Goal: Task Accomplishment & Management: Complete application form

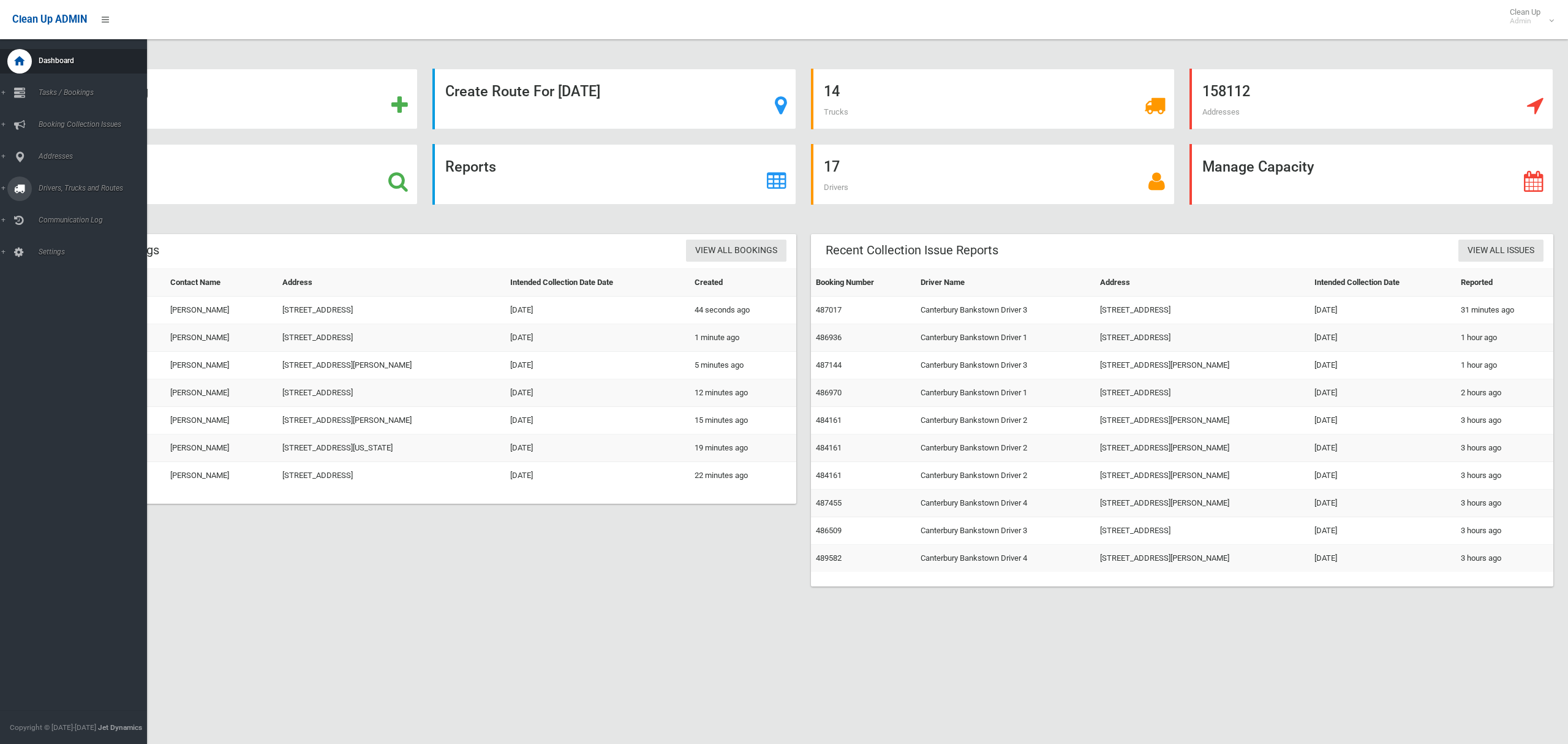
click at [78, 189] on span "Drivers, Trucks and Routes" at bounding box center [91, 188] width 112 height 9
click at [61, 241] on span "Driver Rostering / Shifts" at bounding box center [86, 243] width 102 height 9
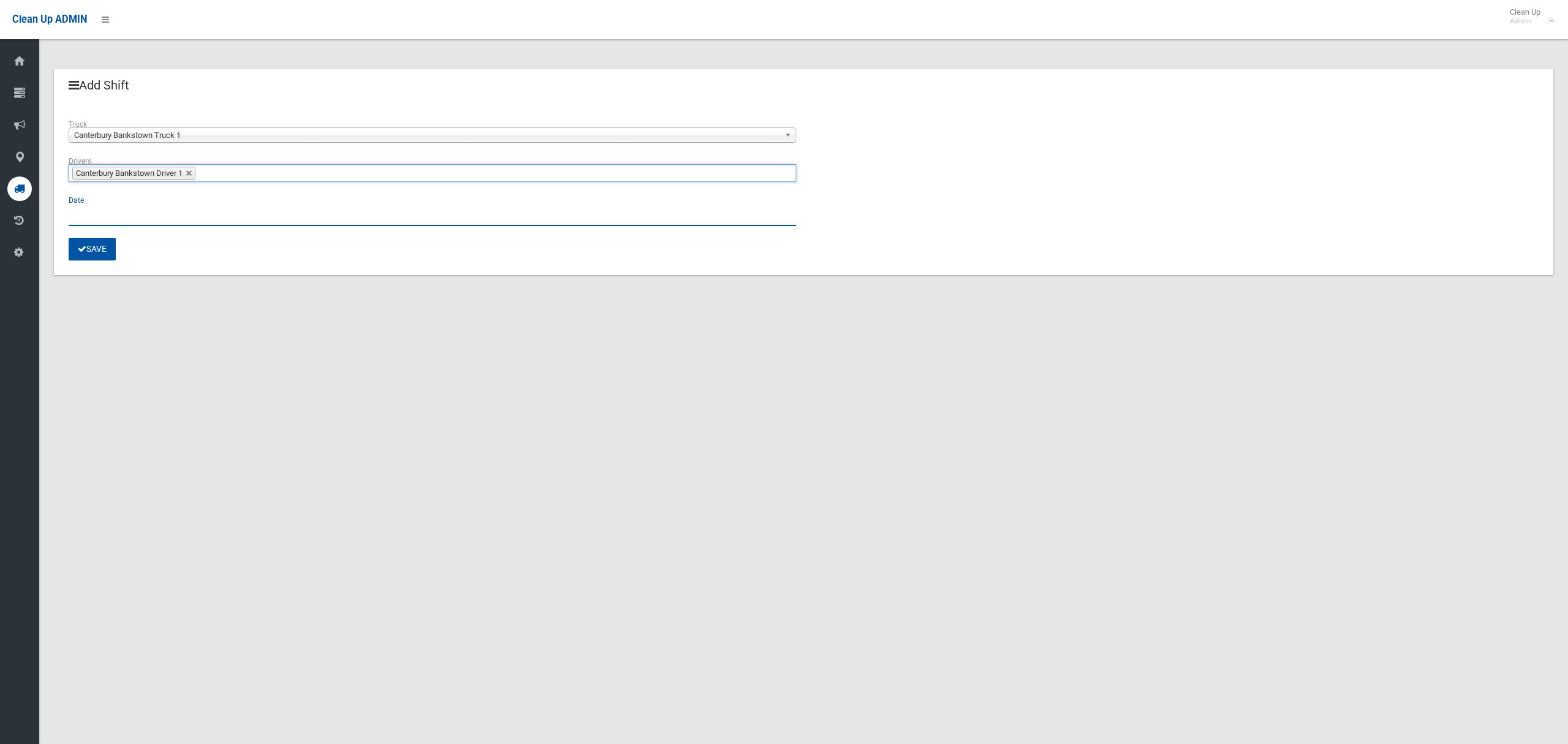
click at [98, 216] on input "text" at bounding box center [432, 214] width 727 height 22
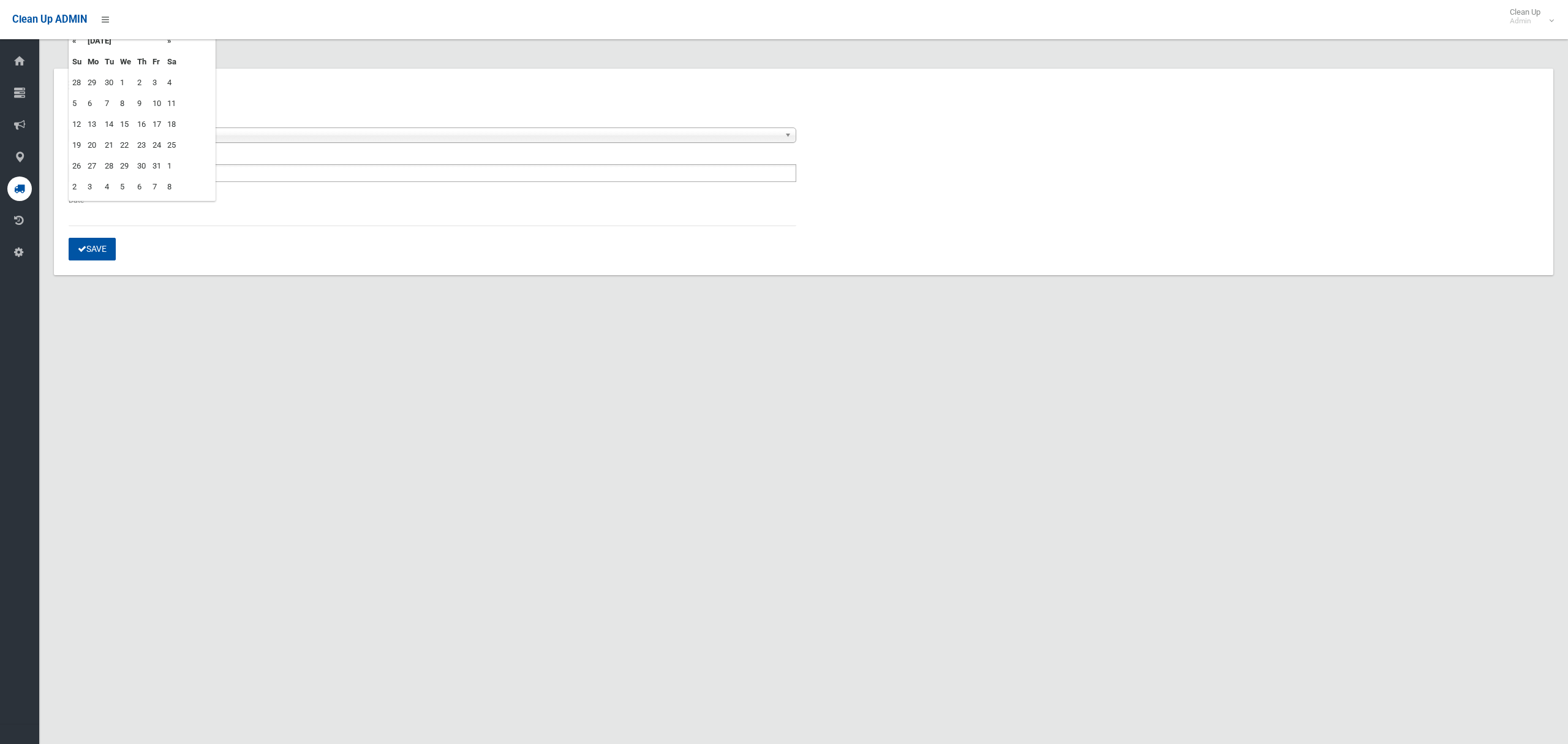
click at [139, 100] on td "9" at bounding box center [142, 104] width 15 height 21
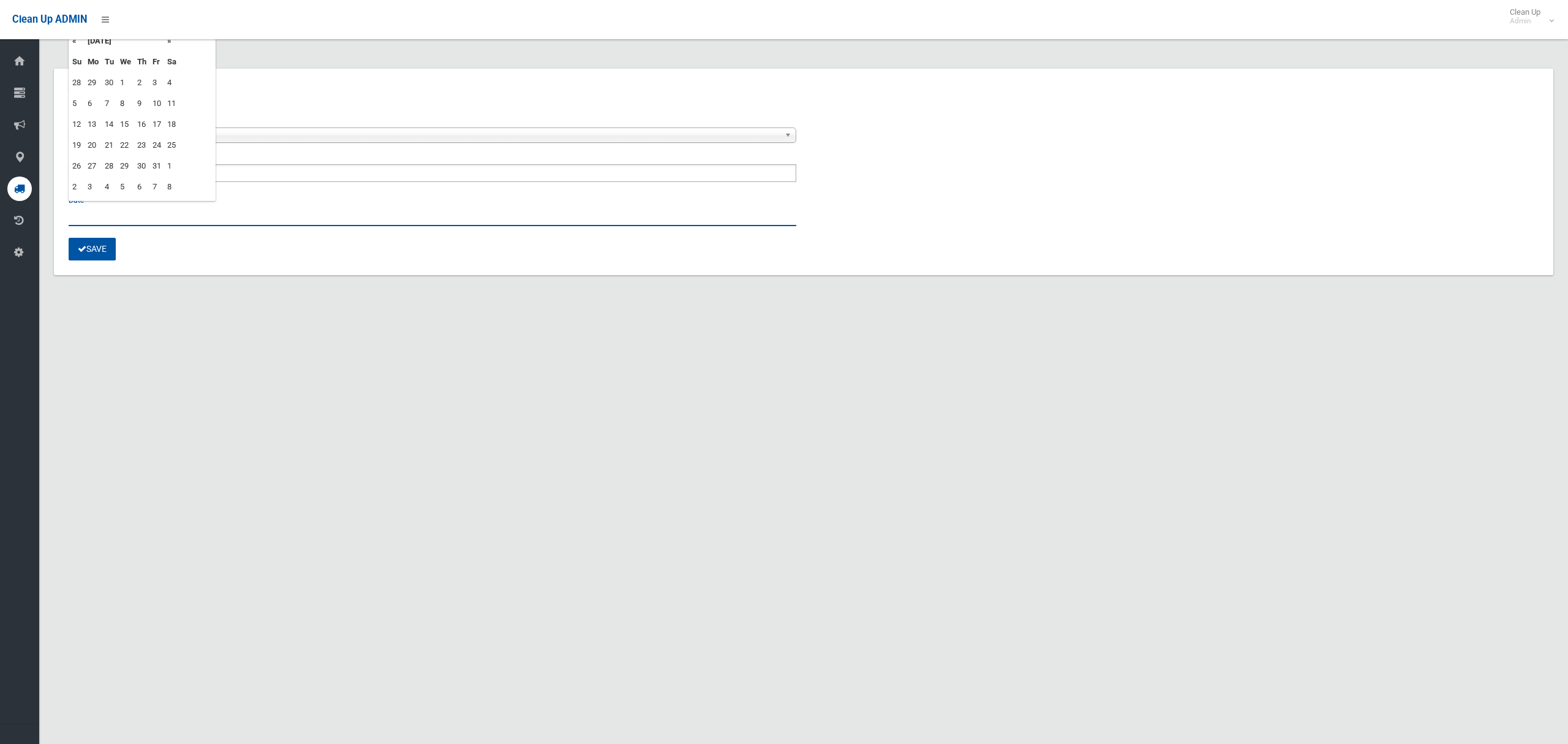
type input "**********"
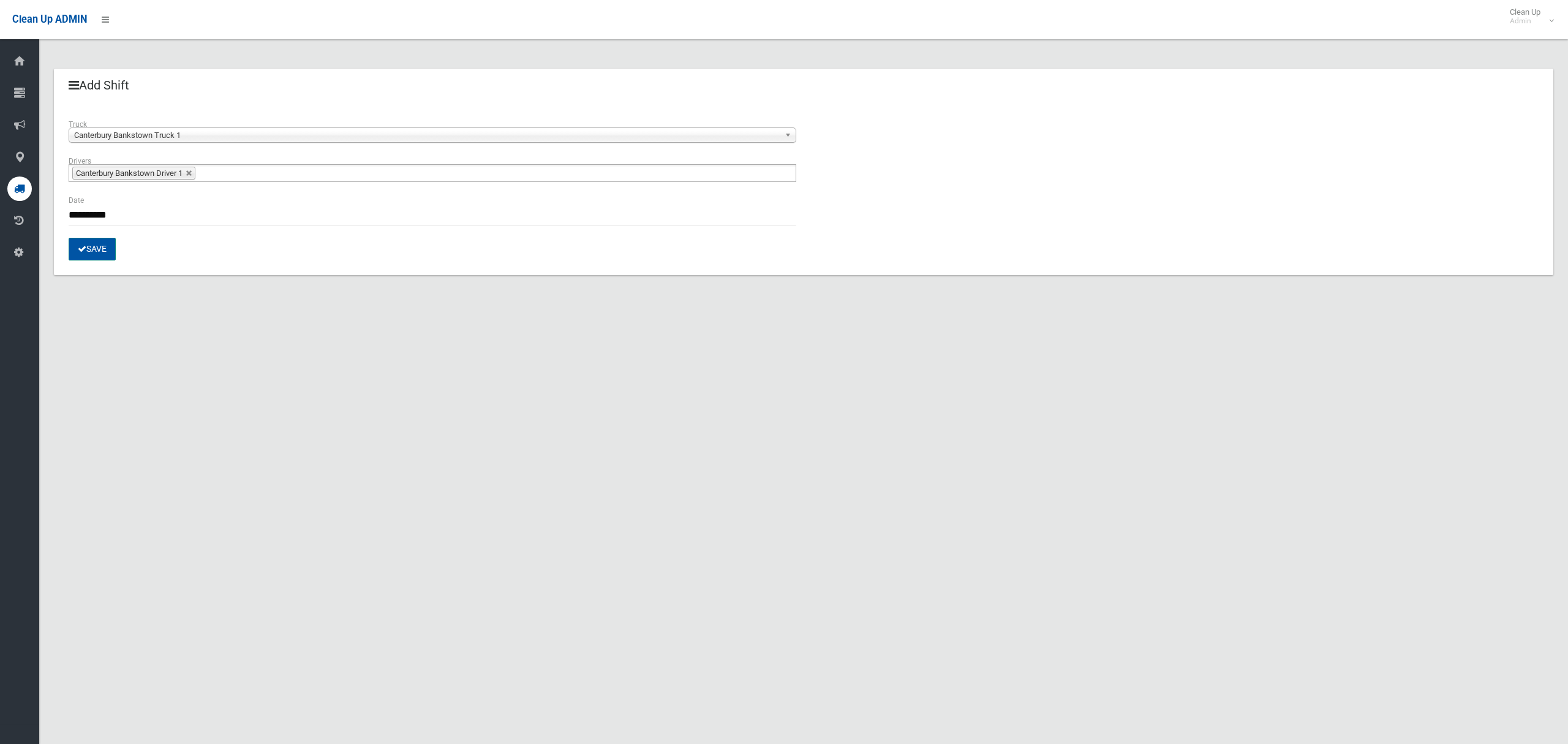
click at [87, 251] on button "Save" at bounding box center [92, 249] width 47 height 22
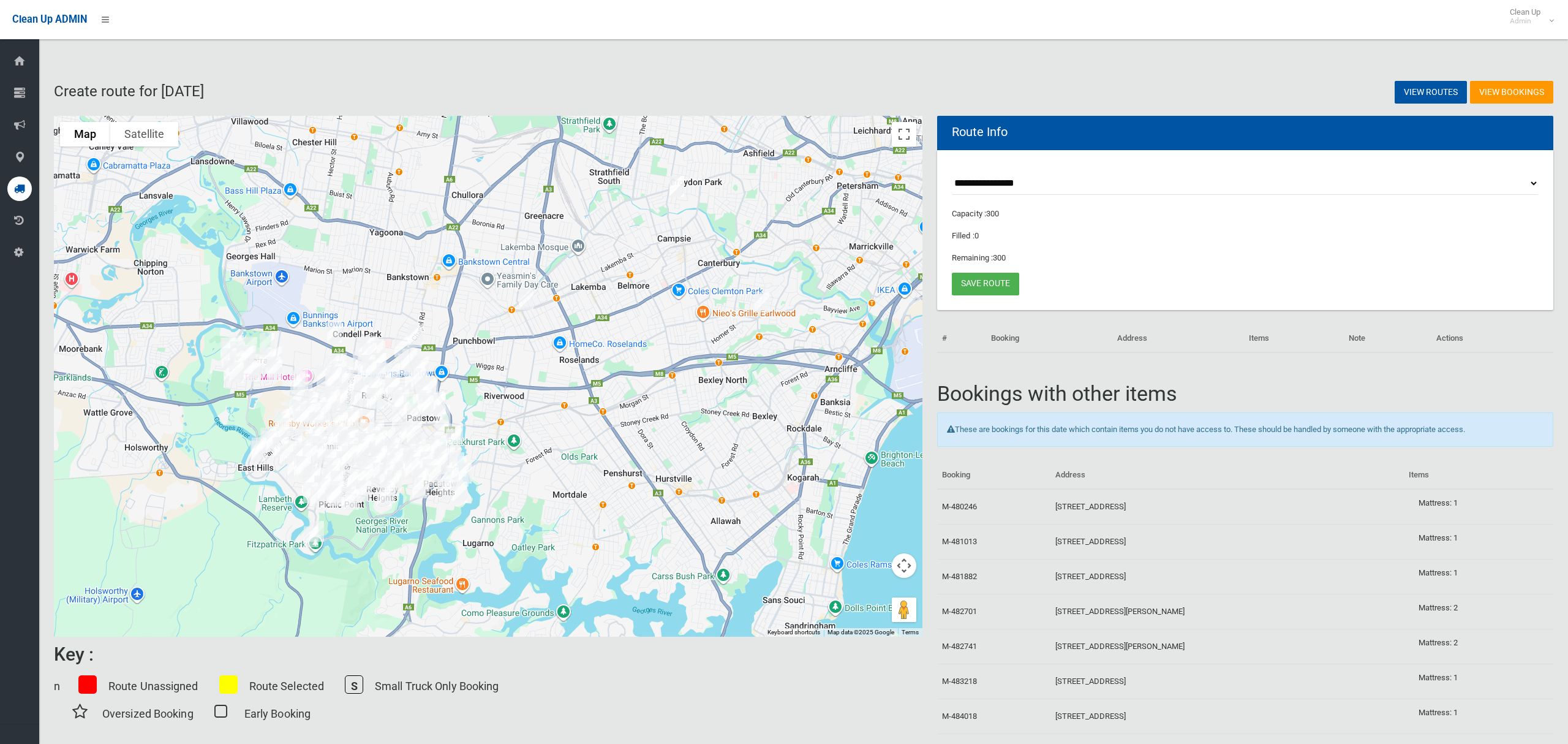
select select "*****"
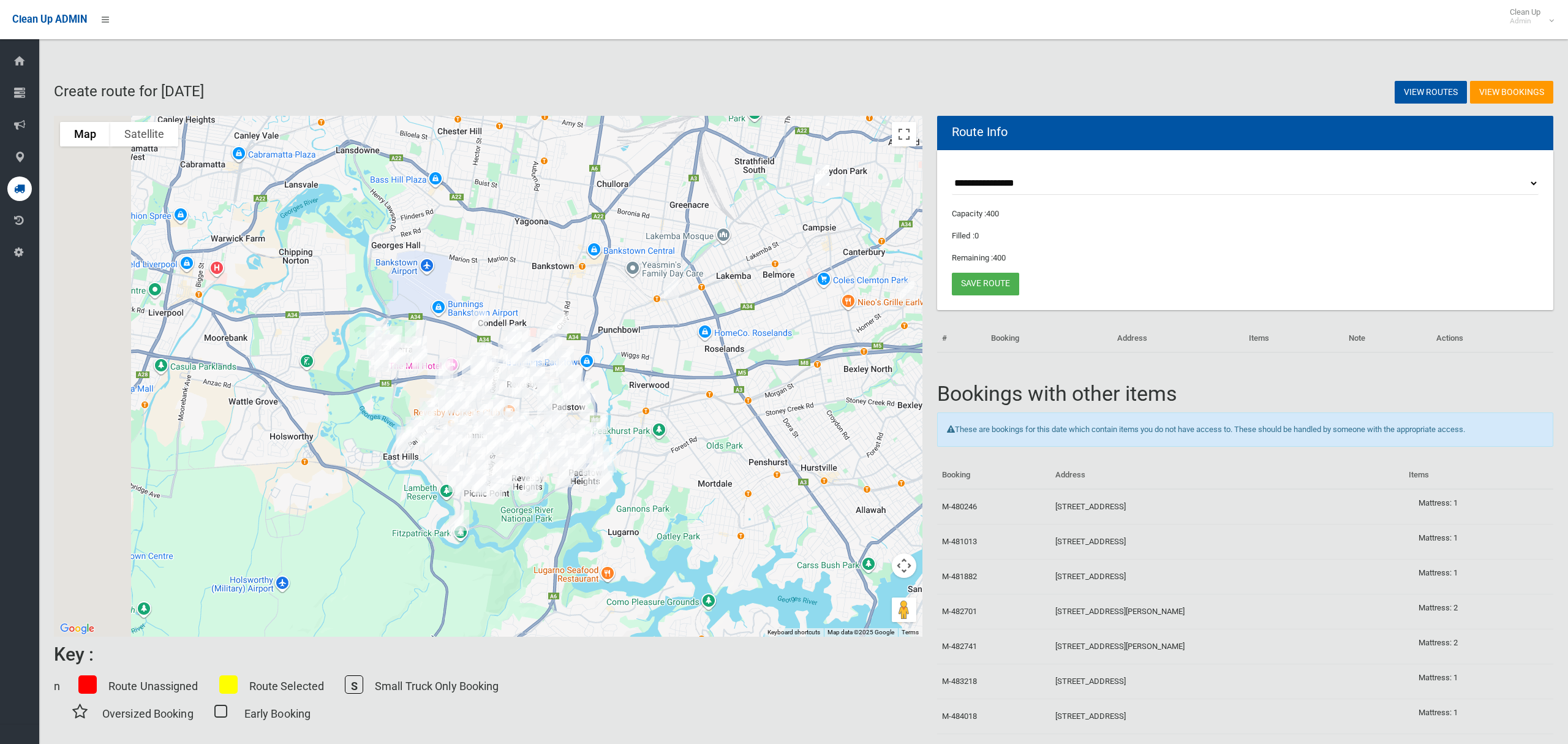
drag, startPoint x: 480, startPoint y: 392, endPoint x: 646, endPoint y: 379, distance: 166.5
click at [646, 379] on div at bounding box center [488, 376] width 869 height 521
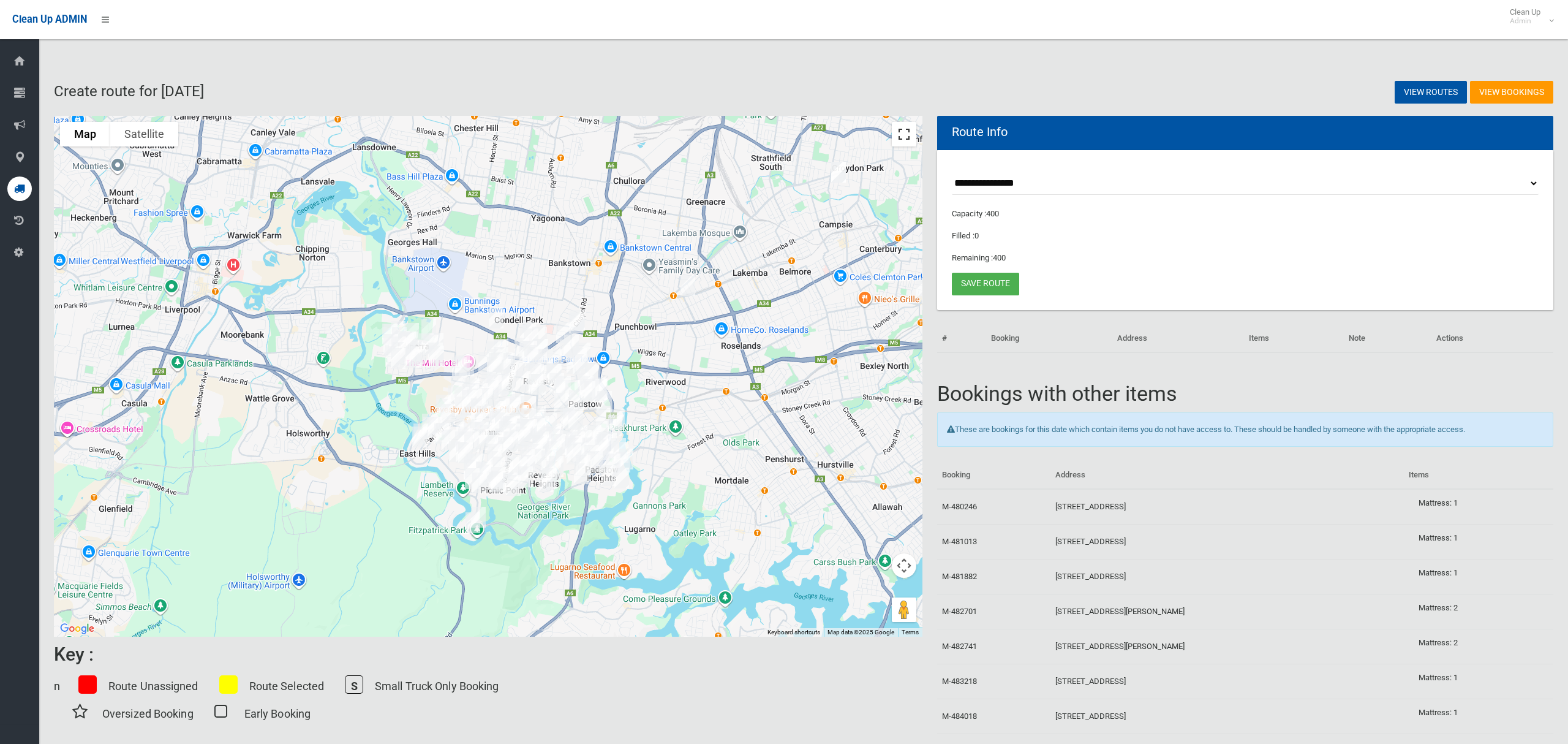
click at [907, 132] on button "Toggle fullscreen view" at bounding box center [904, 134] width 25 height 25
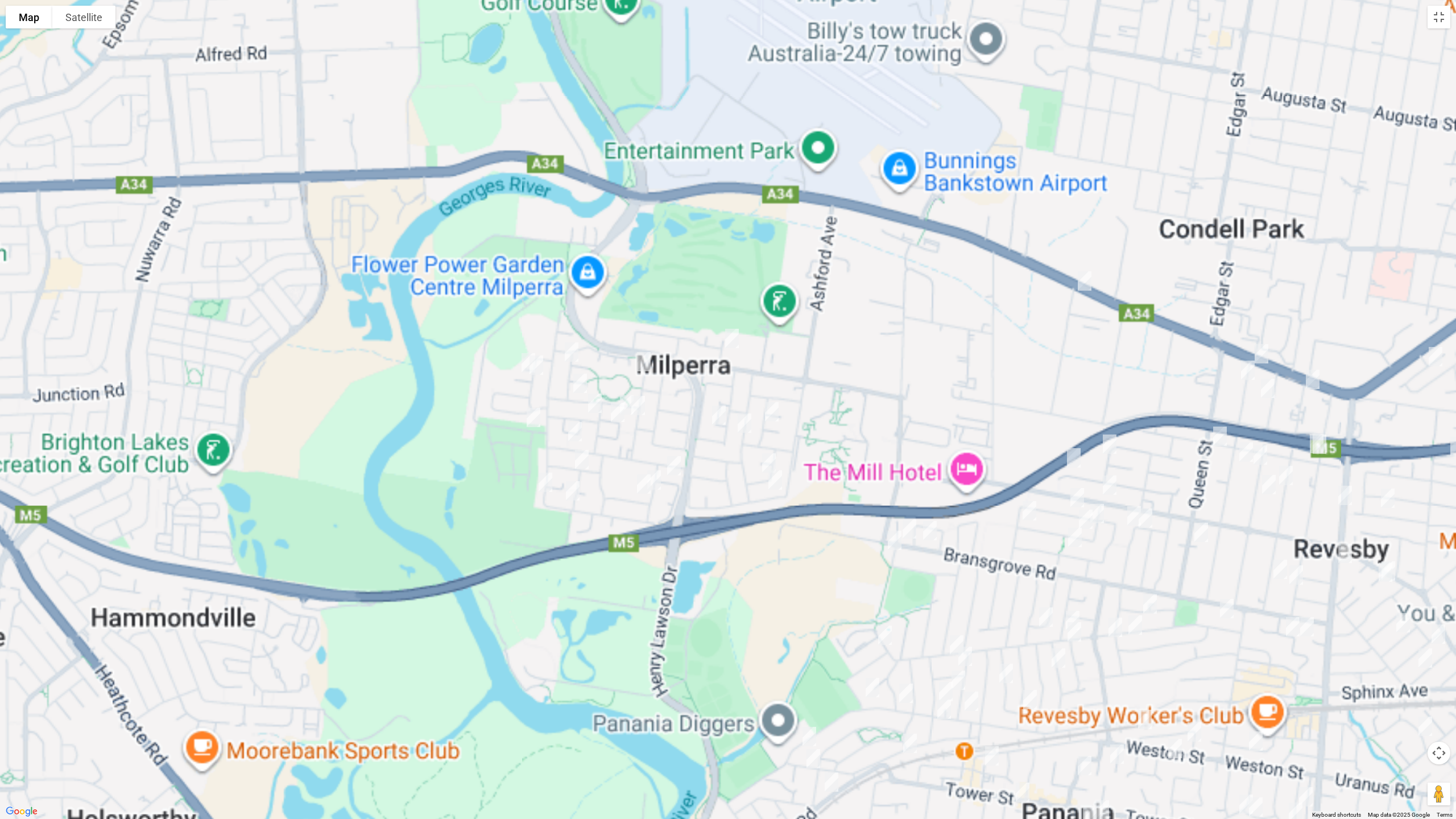
click at [520, 363] on div at bounding box center [728, 409] width 1456 height 819
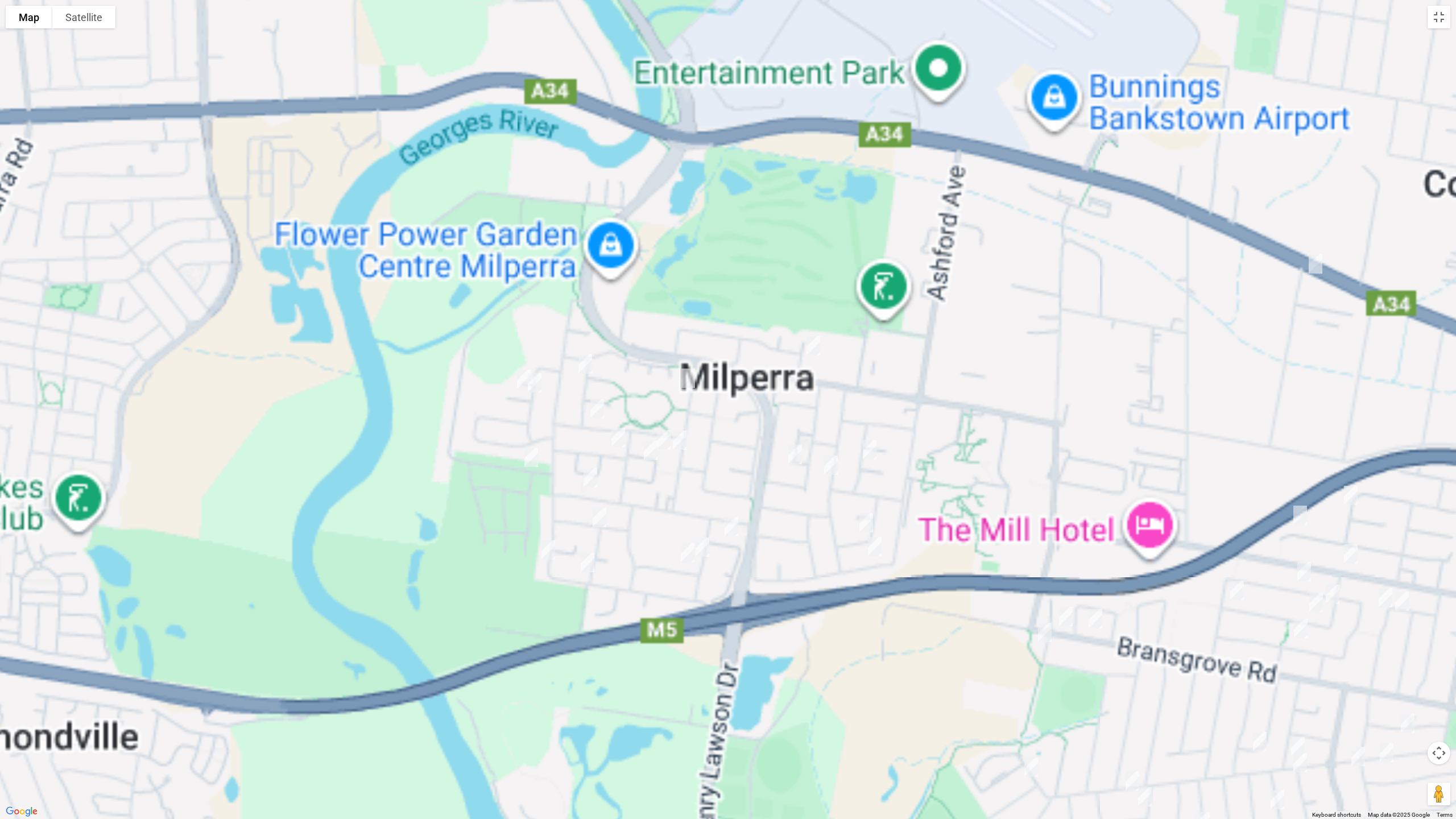
click at [520, 379] on img "3A Piper Close, MILPERRA NSW 2214" at bounding box center [524, 380] width 23 height 29
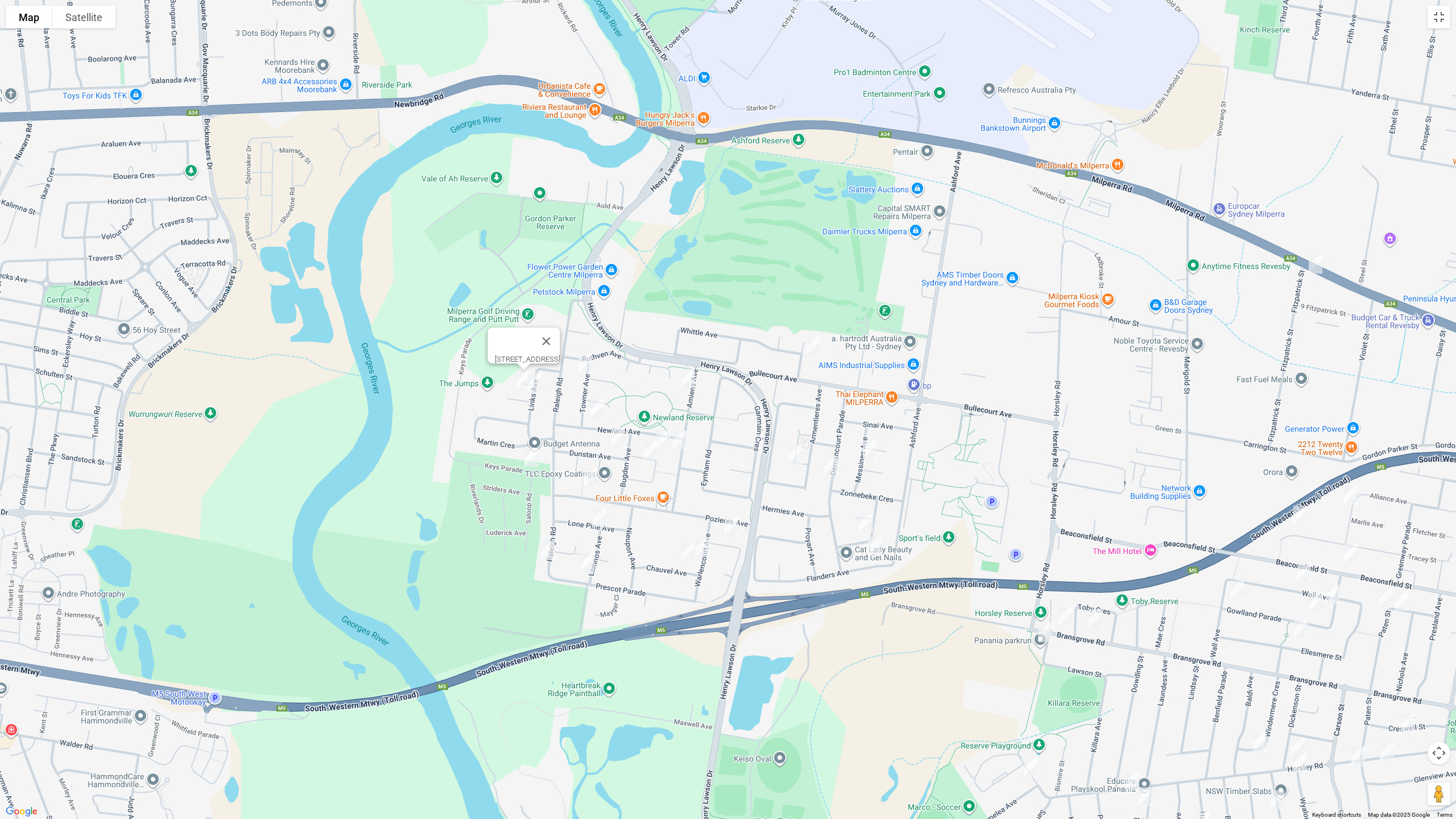
drag, startPoint x: 535, startPoint y: 382, endPoint x: 548, endPoint y: 389, distance: 14.8
click at [535, 382] on img "1 Piper Close, MILPERRA NSW 2214" at bounding box center [535, 383] width 23 height 29
click at [586, 376] on img "6 Towner Avenue, MILPERRA NSW 2214" at bounding box center [585, 365] width 23 height 29
click at [599, 408] on img "39 Newland Avenue, MILPERRA NSW 2214" at bounding box center [597, 409] width 23 height 29
click at [620, 438] on img "25 Dunstan Avenue, MILPERRA NSW 2214" at bounding box center [618, 438] width 23 height 29
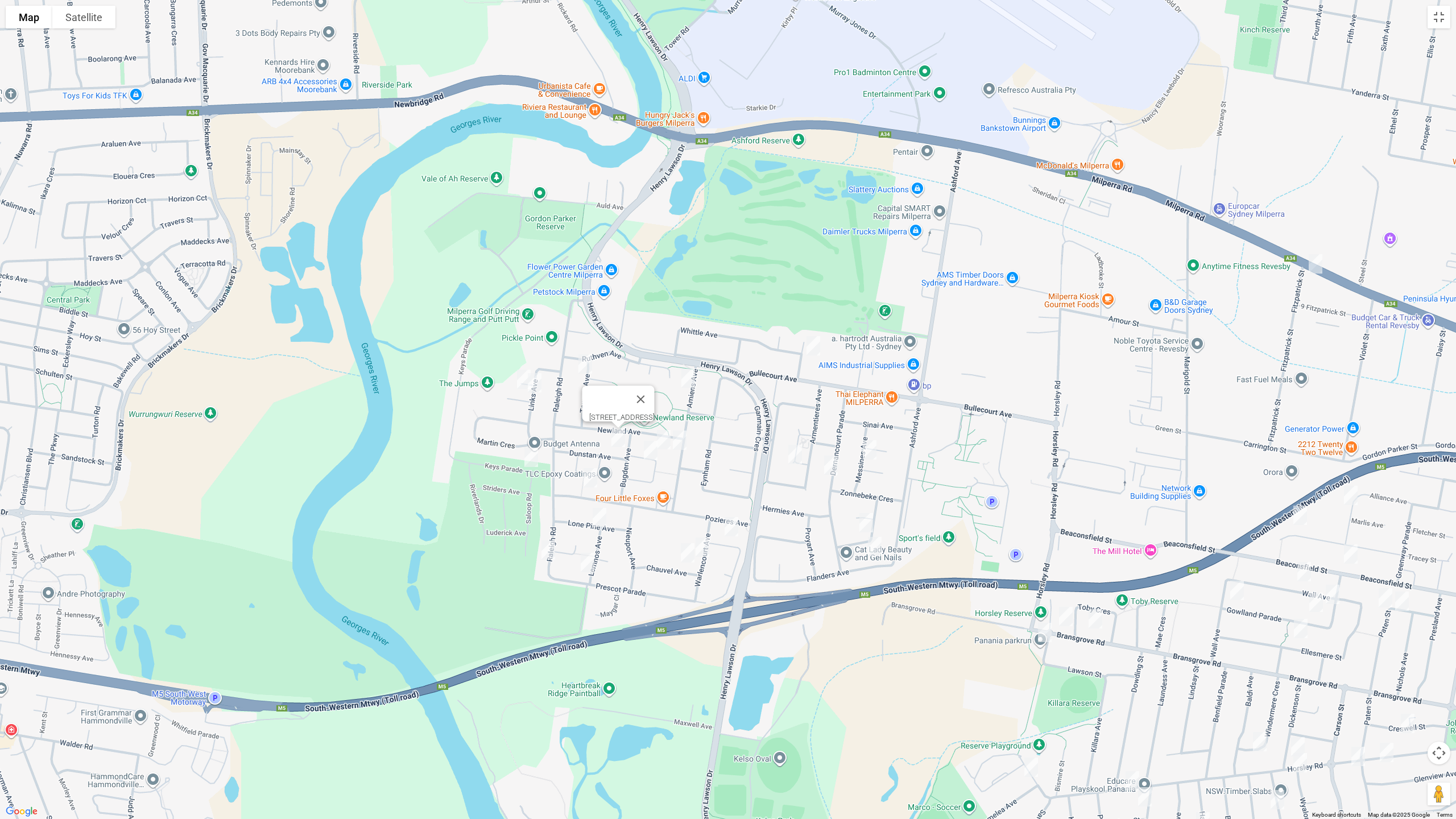
click at [664, 432] on img "26 Grieve Crescent, MILPERRA NSW 2214" at bounding box center [664, 440] width 23 height 29
click at [679, 442] on img "30 Amiens Avenue, MILPERRA NSW 2214" at bounding box center [679, 440] width 23 height 29
click at [652, 450] on img "13 Grieve Crescent, MILPERRA NSW 2214" at bounding box center [650, 450] width 23 height 29
click at [691, 376] on img "10 Amiens Avenue, MILPERRA NSW 2214" at bounding box center [688, 378] width 23 height 29
click at [533, 454] on img "42 Keys Parade, MILPERRA NSW 2214" at bounding box center [531, 458] width 23 height 29
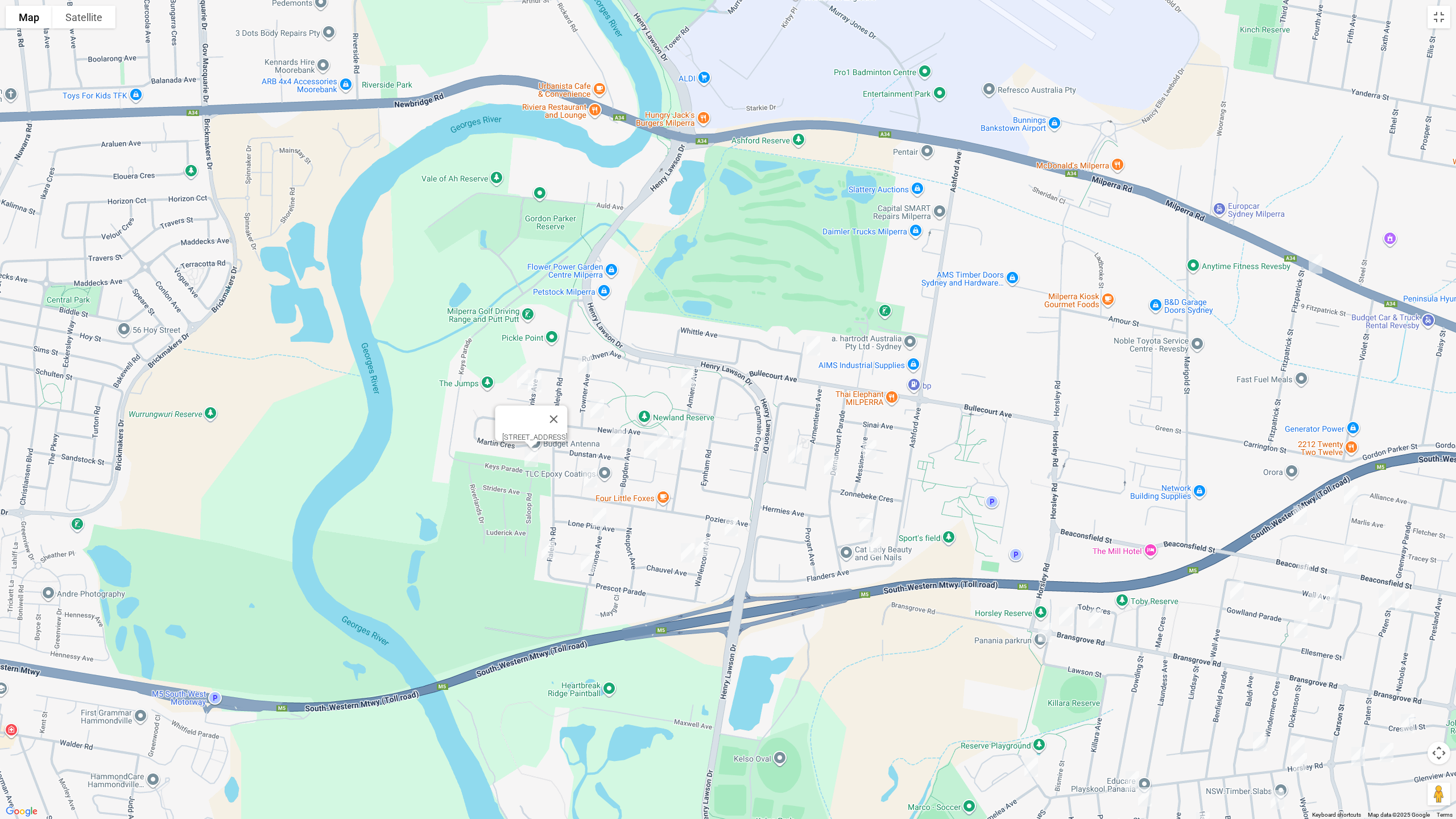
click at [593, 480] on img "73 Pozieres Avenue, MILPERRA NSW 2214" at bounding box center [590, 478] width 23 height 29
click at [601, 517] on img "12a Lone Pine Avenue, MILPERRA NSW 2214" at bounding box center [599, 518] width 23 height 29
click at [589, 567] on img "39 Prescott Parade, MILPERRA NSW 2214" at bounding box center [587, 563] width 23 height 29
click at [547, 558] on img "7A Raleigh Road, MILPERRA NSW 2214" at bounding box center [548, 550] width 23 height 29
click at [733, 530] on img "14 Mactier Avenue, MILPERRA NSW 2214" at bounding box center [731, 527] width 23 height 29
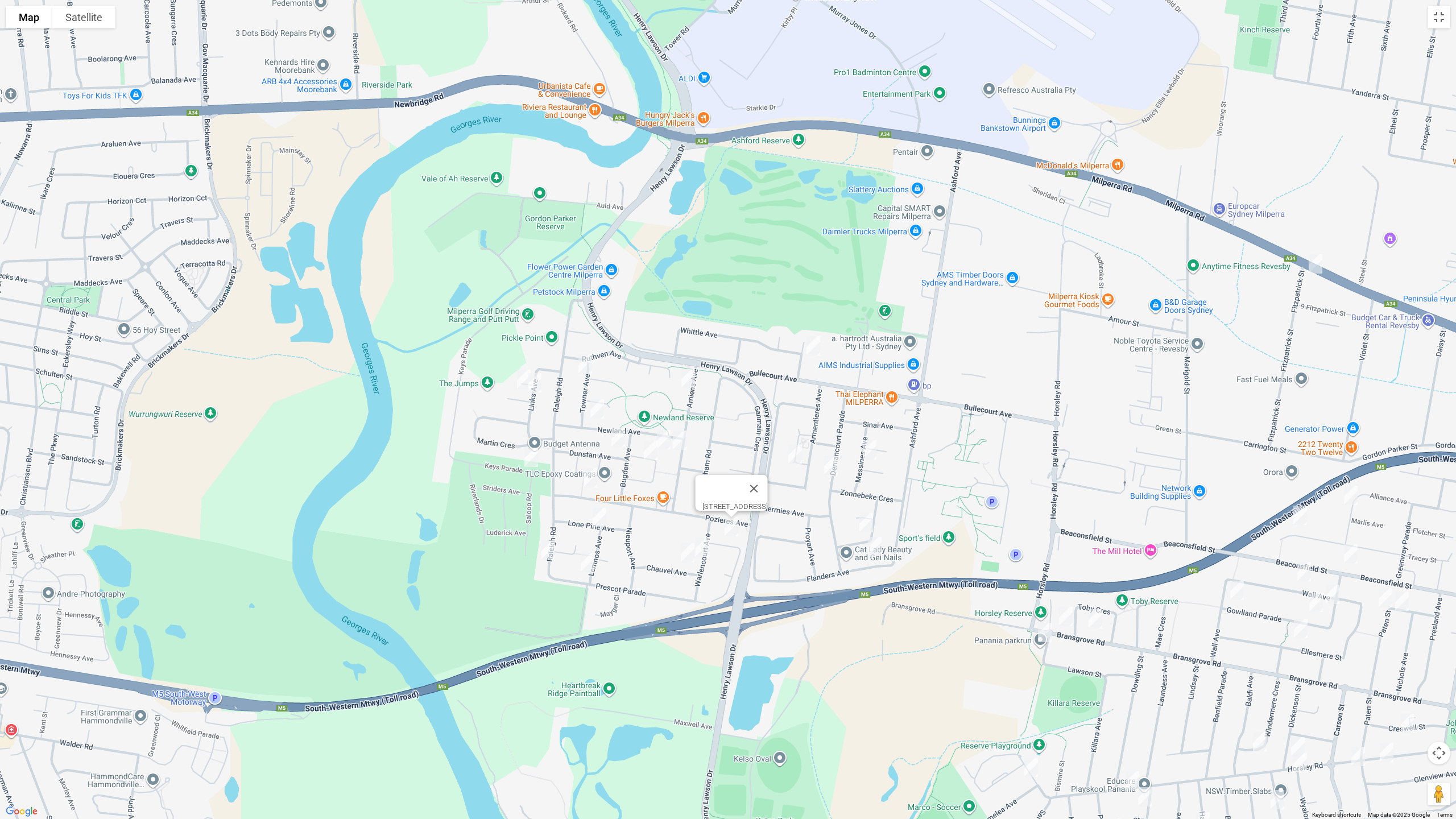
click at [699, 546] on img "13 Warlencourt Avenue, MILPERRA NSW 2214" at bounding box center [702, 548] width 23 height 29
drag, startPoint x: 685, startPoint y: 556, endPoint x: 774, endPoint y: 448, distance: 139.9
click at [685, 556] on img "19 Chauvel Avenue, MILPERRA NSW 2214" at bounding box center [687, 553] width 23 height 29
click at [816, 345] on img "8 Keysor Place, MILPERRA NSW 2214" at bounding box center [813, 346] width 23 height 29
click at [870, 449] on img "7 Messines Avenue, MILPERRA NSW 2214" at bounding box center [870, 450] width 23 height 29
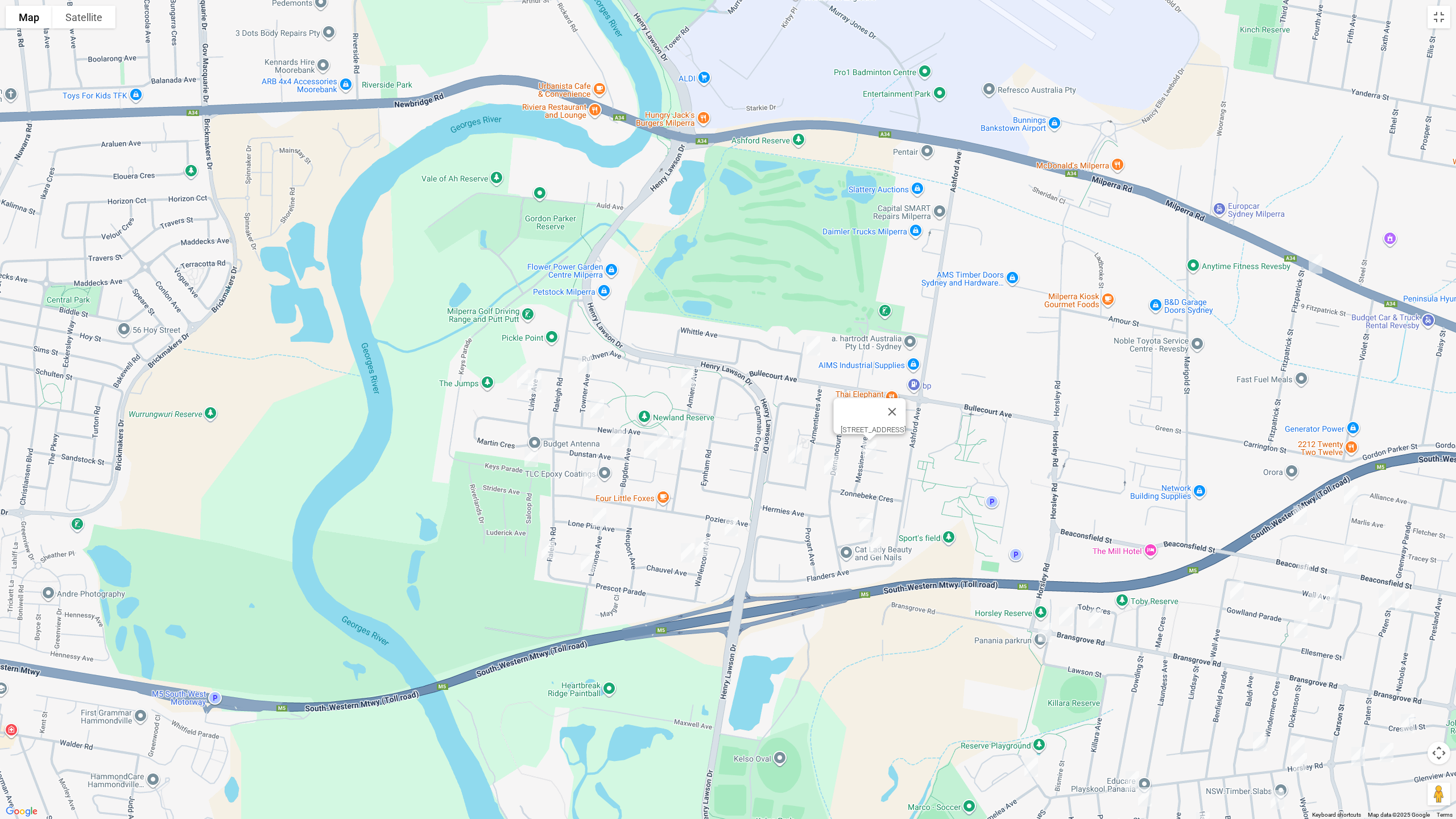
click at [796, 456] on img "2 Beatham Place, MILPERRA NSW 2214" at bounding box center [795, 454] width 23 height 29
drag, startPoint x: 831, startPoint y: 462, endPoint x: 840, endPoint y: 516, distance: 54.7
click at [831, 462] on img "36 Dernancourt Parade, MILPERRA NSW 2214" at bounding box center [831, 466] width 23 height 29
click at [868, 525] on img "11 Somme Crescent, MILPERRA NSW 2214" at bounding box center [866, 523] width 23 height 29
drag, startPoint x: 874, startPoint y: 550, endPoint x: 1110, endPoint y: 474, distance: 247.9
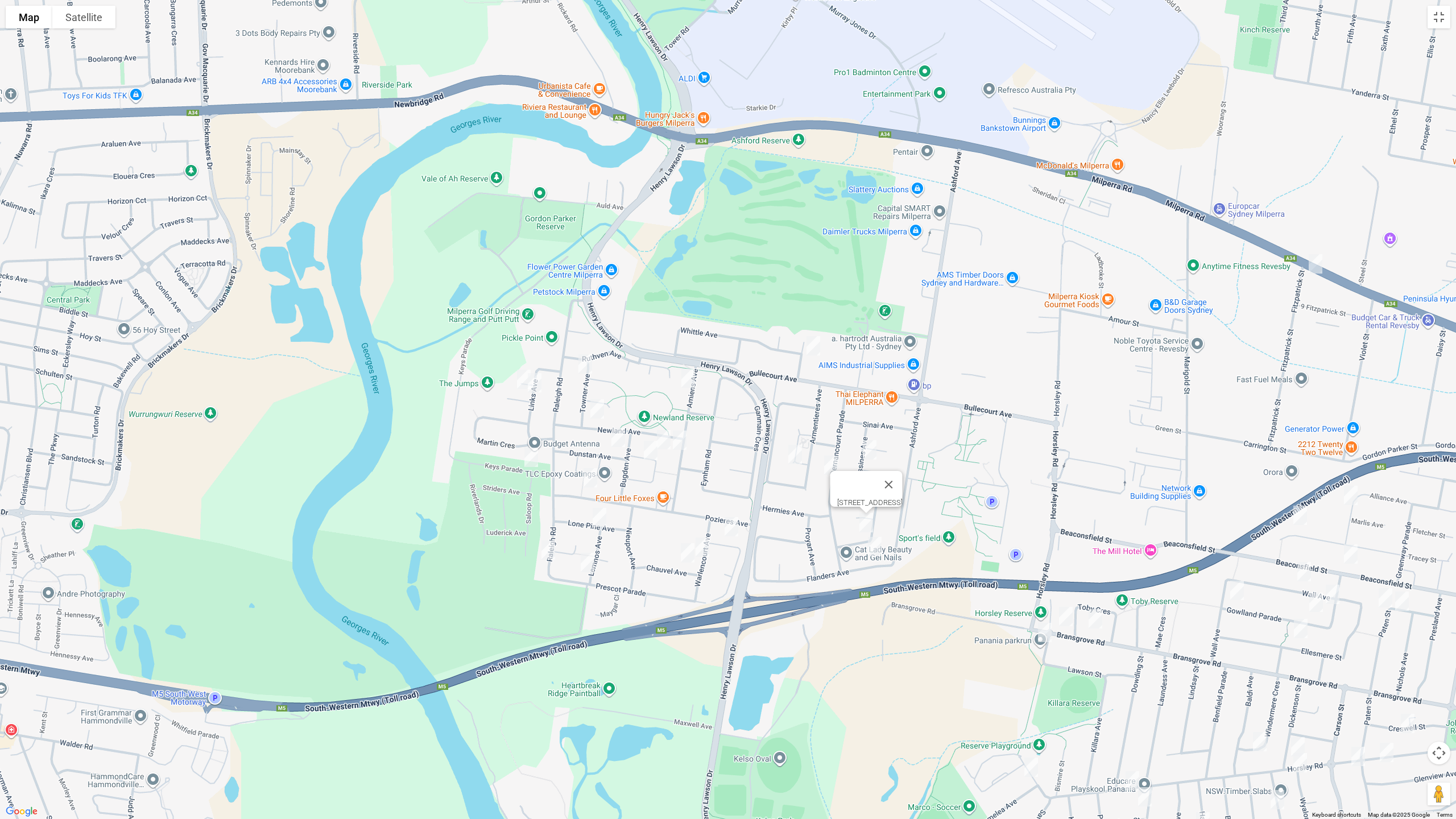
click at [874, 548] on img "9 Flanders Avenue, MILPERRA NSW 2214" at bounding box center [874, 547] width 23 height 29
click at [870, 545] on img "9 Flanders Avenue, MILPERRA NSW 2214" at bounding box center [874, 546] width 23 height 29
click at [1321, 268] on img "60-62 Milperra Road, REVESBY NSW 2212" at bounding box center [1315, 263] width 23 height 29
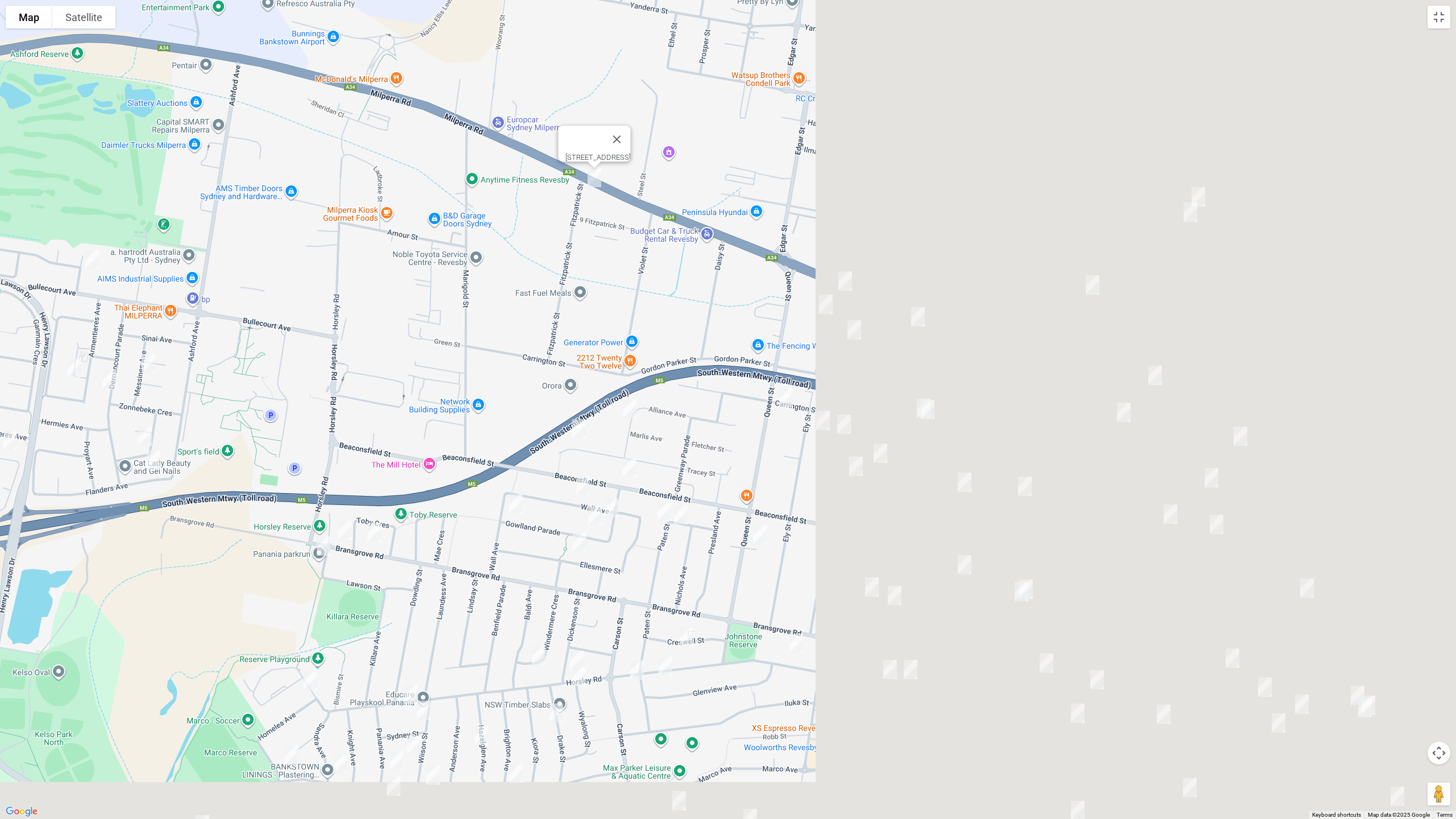
drag, startPoint x: 1217, startPoint y: 358, endPoint x: 549, endPoint y: 282, distance: 672.3
click at [549, 282] on div "[STREET_ADDRESS]" at bounding box center [728, 409] width 1456 height 819
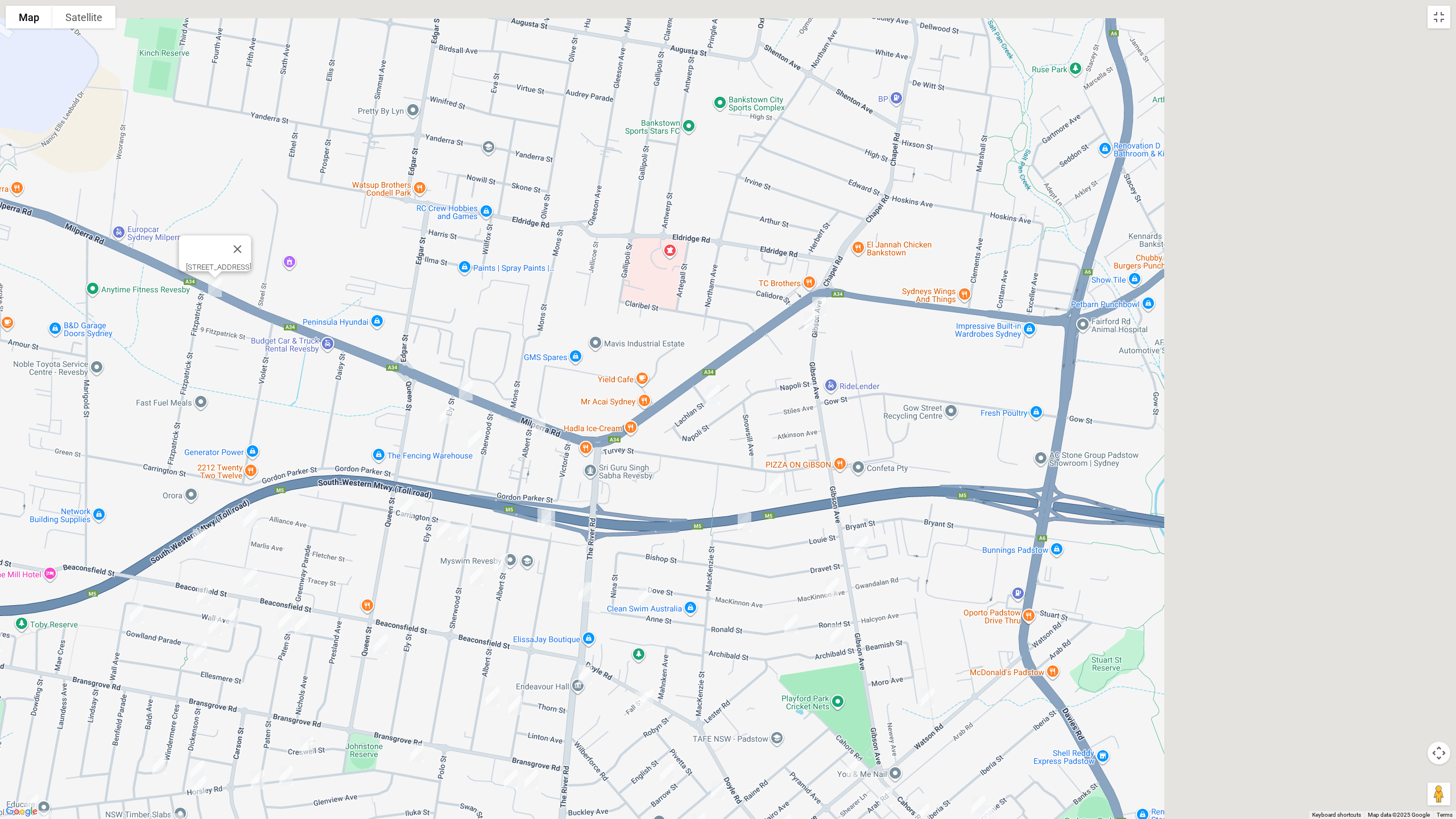
click at [737, 374] on div "[STREET_ADDRESS]" at bounding box center [728, 409] width 1456 height 819
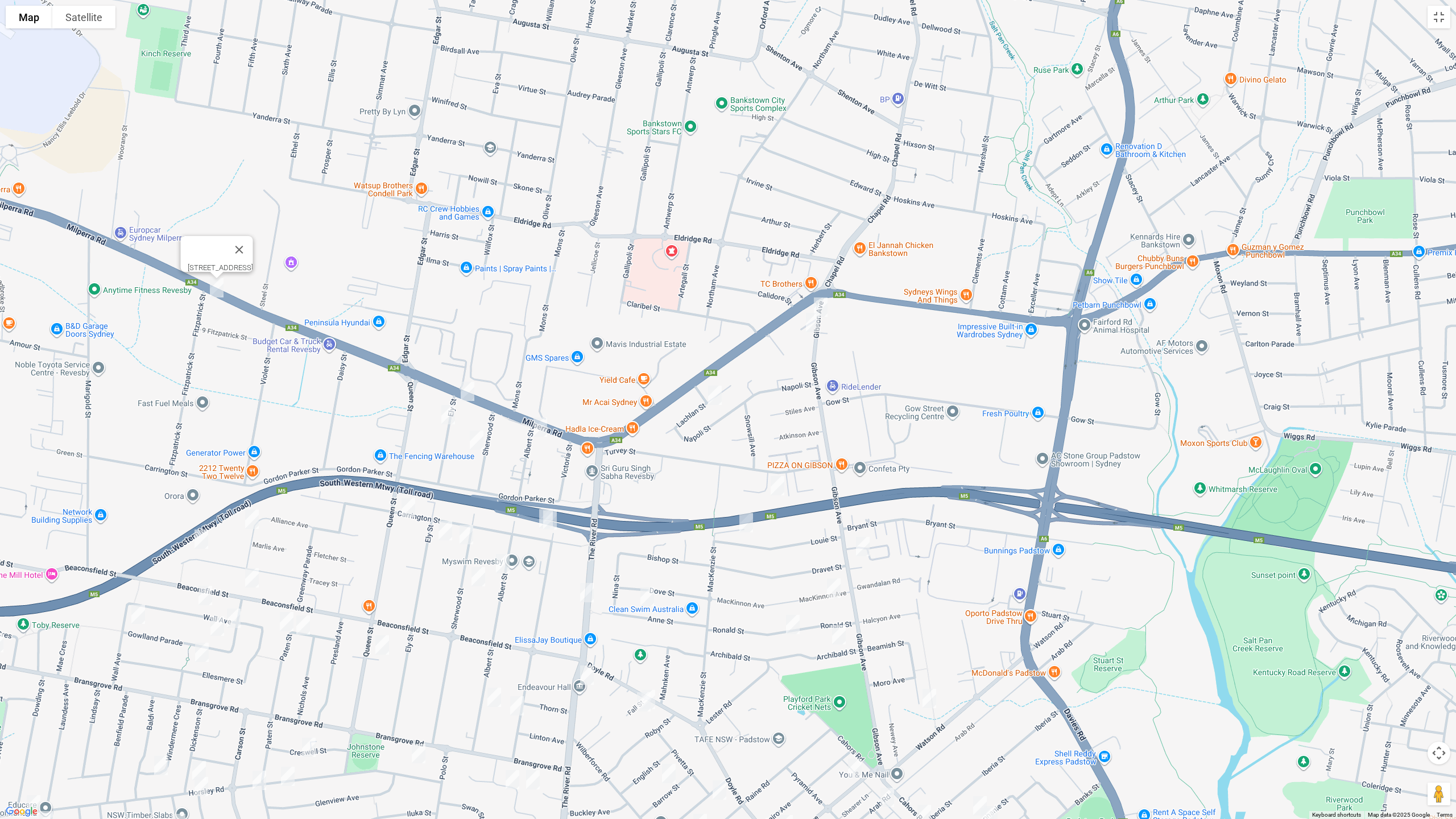
click at [823, 304] on img "5 Gibson Avenue, PADSTOW NSW 2211" at bounding box center [820, 307] width 23 height 29
click at [812, 330] on img "9A Gibson Avenue, PADSTOW NSW 2211" at bounding box center [812, 322] width 23 height 29
click at [713, 398] on img "23 Lachlan Street, REVESBY NSW 2212" at bounding box center [714, 396] width 23 height 29
click at [468, 392] on img "54 Milperra Road, REVESBY NSW 2212" at bounding box center [467, 392] width 23 height 29
drag, startPoint x: 444, startPoint y: 417, endPoint x: 508, endPoint y: 426, distance: 64.6
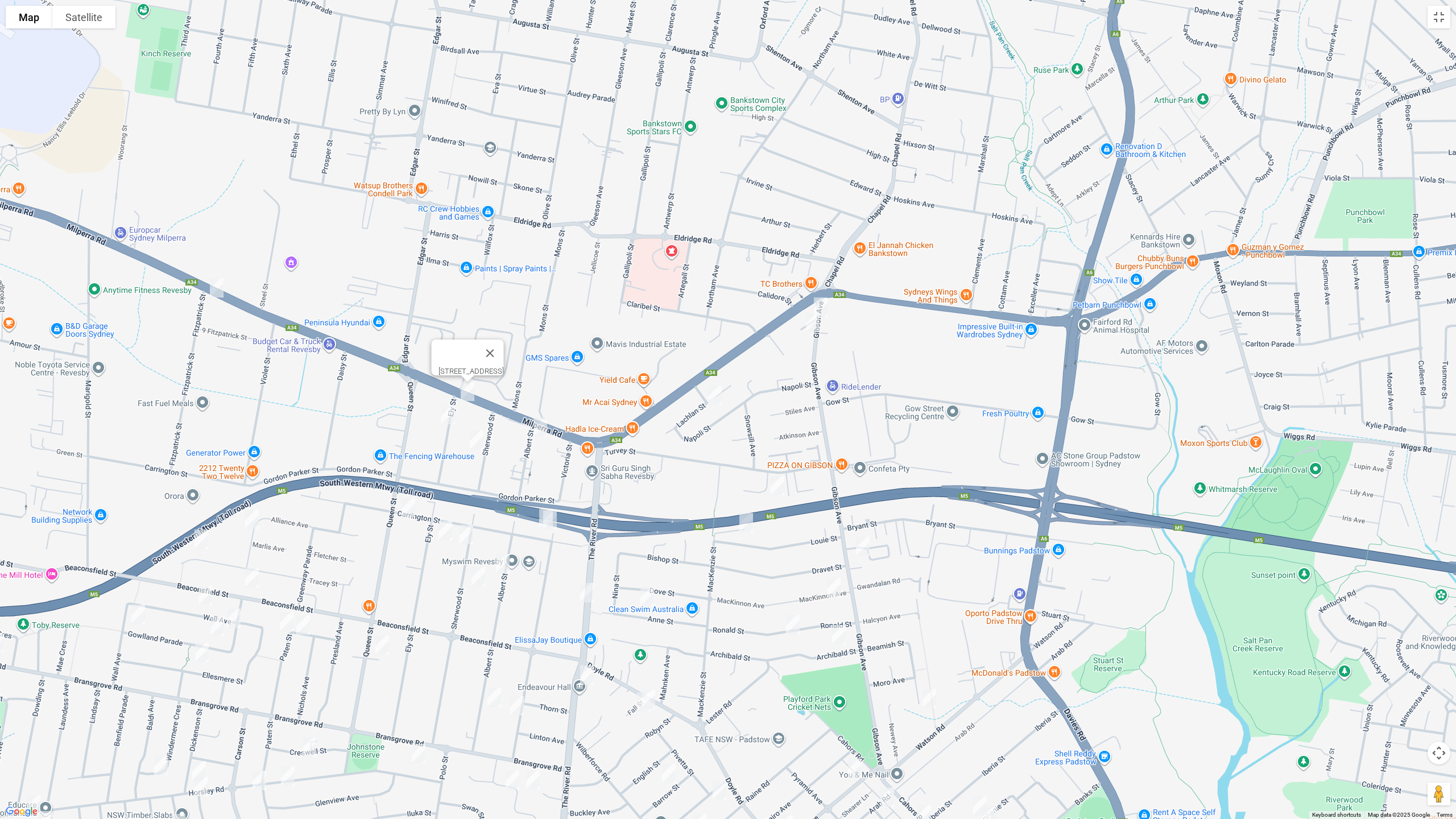
click at [445, 417] on img "8 Ely Street, REVESBY NSW 2212" at bounding box center [448, 415] width 23 height 29
click at [547, 430] on img "1C Albert Street, REVESBY NSW 2212" at bounding box center [540, 427] width 23 height 29
click at [473, 439] on img "2/14 Sherwood Street, REVESBY NSW 2212" at bounding box center [477, 440] width 23 height 29
click at [777, 488] on img "5 Wolaroi Crescent, REVESBY NSW 2212" at bounding box center [777, 486] width 23 height 29
click at [745, 522] on img "40 Louie Street, PADSTOW NSW 2211" at bounding box center [746, 523] width 23 height 29
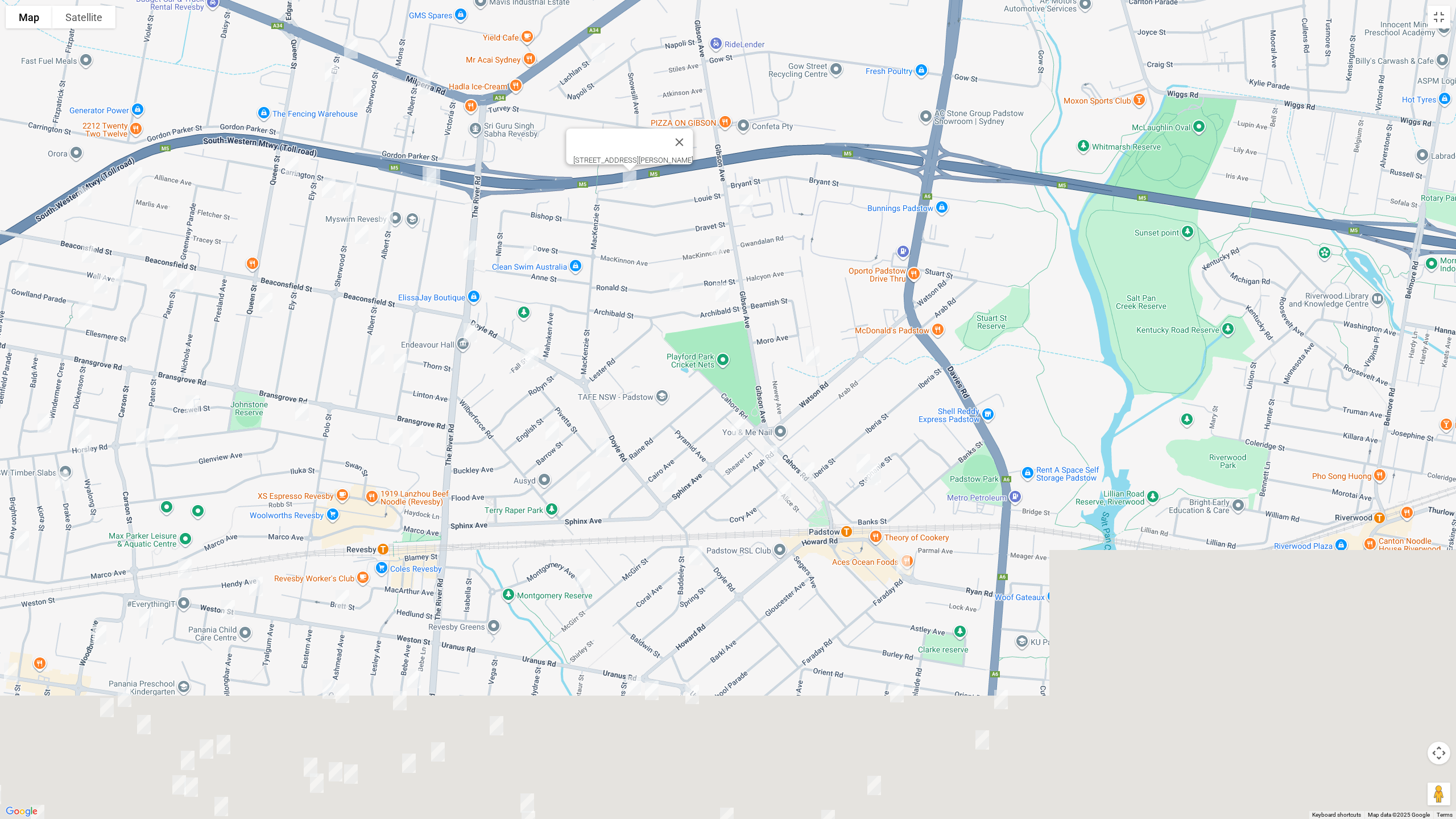
drag, startPoint x: 892, startPoint y: 521, endPoint x: 787, endPoint y: 229, distance: 310.3
click at [790, 228] on div "[STREET_ADDRESS][PERSON_NAME]" at bounding box center [728, 409] width 1456 height 819
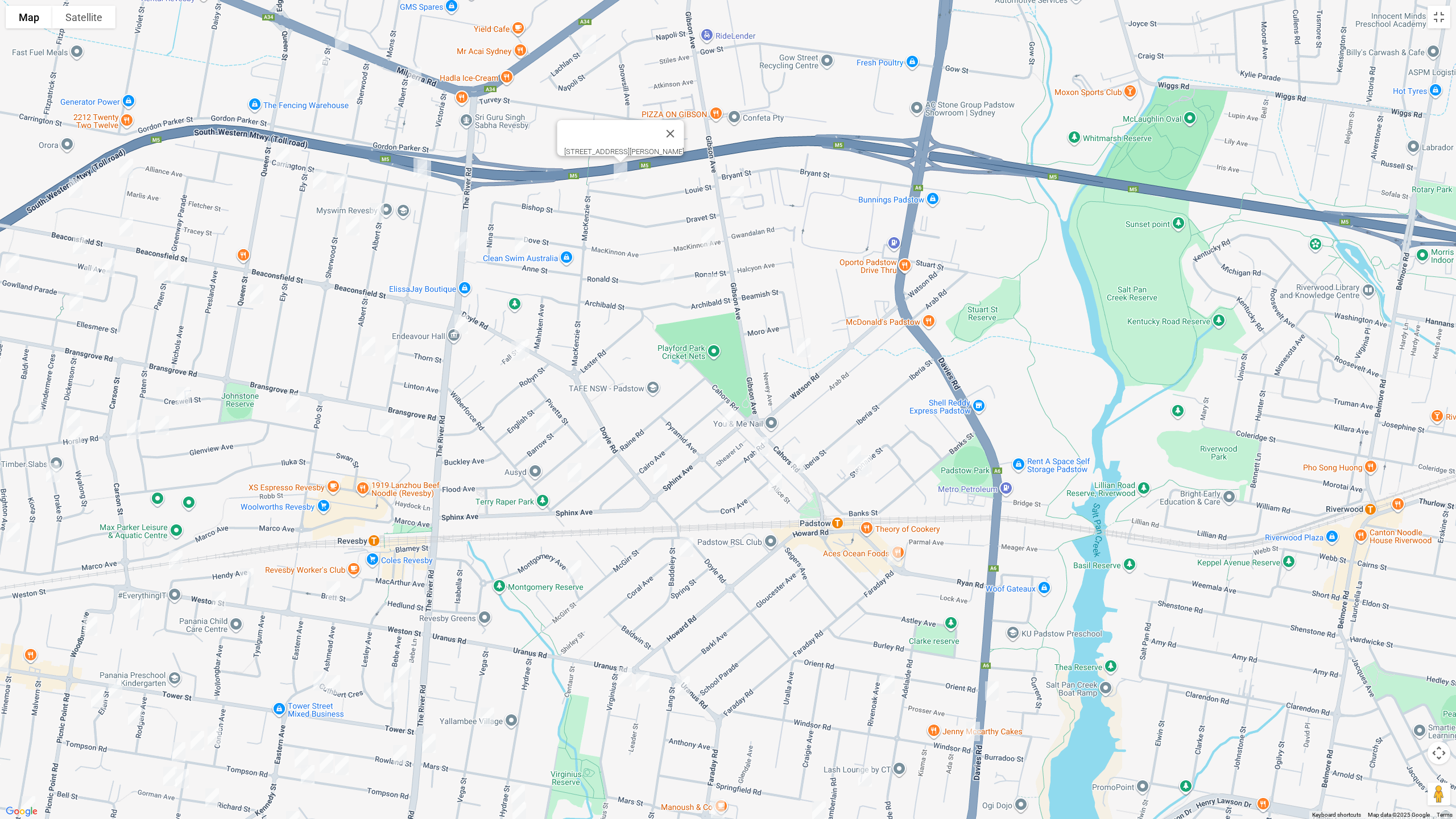
click at [737, 198] on img "2/114 Gibson Avenue, PADSTOW NSW 2211" at bounding box center [737, 196] width 23 height 29
click at [709, 240] on img "7 Mackinnon Avenue, PADSTOW NSW 2211" at bounding box center [708, 237] width 23 height 29
drag, startPoint x: 718, startPoint y: 284, endPoint x: 672, endPoint y: 282, distance: 46.0
click at [717, 284] on img "8 Archibald Street, PADSTOW NSW 2211" at bounding box center [713, 284] width 23 height 29
click at [661, 275] on img "25 Ronald Street, PADSTOW NSW 2211" at bounding box center [667, 274] width 23 height 29
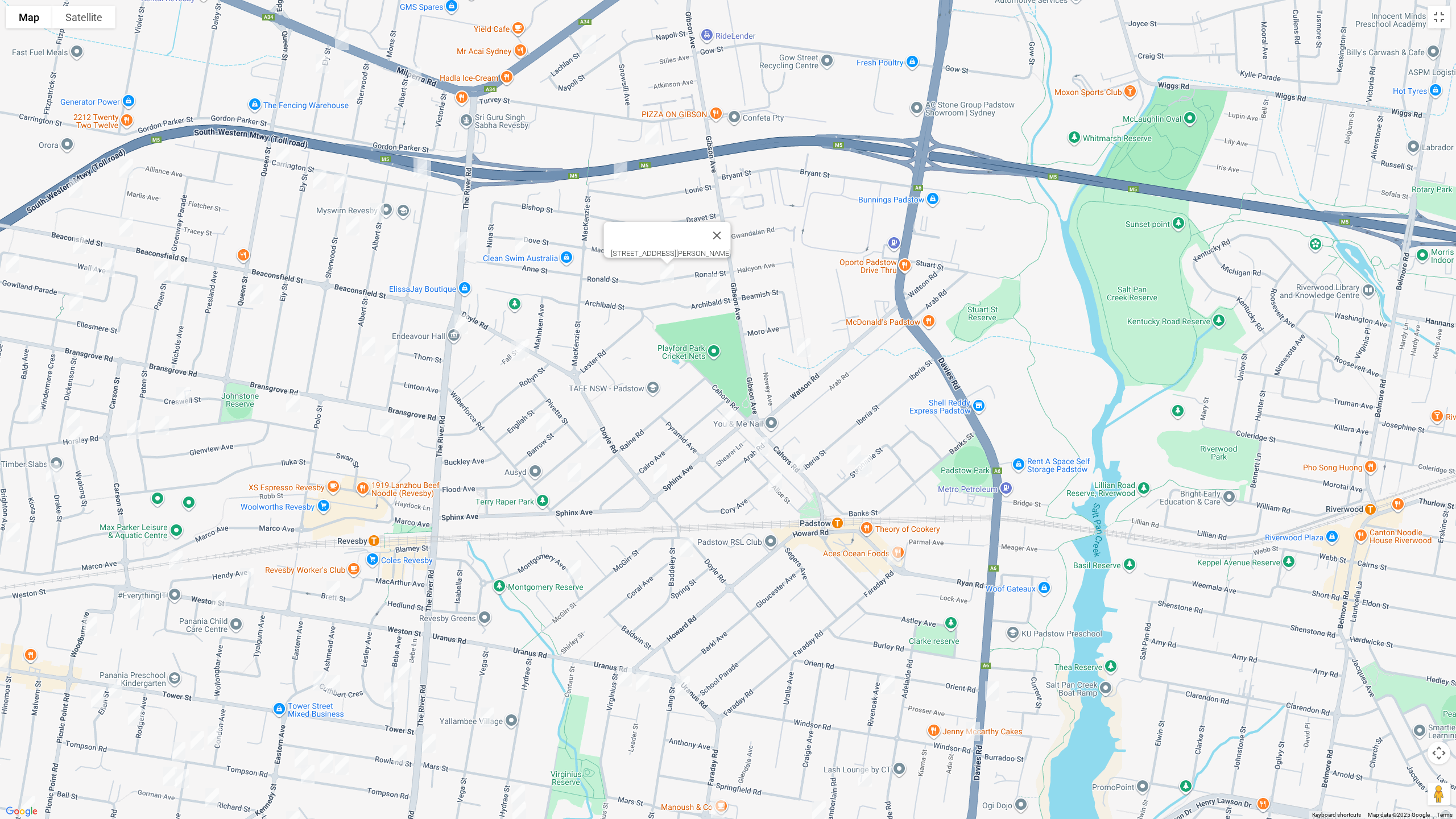
click at [522, 246] on img "26 Anne Street, REVESBY NSW 2212" at bounding box center [521, 246] width 23 height 29
click at [455, 242] on img "72 The River Road, REVESBY NSW 2212" at bounding box center [461, 242] width 23 height 29
click at [457, 325] on img "87 The River Road, REVESBY NSW 2212" at bounding box center [461, 325] width 23 height 29
click at [531, 340] on img "20 Fall Street, REVESBY NSW 2212" at bounding box center [523, 349] width 23 height 29
click at [512, 353] on img "18 Fall Street, REVESBY NSW 2212" at bounding box center [518, 351] width 23 height 29
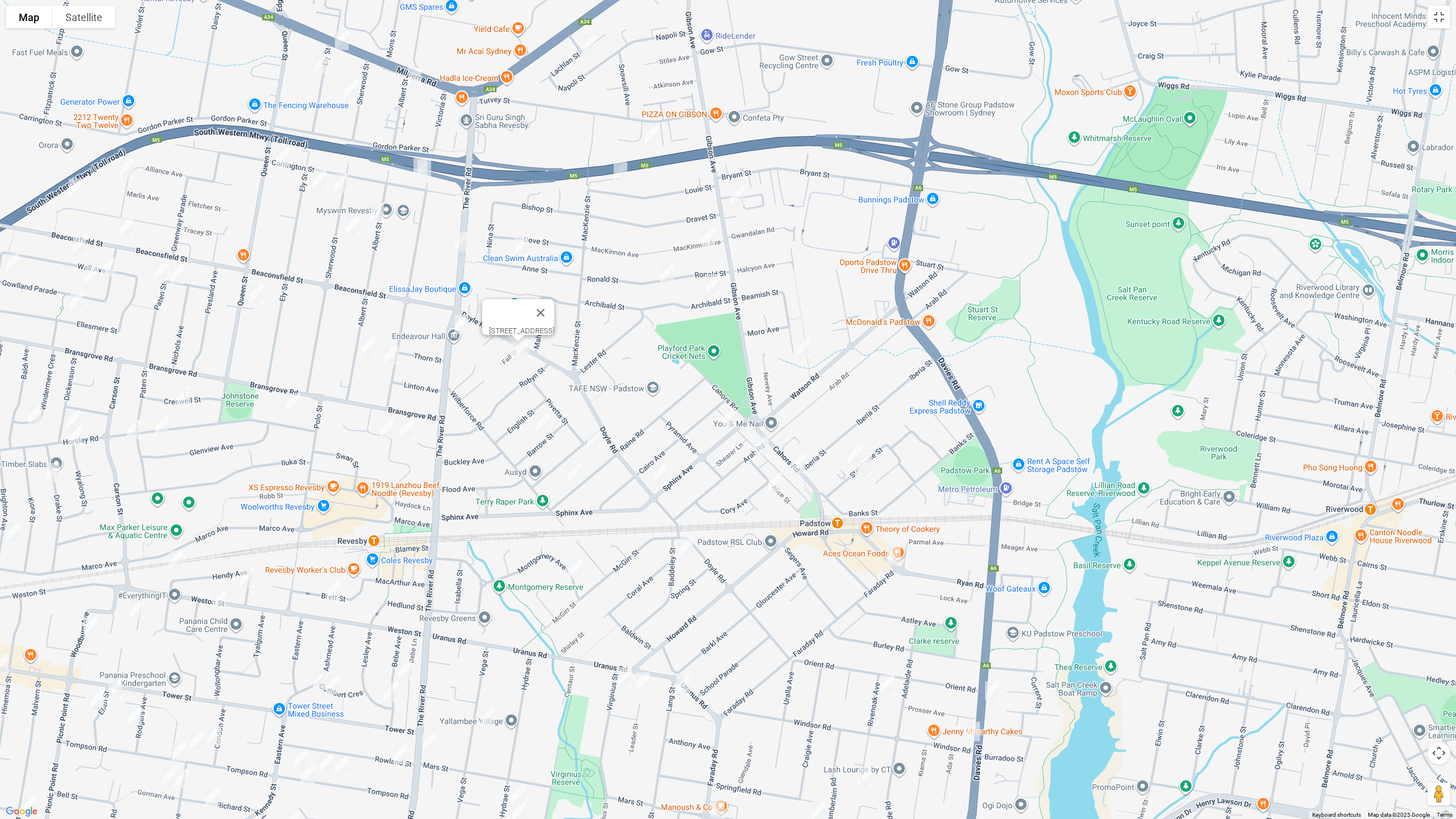
click at [543, 422] on img "2a Barrow Street, REVESBY NSW 2212" at bounding box center [543, 423] width 23 height 29
click at [596, 442] on img "5 Rhonda Street, REVESBY NSW 2212" at bounding box center [594, 439] width 23 height 29
click at [568, 475] on img "44 Raine Road, REVESBY NSW 2212" at bounding box center [574, 473] width 23 height 29
click at [659, 474] on img "95 Doyle Road, REVESBY NSW 2212" at bounding box center [660, 474] width 23 height 29
click at [804, 350] on img "51 Beamish Street, PADSTOW NSW 2211" at bounding box center [804, 348] width 23 height 29
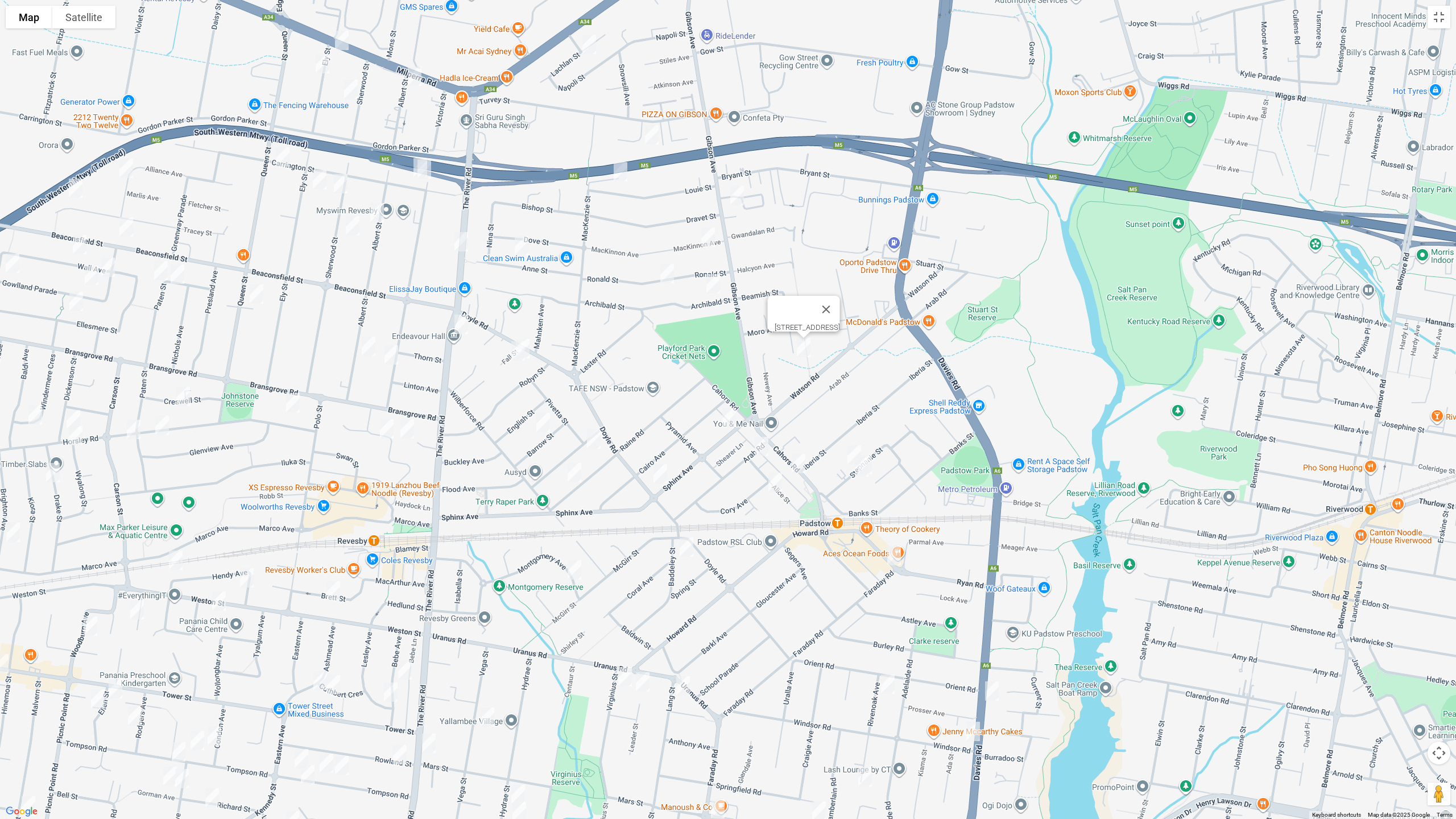
click at [734, 418] on img "6 Sphinx Avenue, PADSTOW NSW 2211" at bounding box center [729, 418] width 23 height 29
click at [765, 445] on img "117 Arab Road, PADSTOW NSW 2211" at bounding box center [761, 447] width 23 height 29
click at [849, 444] on img "38 Stephanie Street, PADSTOW NSW 2211" at bounding box center [854, 455] width 23 height 29
click at [877, 458] on div "[STREET_ADDRESS][PERSON_NAME]" at bounding box center [728, 409] width 1456 height 819
click at [878, 464] on div "[STREET_ADDRESS][PERSON_NAME]" at bounding box center [728, 409] width 1456 height 819
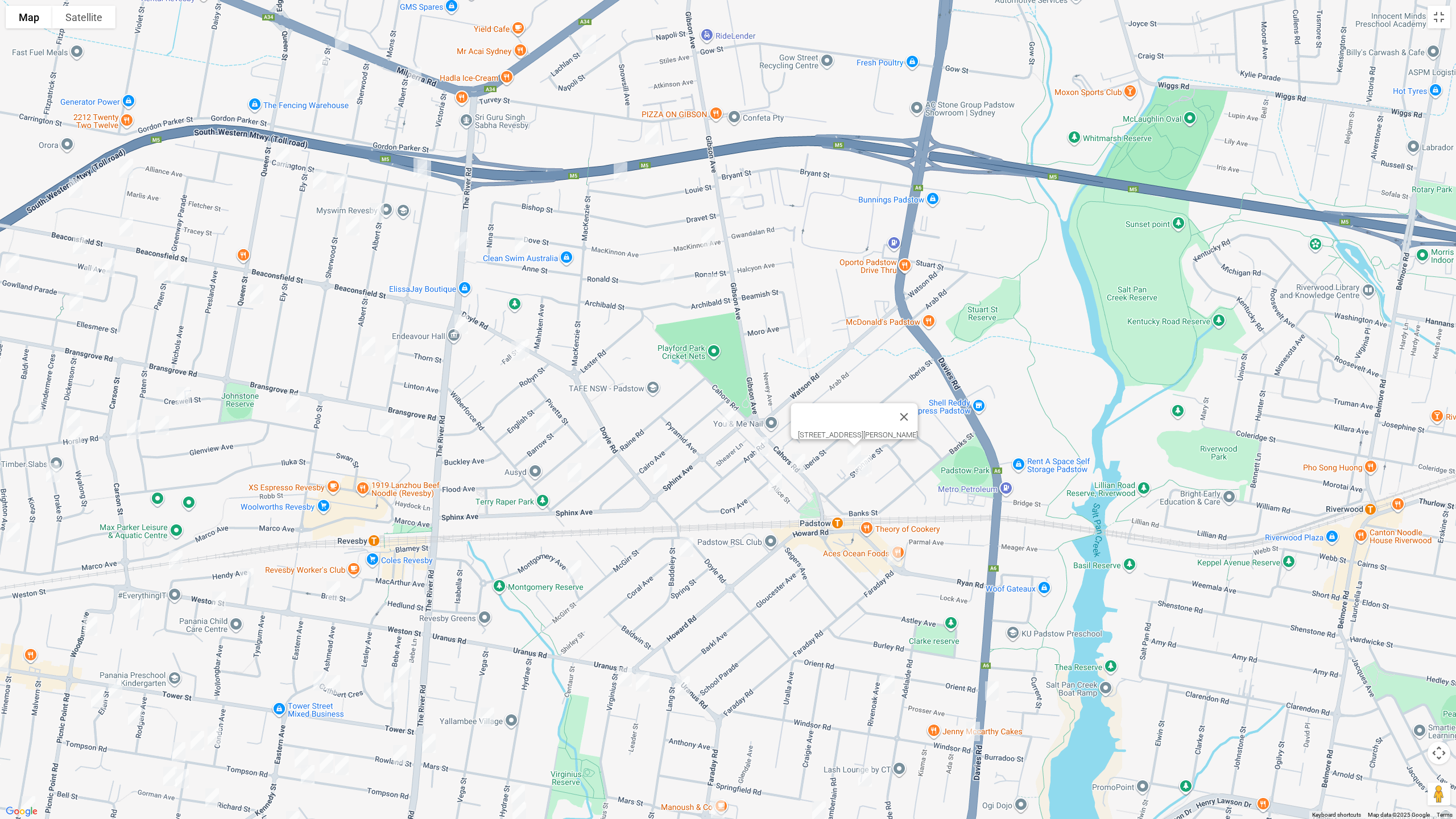
click at [876, 464] on img "29 Stephanie Street, PADSTOW NSW 2211" at bounding box center [865, 465] width 23 height 29
click at [862, 475] on img "31 Stephanie Street, PADSTOW NSW 2211" at bounding box center [862, 467] width 23 height 29
click at [802, 471] on img "122 Cahors Road, PADSTOW NSW 2211" at bounding box center [798, 464] width 23 height 29
click at [775, 481] on img "14 Alice Street, PADSTOW NSW 2211" at bounding box center [775, 482] width 23 height 29
click at [894, 556] on img "2 Faraday Road, PADSTOW NSW 2211" at bounding box center [893, 556] width 23 height 29
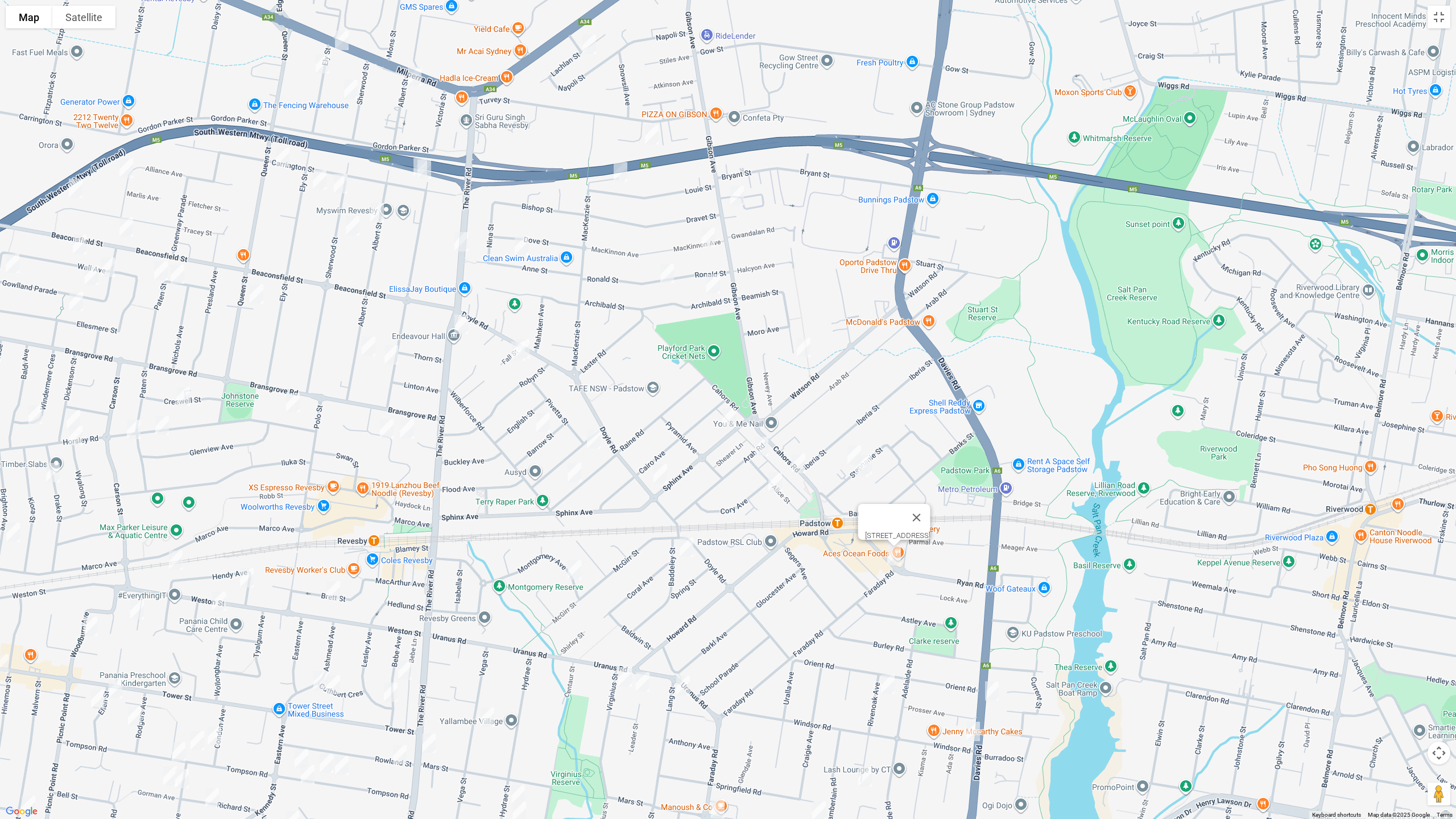
click at [675, 550] on img "7 Baddeley Street, PADSTOW NSW 2211" at bounding box center [686, 548] width 23 height 29
click at [566, 569] on img "36 Montgomery Avenue, REVESBY NSW 2212" at bounding box center [574, 570] width 23 height 29
click at [410, 161] on img "9 Carrington Street, REVESBY NSW 2212" at bounding box center [420, 168] width 23 height 29
click at [427, 174] on img "7 Carrington Street, REVESBY NSW 2212" at bounding box center [424, 169] width 23 height 29
click at [338, 182] on img "1/54A Sherwood Street, REVESBY NSW 2212" at bounding box center [341, 184] width 23 height 29
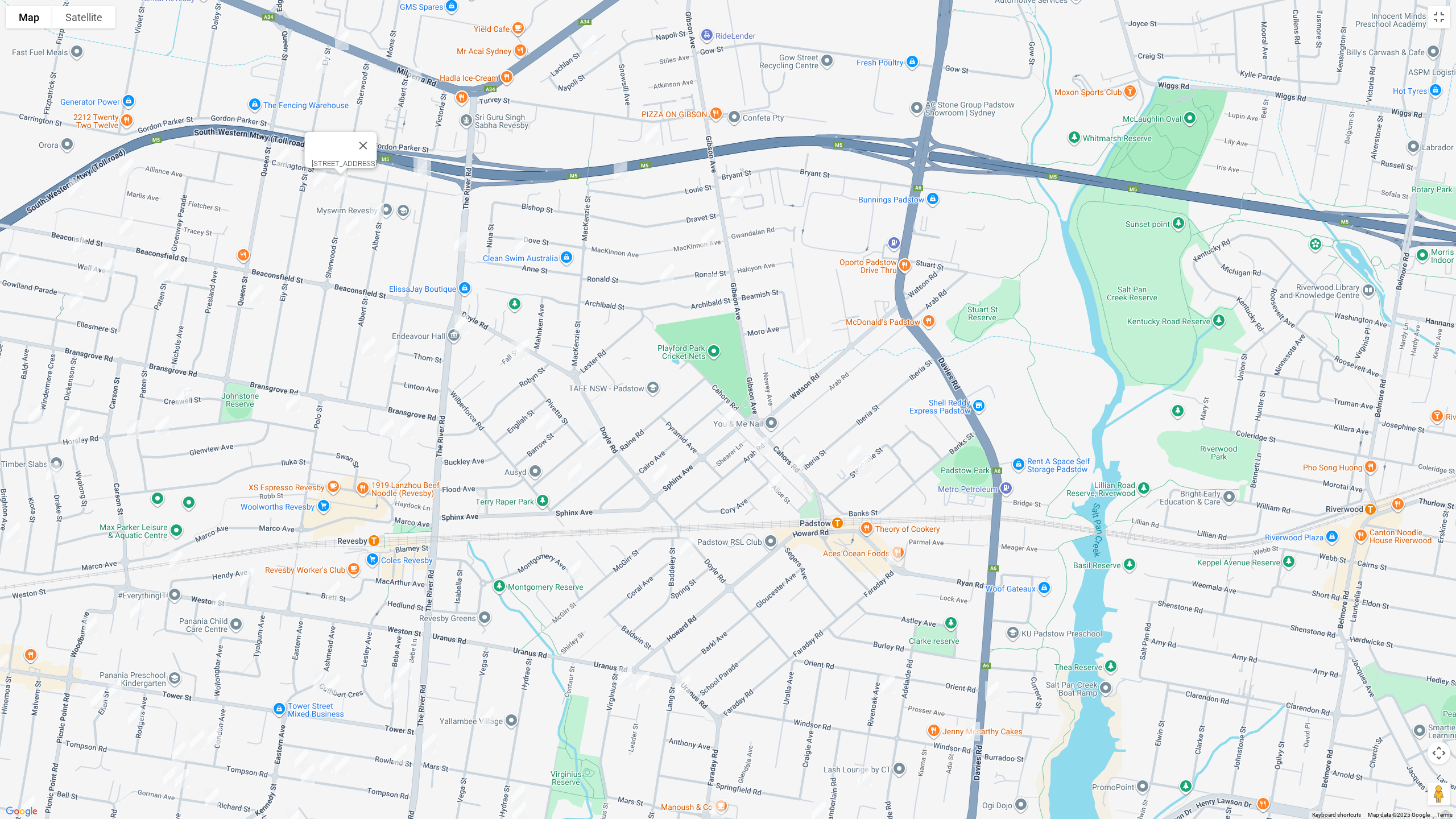
click at [316, 182] on img "51 Ely Street, REVESBY NSW 2212" at bounding box center [319, 180] width 23 height 29
click at [375, 209] on img "54 Albert Street, REVESBY NSW 2212" at bounding box center [377, 213] width 23 height 29
click at [347, 226] on img "2/57 Sherwood Street, REVESBY NSW 2212" at bounding box center [352, 226] width 23 height 29
click at [282, 155] on img "66 Carrington Street, REVESBY NSW 2212" at bounding box center [282, 157] width 23 height 29
click at [366, 343] on img "95 Albert Street, REVESBY NSW 2212" at bounding box center [368, 346] width 23 height 29
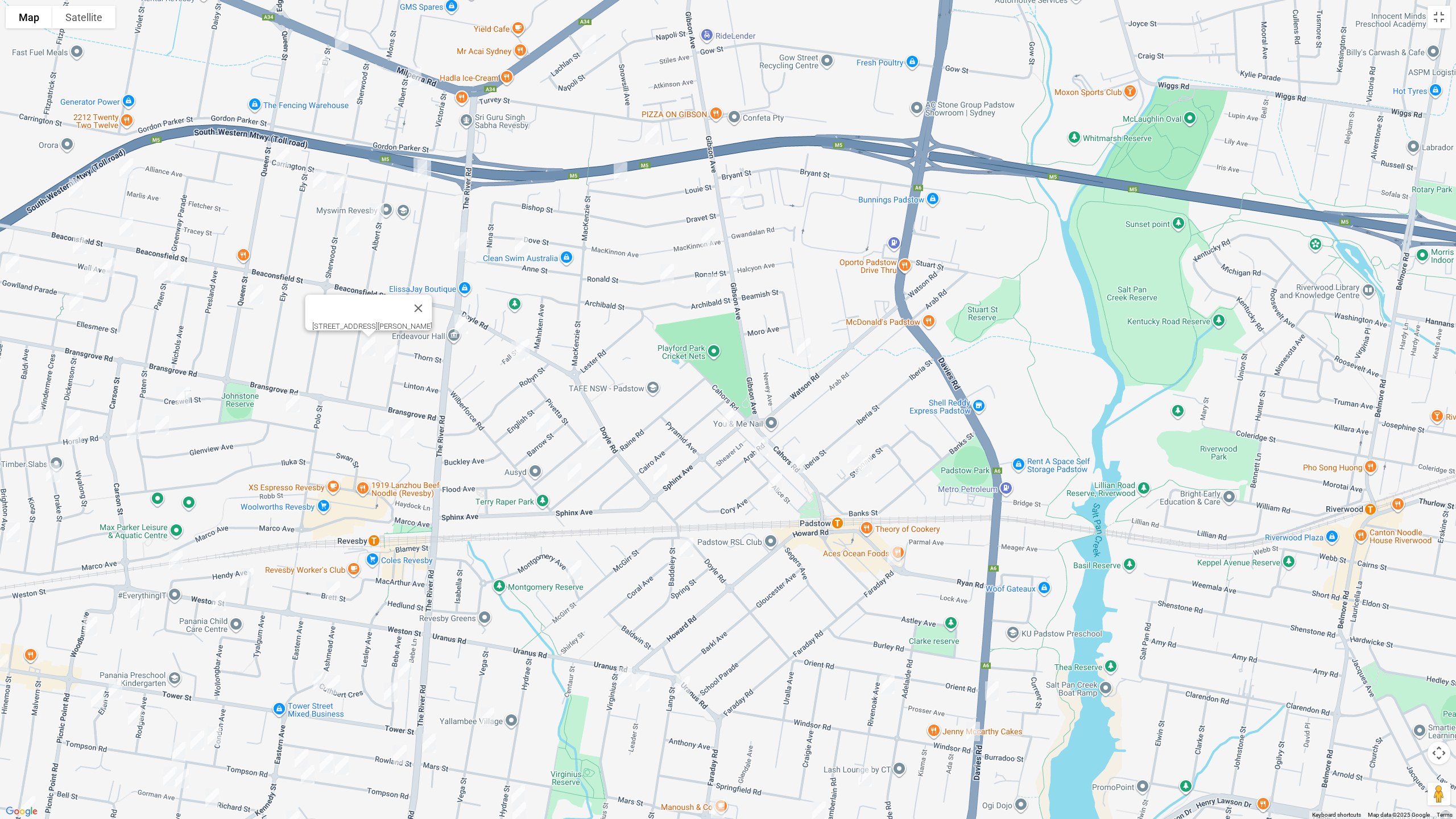
click at [393, 354] on img "106 Victoria Street, REVESBY NSW 2212" at bounding box center [391, 355] width 23 height 29
click at [416, 428] on img "15 Simmons Street, REVESBY NSW 2212" at bounding box center [407, 429] width 23 height 29
click at [388, 432] on img "14 Simmons Street, REVESBY NSW 2212" at bounding box center [387, 429] width 23 height 29
click at [252, 291] on img "3/99 Queen Street, REVESBY NSW 2212" at bounding box center [256, 294] width 23 height 29
click at [287, 408] on img "14 Horsley Road, REVESBY NSW 2212" at bounding box center [293, 403] width 23 height 29
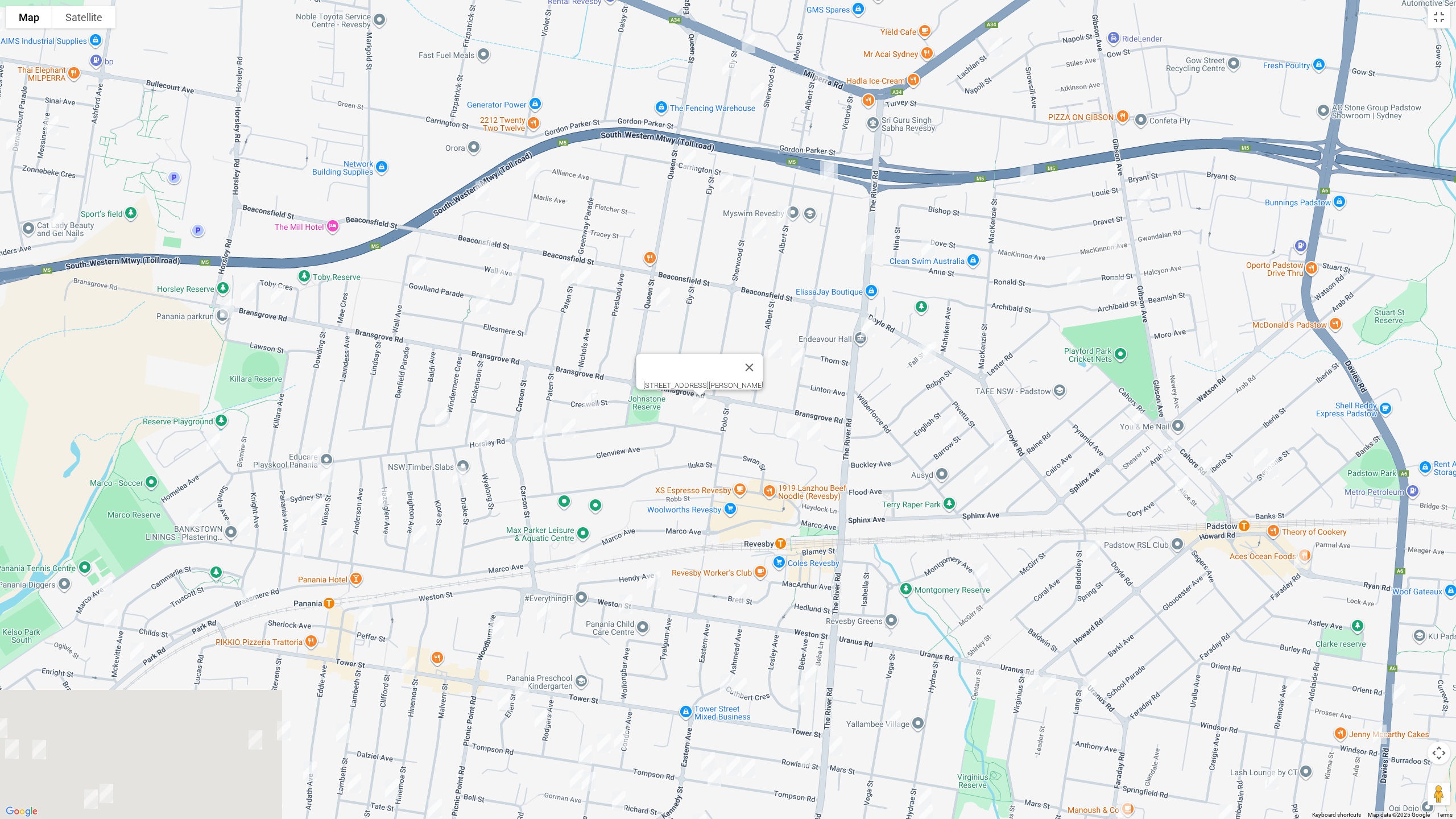
drag, startPoint x: 238, startPoint y: 228, endPoint x: 726, endPoint y: 232, distance: 488.0
click at [726, 232] on div "[STREET_ADDRESS][PERSON_NAME]" at bounding box center [728, 409] width 1456 height 819
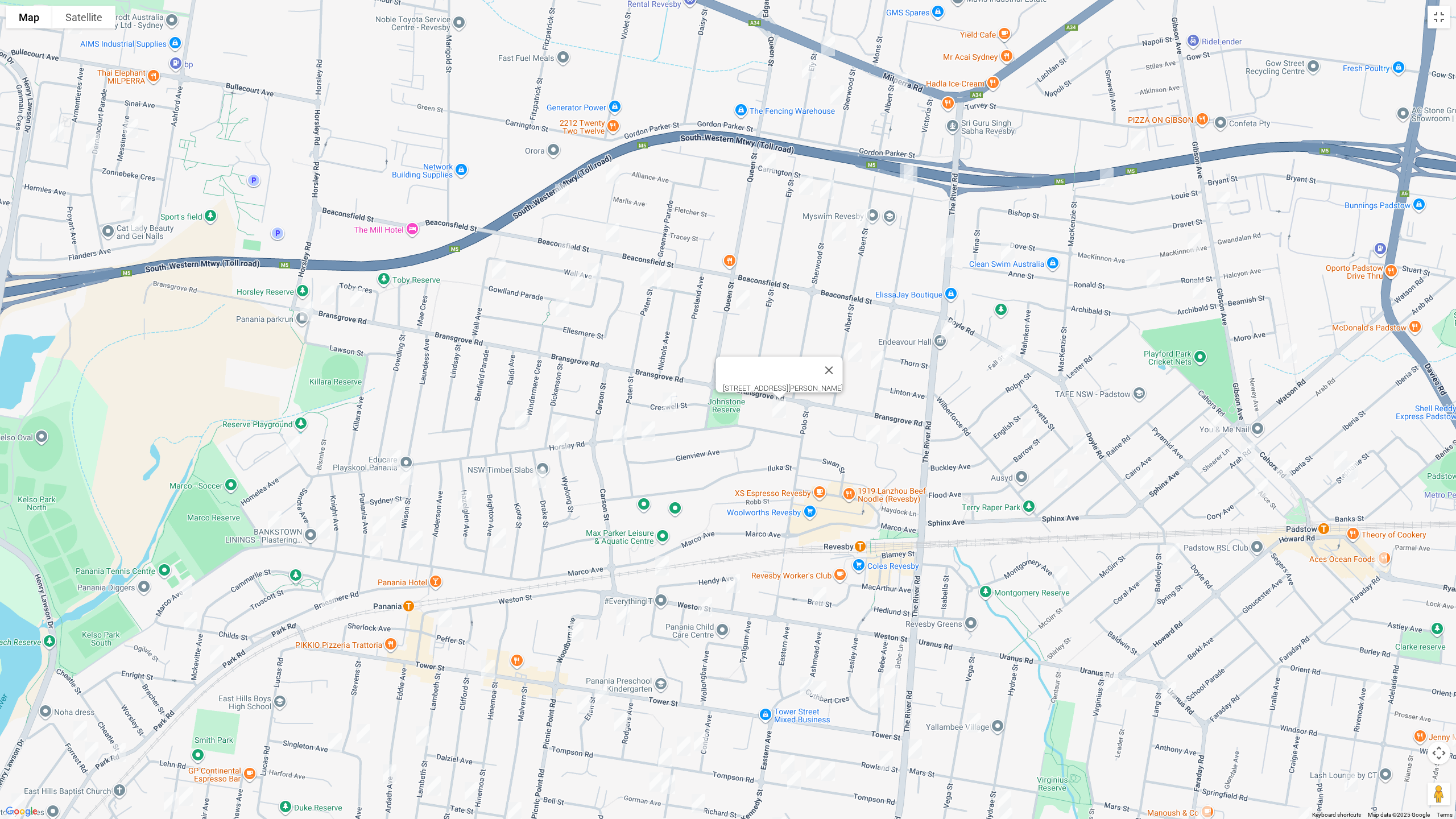
click at [610, 169] on img "11 Alliance Avenue, REVESBY NSW 2212" at bounding box center [613, 174] width 23 height 29
click at [558, 192] on img "62 Tracey Street, REVESBY NSW 2212" at bounding box center [562, 194] width 23 height 29
click at [613, 230] on img "86 Beaconsfield Street, REVESBY NSW 2212" at bounding box center [613, 232] width 23 height 29
click at [649, 279] on img "69 Paten Street, REVESBY NSW 2212" at bounding box center [647, 277] width 23 height 29
click at [665, 283] on img "58 Paten Street, REVESBY NSW 2212" at bounding box center [664, 280] width 23 height 29
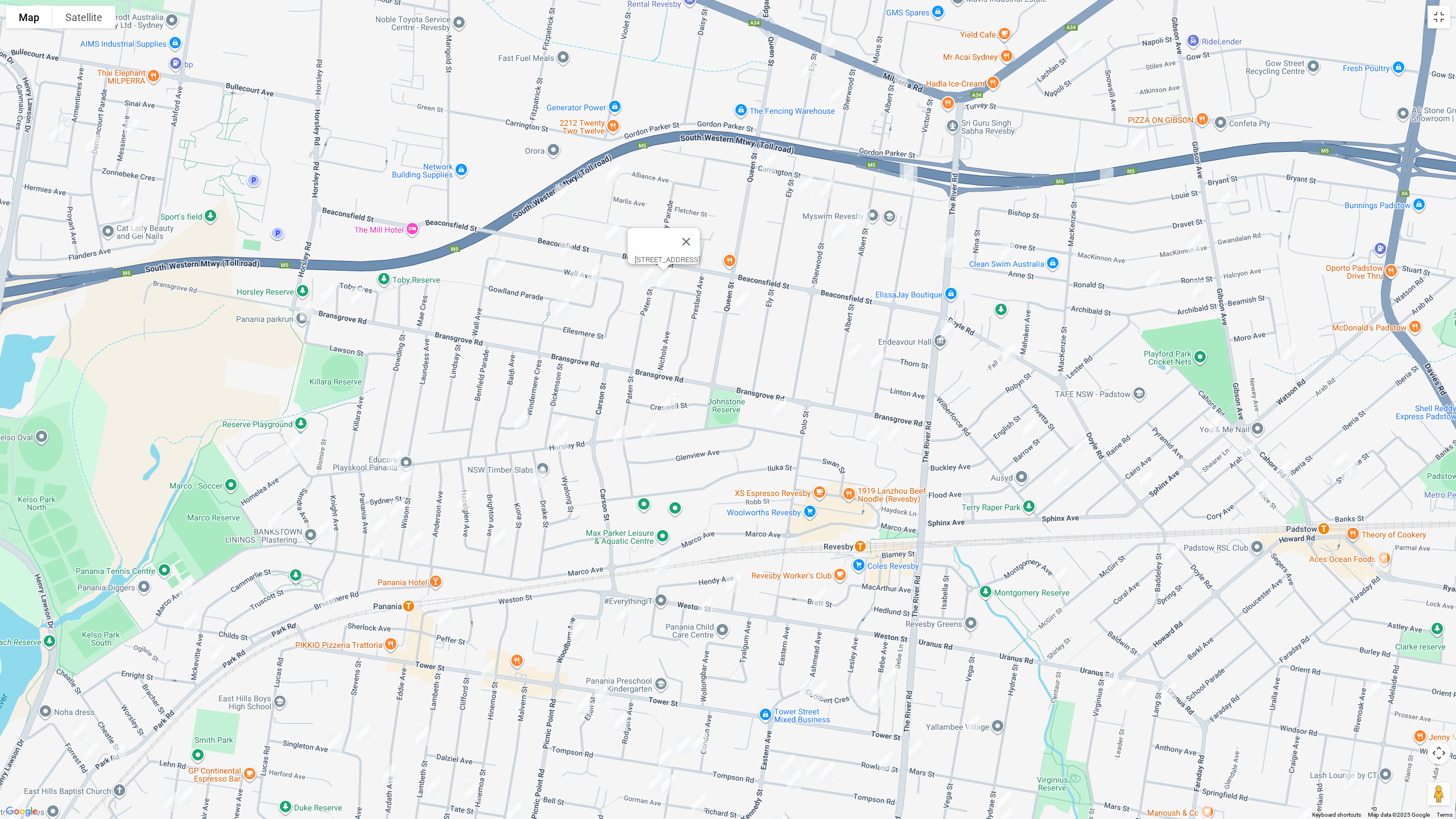
click at [564, 255] on img "67A Wall Avenue, PANANIA NSW 2213" at bounding box center [566, 251] width 23 height 29
click at [601, 279] on img "47A Gowlland Parade, PANANIA NSW 2213" at bounding box center [594, 273] width 23 height 29
click at [576, 281] on img "35 Gowlland Parade, PANANIA NSW 2213" at bounding box center [578, 281] width 23 height 29
click at [507, 279] on img "1A Gowlland Parade, PANANIA NSW 2213" at bounding box center [499, 269] width 23 height 29
click at [544, 307] on div "[STREET_ADDRESS]" at bounding box center [728, 409] width 1456 height 819
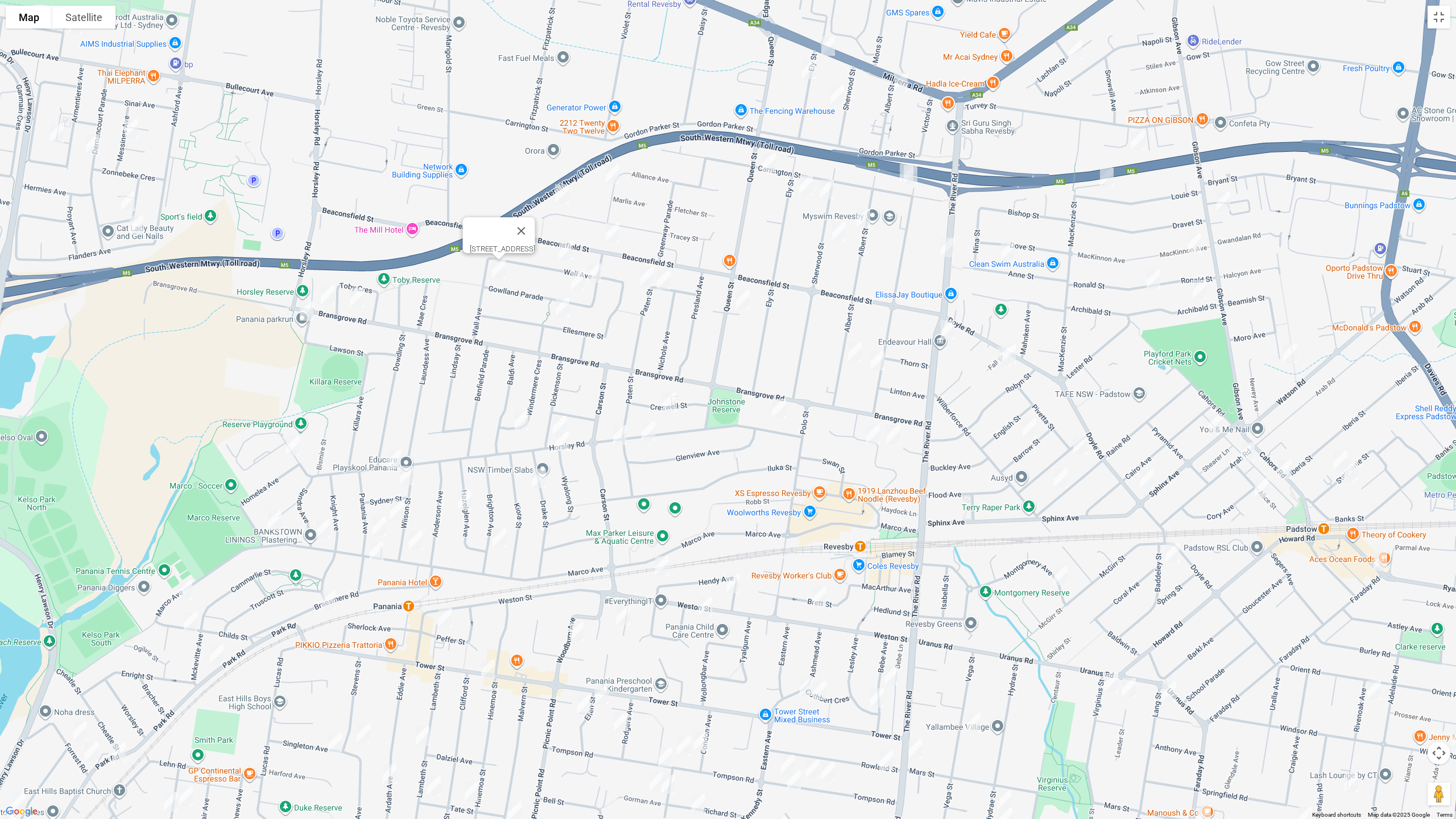
click at [563, 314] on img "27 Ellesmere Street, PANANIA NSW 2213" at bounding box center [563, 307] width 23 height 29
click at [356, 302] on img "230A Bransgrove Road, PANANIA NSW 2213" at bounding box center [357, 298] width 23 height 29
click at [329, 303] on img "240 Bransgrove Road, PANANIA NSW 2213" at bounding box center [327, 295] width 23 height 29
click at [308, 316] on img "227 Horsley Road, PANANIA NSW 2213" at bounding box center [306, 311] width 23 height 29
click at [559, 420] on img "82 Horsley Road, PANANIA NSW 2213" at bounding box center [559, 426] width 23 height 29
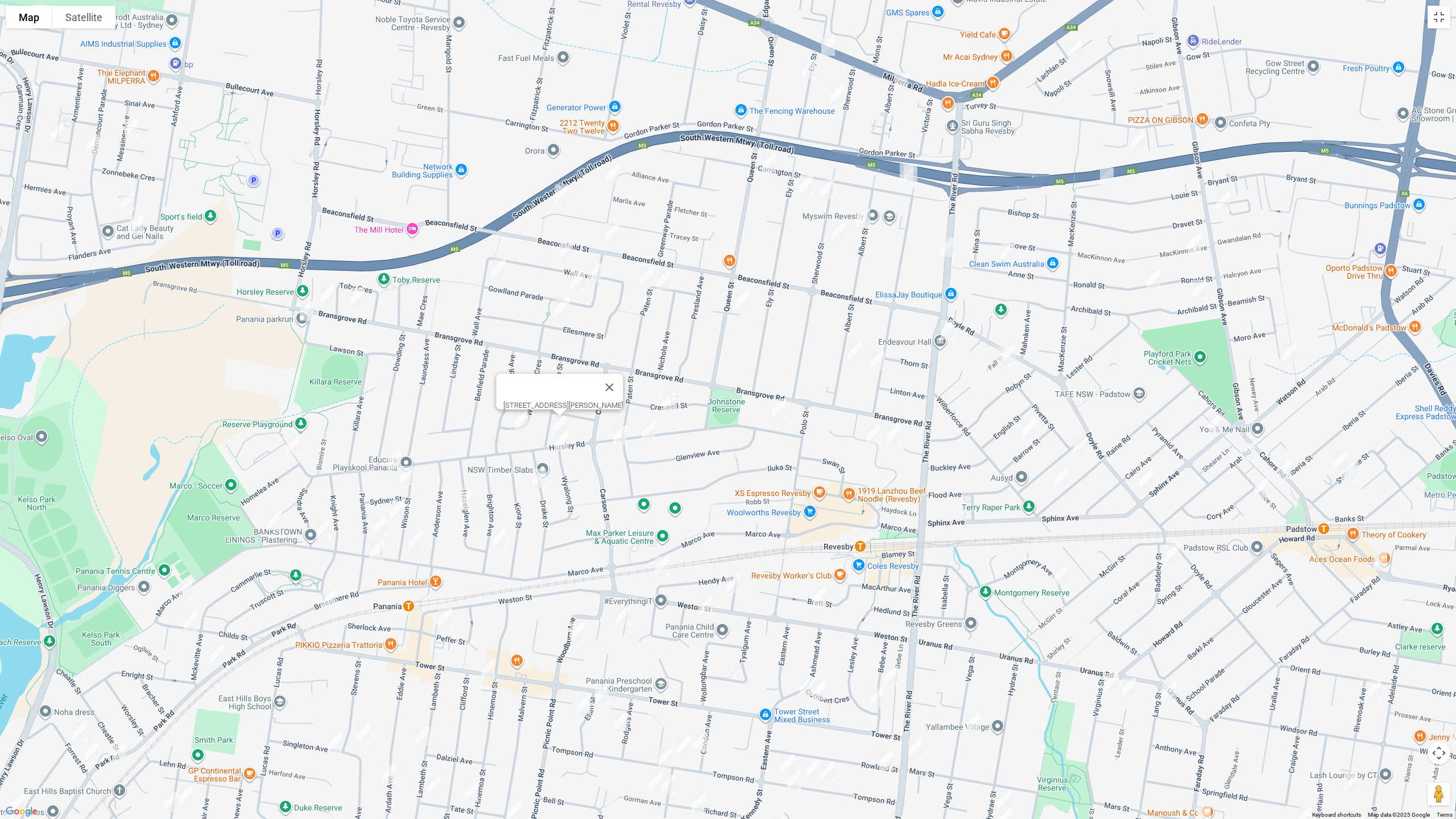
drag, startPoint x: 563, startPoint y: 440, endPoint x: 582, endPoint y: 439, distance: 19.0
click at [564, 441] on img "89 Horsley Road, PANANIA NSW 2213" at bounding box center [562, 442] width 23 height 29
click at [621, 432] on img "65 Horsley Road, REVESBY NSW 2212" at bounding box center [620, 435] width 23 height 29
click at [646, 430] on img "59 Horsley Road, REVESBY NSW 2212" at bounding box center [648, 431] width 23 height 29
click at [520, 419] on img "27 Windermere Crescent, PANANIA NSW 2213" at bounding box center [521, 420] width 23 height 29
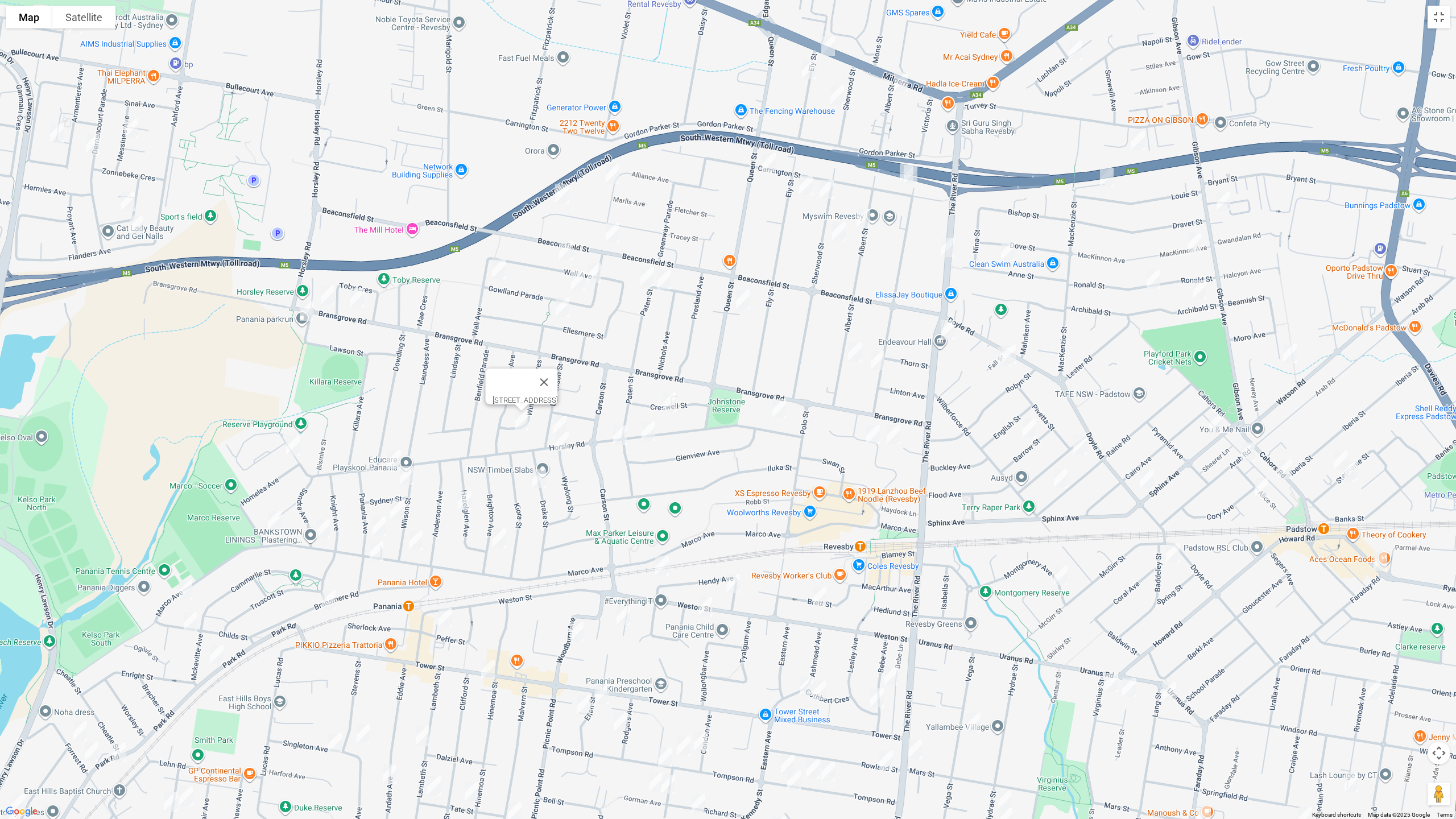
click at [305, 309] on img "227 Horsley Road, PANANIA NSW 2213" at bounding box center [306, 311] width 23 height 29
drag, startPoint x: 675, startPoint y: 404, endPoint x: 672, endPoint y: 398, distance: 6.7
click at [675, 404] on img "13A Creswell Street, REVESBY NSW 2212" at bounding box center [669, 402] width 23 height 29
click at [542, 475] on img "12A Drake Street, PANANIA NSW 2213" at bounding box center [539, 478] width 23 height 29
click at [394, 456] on img "147 Horsley Road, PANANIA NSW 2213" at bounding box center [394, 460] width 23 height 29
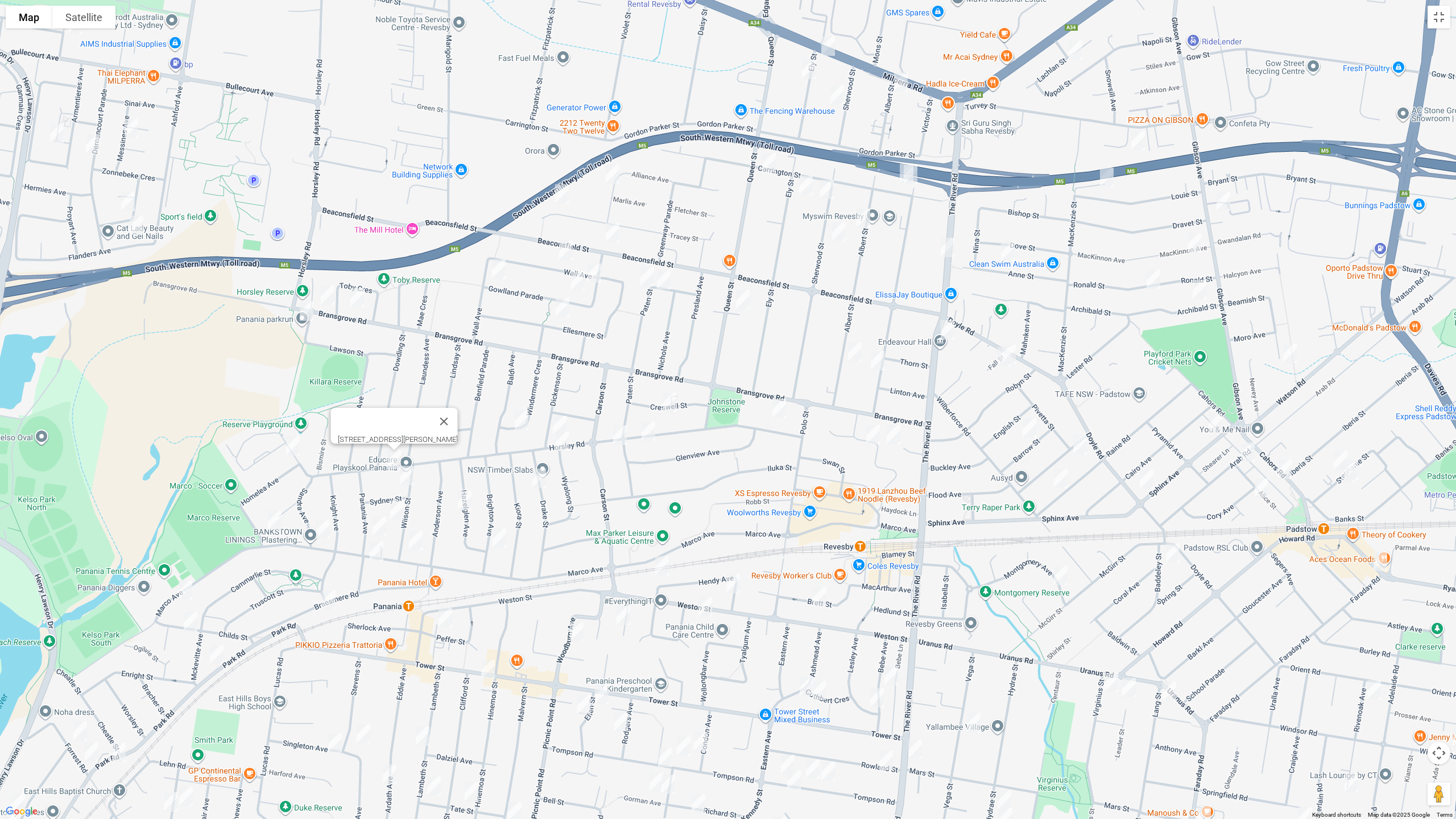
click at [291, 443] on img "165 Horsley Road, PANANIA NSW 2213" at bounding box center [293, 447] width 23 height 29
click at [411, 482] on img "4 Sydney Street, PANANIA NSW 2213" at bounding box center [407, 476] width 23 height 29
click at [458, 499] on img "18 Hazelglen Avenue, PANANIA NSW 2213" at bounding box center [465, 501] width 23 height 29
click at [501, 540] on img "37 Brighton Avenue, PANANIA NSW 2213" at bounding box center [499, 538] width 23 height 29
click at [391, 505] on img "12 Wilson Street, PANANIA NSW 2213" at bounding box center [397, 510] width 23 height 29
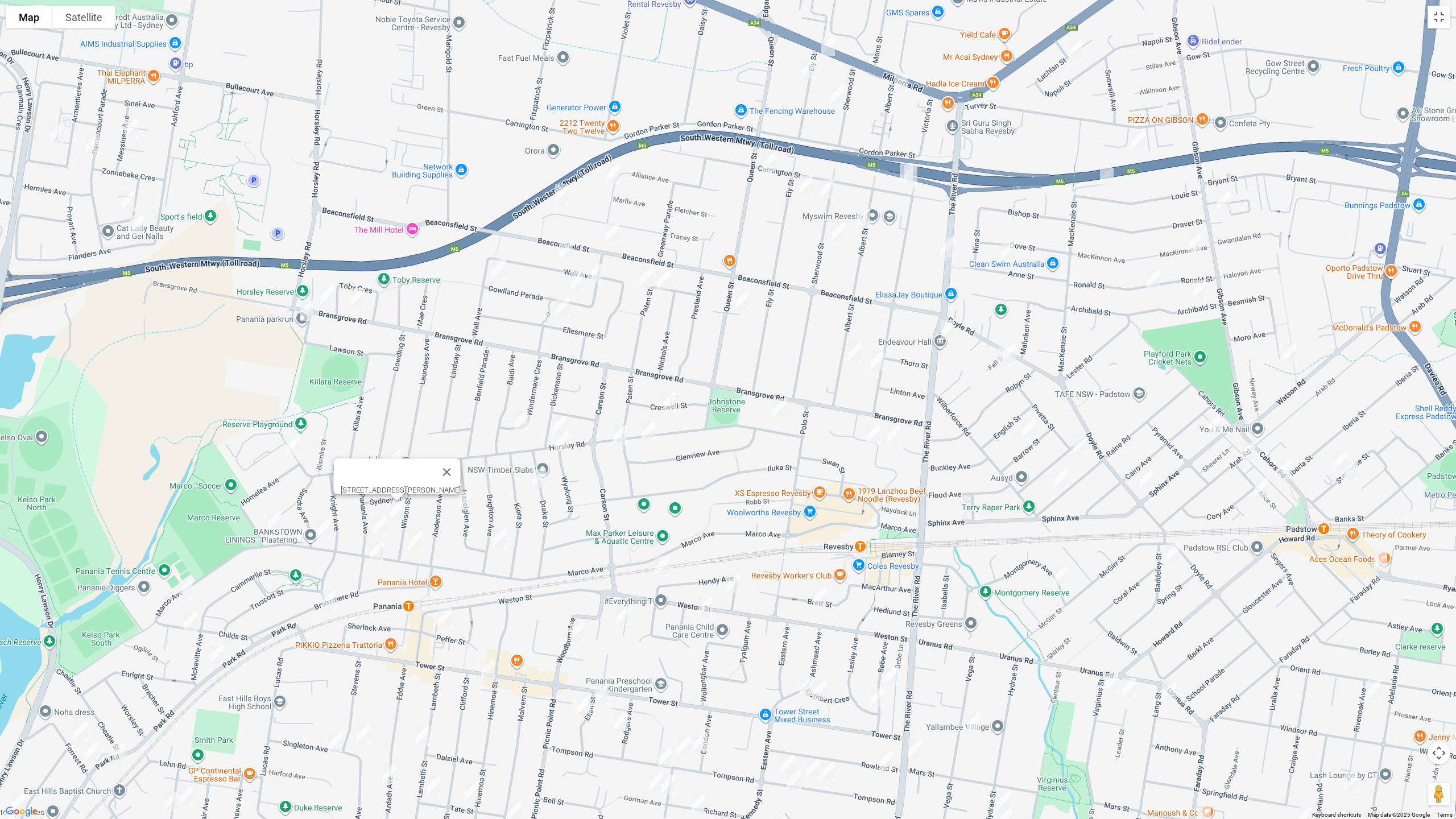
click at [414, 541] on img "196 Marco Avenue, PANANIA NSW 2213" at bounding box center [415, 540] width 23 height 29
click at [376, 548] on img "127 Marco Avenue, PANANIA NSW 2213" at bounding box center [376, 552] width 23 height 29
click at [282, 519] on img "37 Homelea Avenue, PANANIA NSW 2213" at bounding box center [274, 521] width 23 height 29
click at [372, 528] on img "33 Panania Avenue, PANANIA NSW 2213" at bounding box center [379, 526] width 23 height 29
click at [312, 530] on img "224 Marco Avenue, PANANIA NSW 2213" at bounding box center [323, 529] width 23 height 29
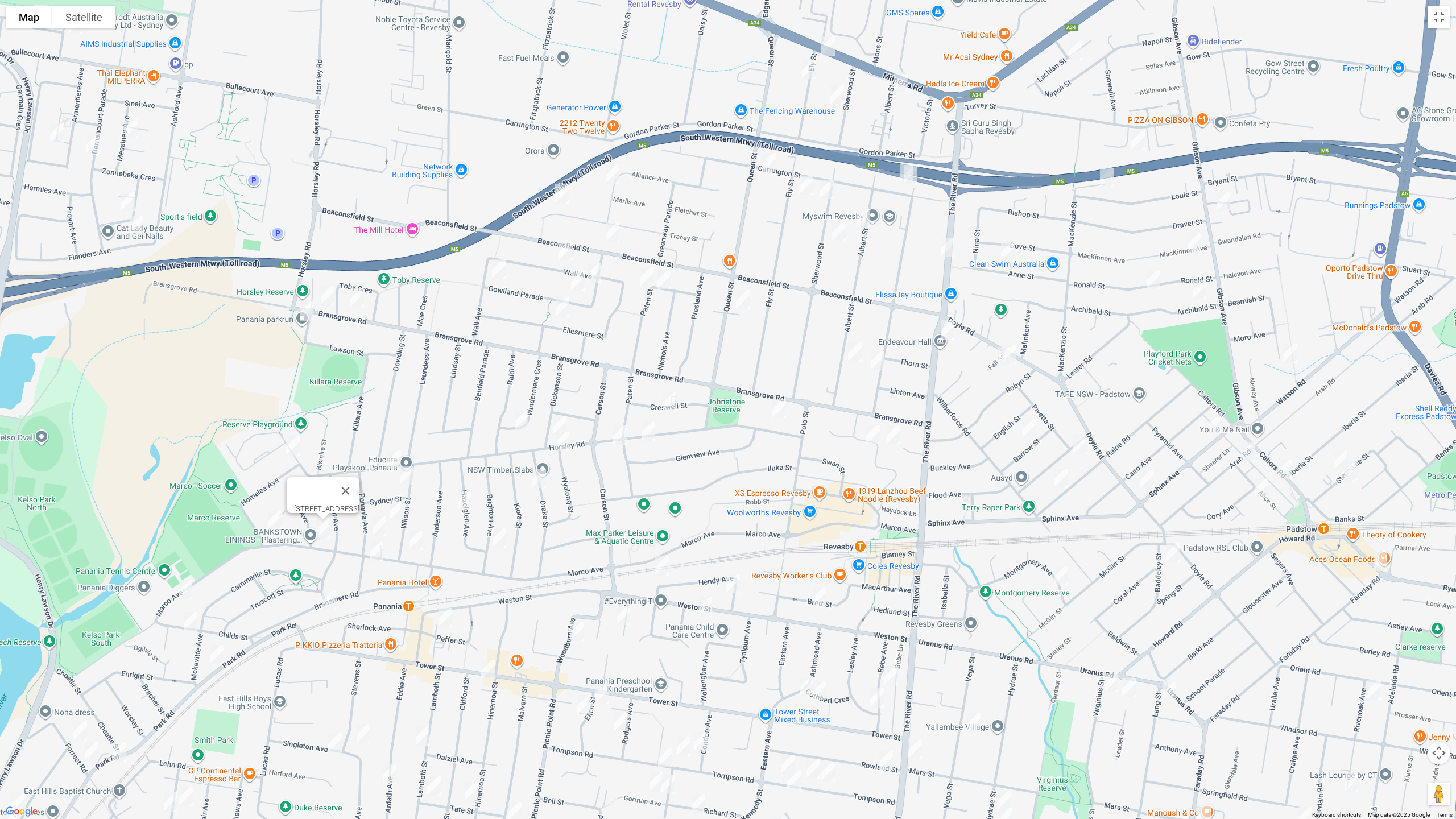
click at [326, 599] on img "47 Braesmere Road, PANANIA NSW 2213" at bounding box center [329, 600] width 23 height 29
click at [181, 590] on img "205A Marco Avenue, PANANIA NSW 2213" at bounding box center [185, 590] width 23 height 29
click at [193, 623] on img "25 Childs Street, EAST HILLS NSW 2213" at bounding box center [190, 622] width 23 height 29
drag, startPoint x: 218, startPoint y: 656, endPoint x: 244, endPoint y: 642, distance: 29.5
click at [218, 656] on img "14 Park Road, EAST HILLS NSW 2213" at bounding box center [216, 655] width 23 height 29
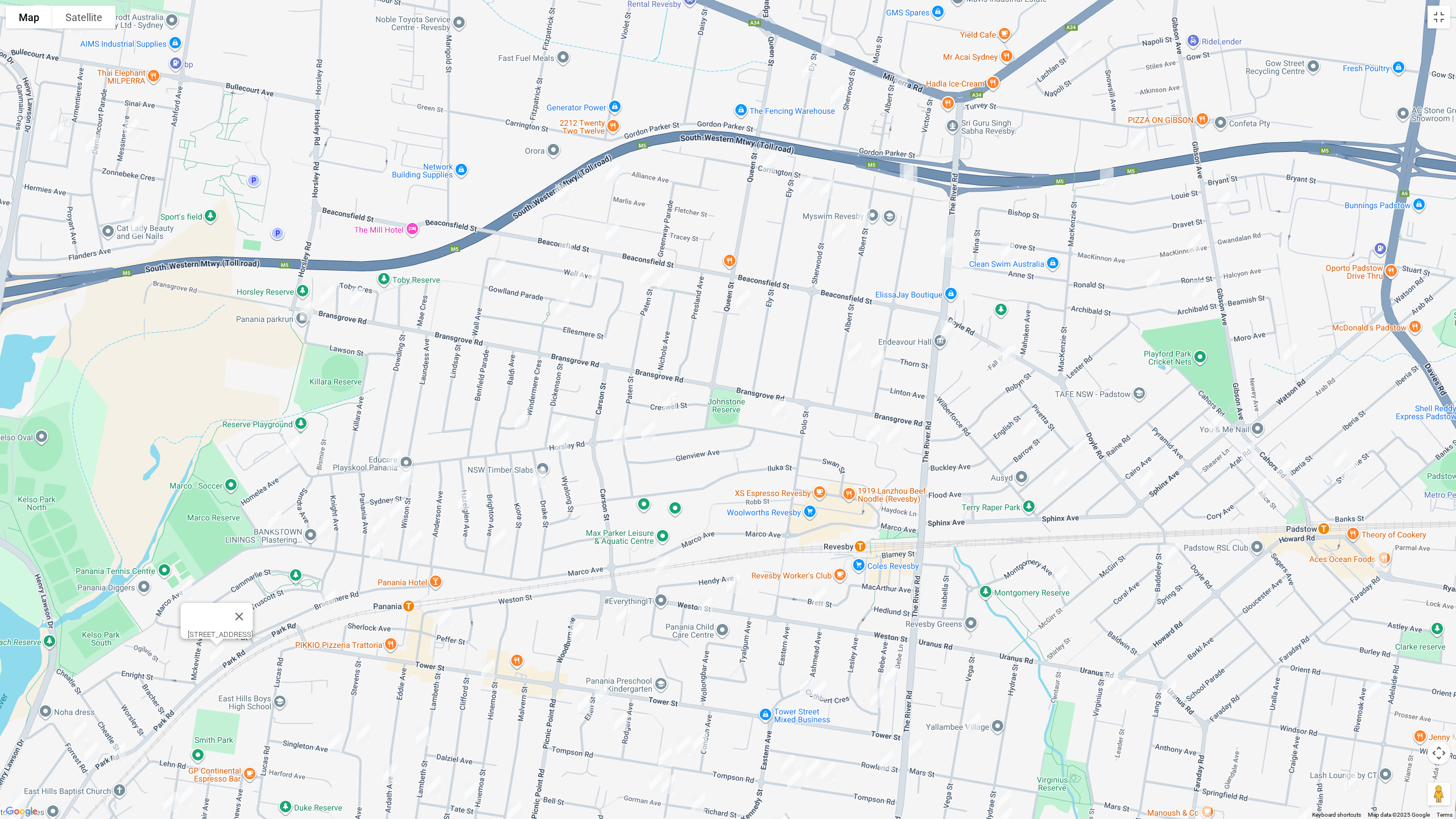
drag, startPoint x: 488, startPoint y: 598, endPoint x: 760, endPoint y: 493, distance: 291.6
click at [771, 487] on div "[STREET_ADDRESS]" at bounding box center [728, 409] width 1456 height 819
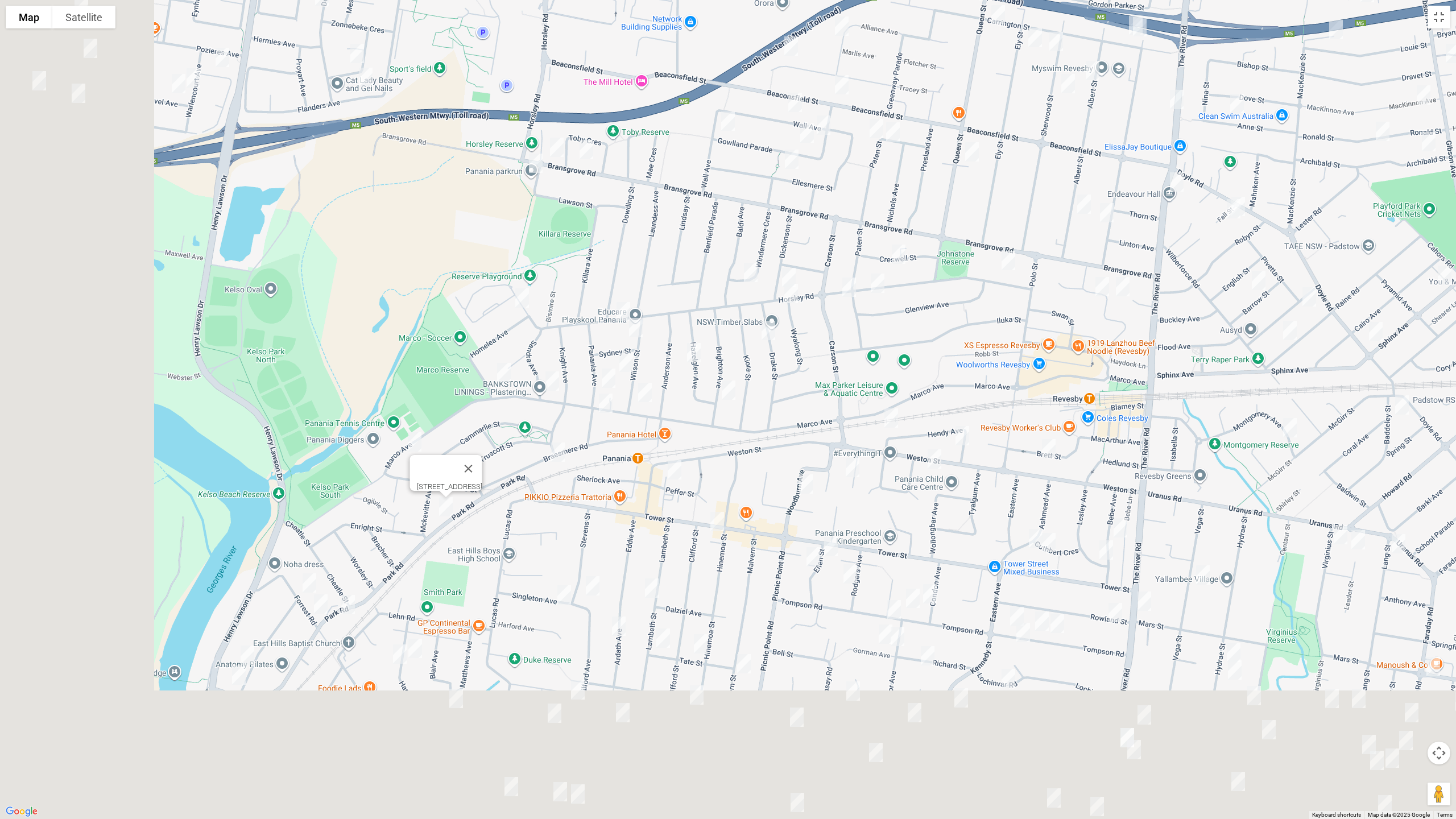
drag, startPoint x: 847, startPoint y: 414, endPoint x: 938, endPoint y: 349, distance: 111.8
click at [938, 349] on div "[STREET_ADDRESS]" at bounding box center [728, 409] width 1456 height 819
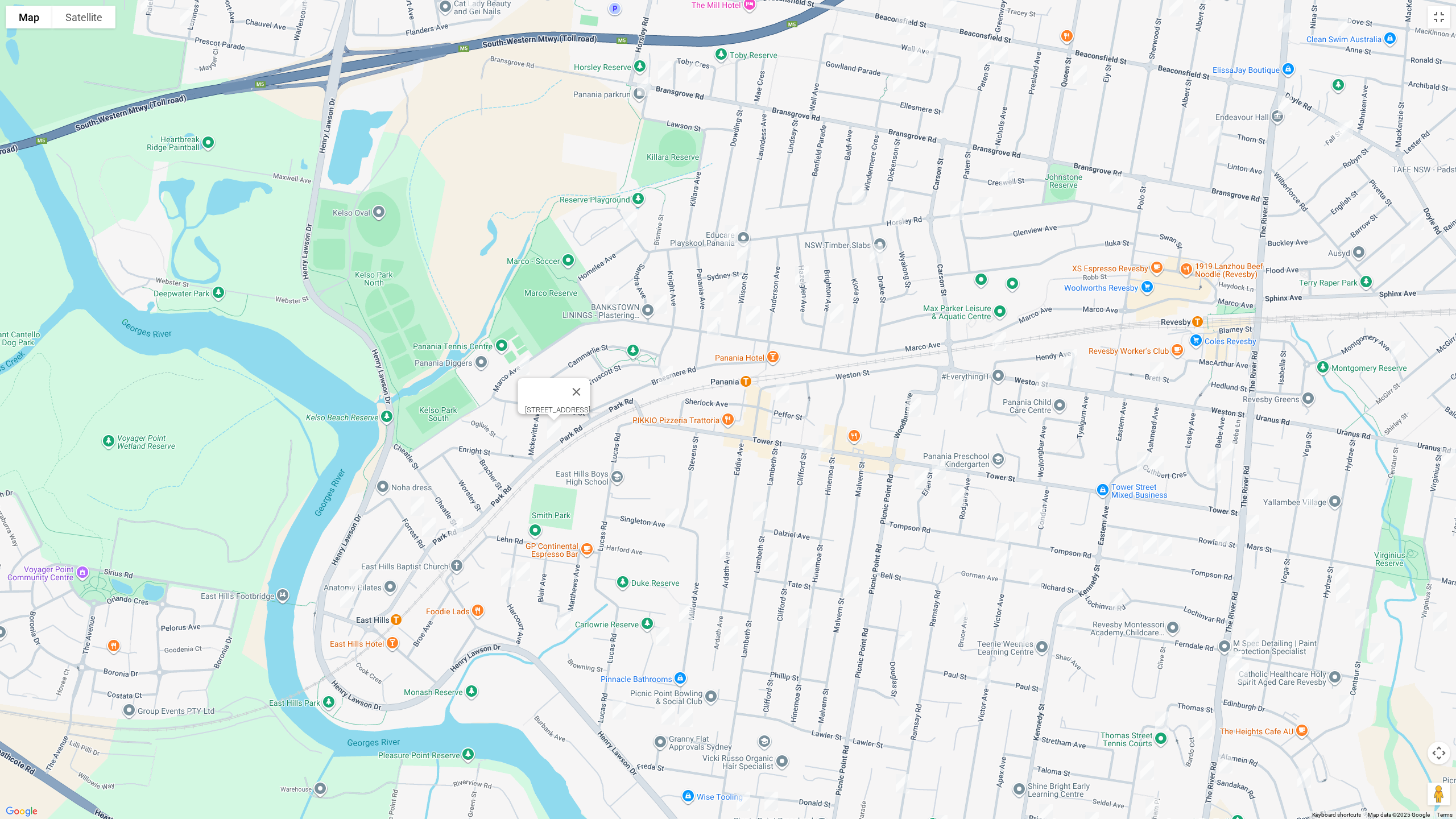
click at [416, 497] on img "44 Forrest Road, EAST HILLS NSW 2213" at bounding box center [417, 506] width 23 height 29
click at [428, 528] on img "66 Park Road, EAST HILLS NSW 2213" at bounding box center [429, 528] width 23 height 29
click at [458, 533] on img "7 Park Road, EAST HILLS NSW 2213" at bounding box center [456, 528] width 23 height 29
click at [356, 566] on img "35 Monie Avenue, EAST HILLS NSW 2213" at bounding box center [355, 579] width 23 height 29
click at [345, 599] on img "43 Monie Avenue, EAST HILLS NSW 2213" at bounding box center [347, 599] width 23 height 29
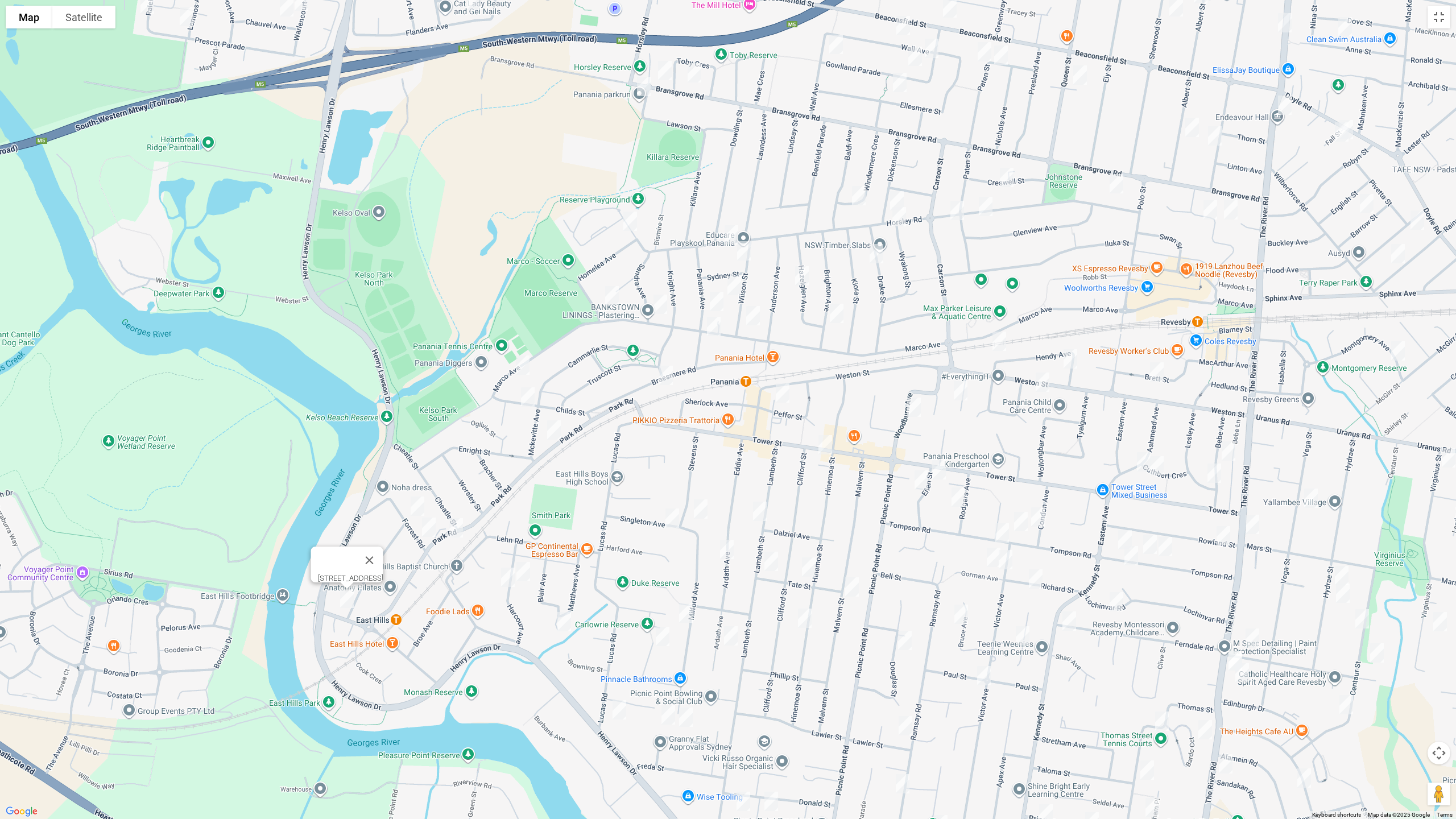
click at [504, 580] on img "20 Harcourt Avenue, EAST HILLS NSW 2213" at bounding box center [508, 578] width 23 height 29
click at [521, 575] on img "15 Harcourt Avenue, EAST HILLS NSW 2213" at bounding box center [523, 571] width 23 height 29
click at [562, 626] on img "37 Matthews Avenue, EAST HILLS NSW 2213" at bounding box center [564, 622] width 23 height 29
click at [670, 517] on img "7A Singleton Avenue, EAST HILLS NSW 2213" at bounding box center [672, 518] width 23 height 29
click at [697, 516] on img "39 Stevens Street, PANANIA NSW 2213" at bounding box center [700, 509] width 23 height 29
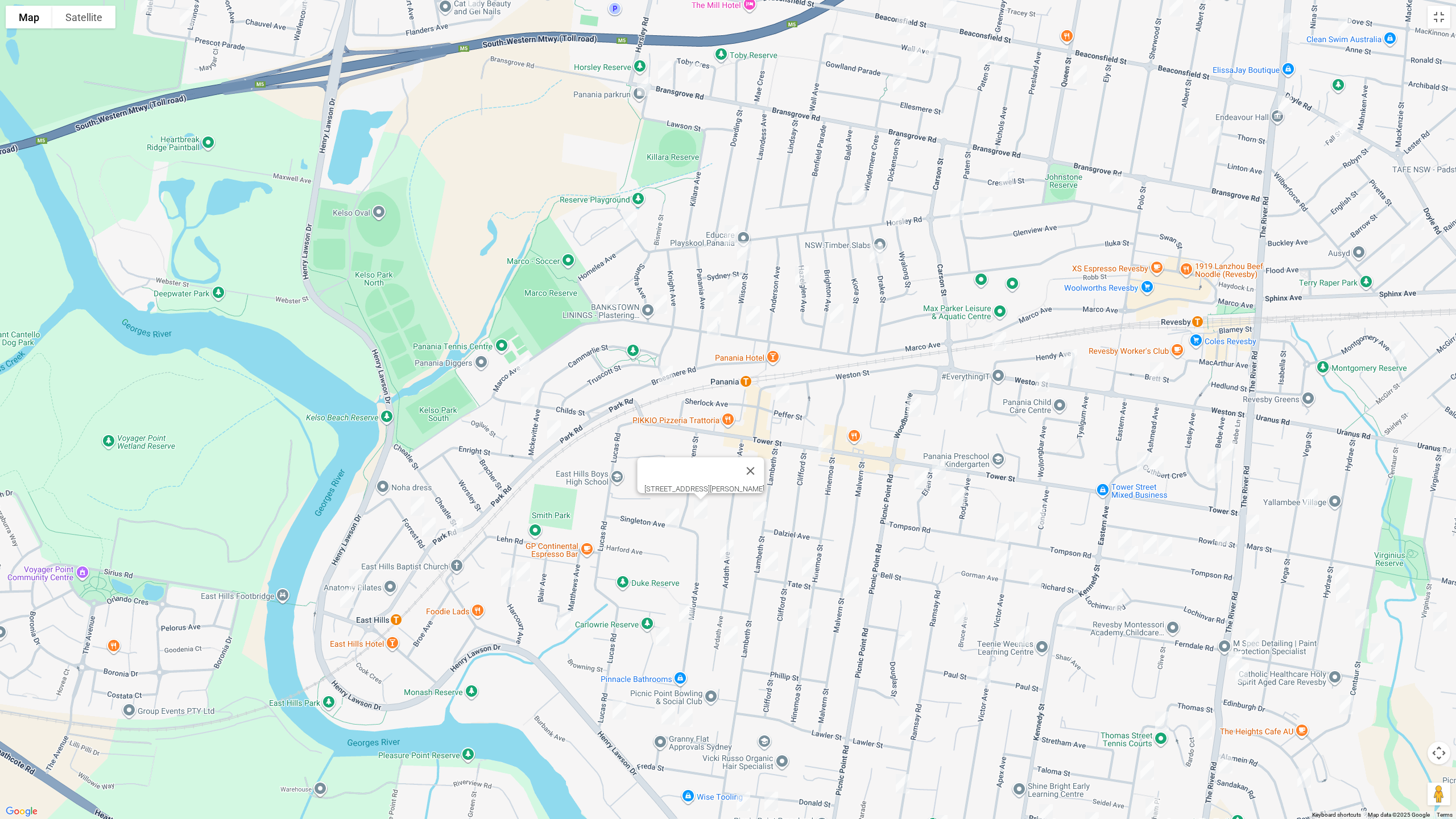
drag, startPoint x: 726, startPoint y: 553, endPoint x: 773, endPoint y: 442, distance: 120.5
click at [726, 551] on img "54 Ardath Avenue, PANANIA NSW 2213" at bounding box center [726, 550] width 23 height 29
click at [791, 396] on img "22 Peffer Street, PANANIA NSW 2213" at bounding box center [782, 393] width 23 height 29
click at [1001, 349] on img "50 Hendy Avenue, PANANIA NSW 2213" at bounding box center [999, 341] width 23 height 29
click at [1074, 359] on img "1 Hendy Avenue, PANANIA NSW 2213" at bounding box center [1070, 359] width 23 height 29
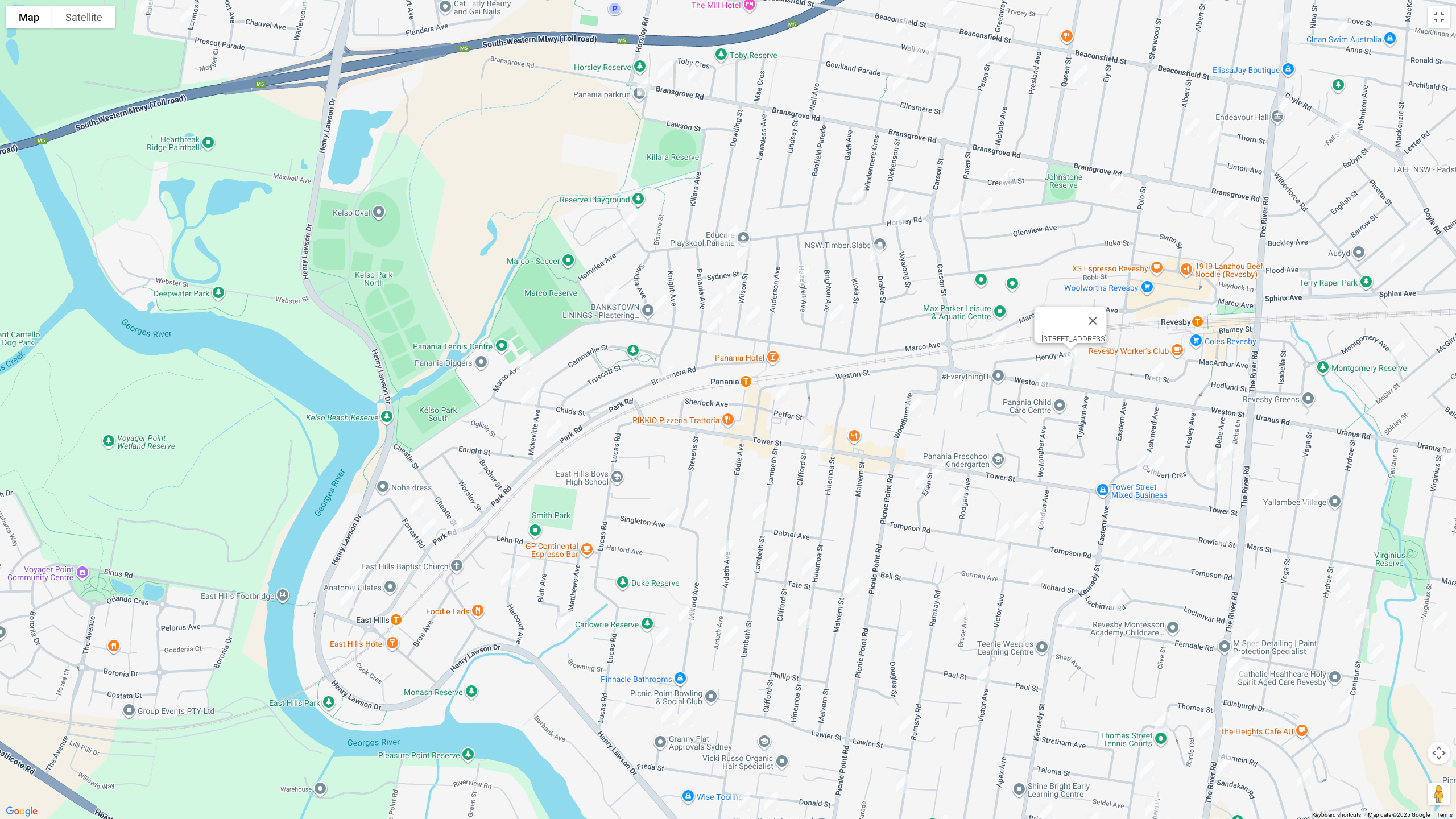
click at [1159, 374] on img "21 Brett Street, REVESBY NSW 2212" at bounding box center [1157, 372] width 23 height 29
click at [1043, 382] on img "3/85 Weston Street, PANANIA NSW 2213" at bounding box center [1042, 382] width 23 height 29
click at [956, 394] on img "8A Roslyn Avenue, PANANIA NSW 2213" at bounding box center [960, 391] width 23 height 29
click at [915, 408] on img "25 Woodburn Avenue, PANANIA NSW 2213" at bounding box center [913, 408] width 23 height 29
click at [827, 452] on img "193 Tower Street, PANANIA NSW 2213" at bounding box center [825, 445] width 23 height 29
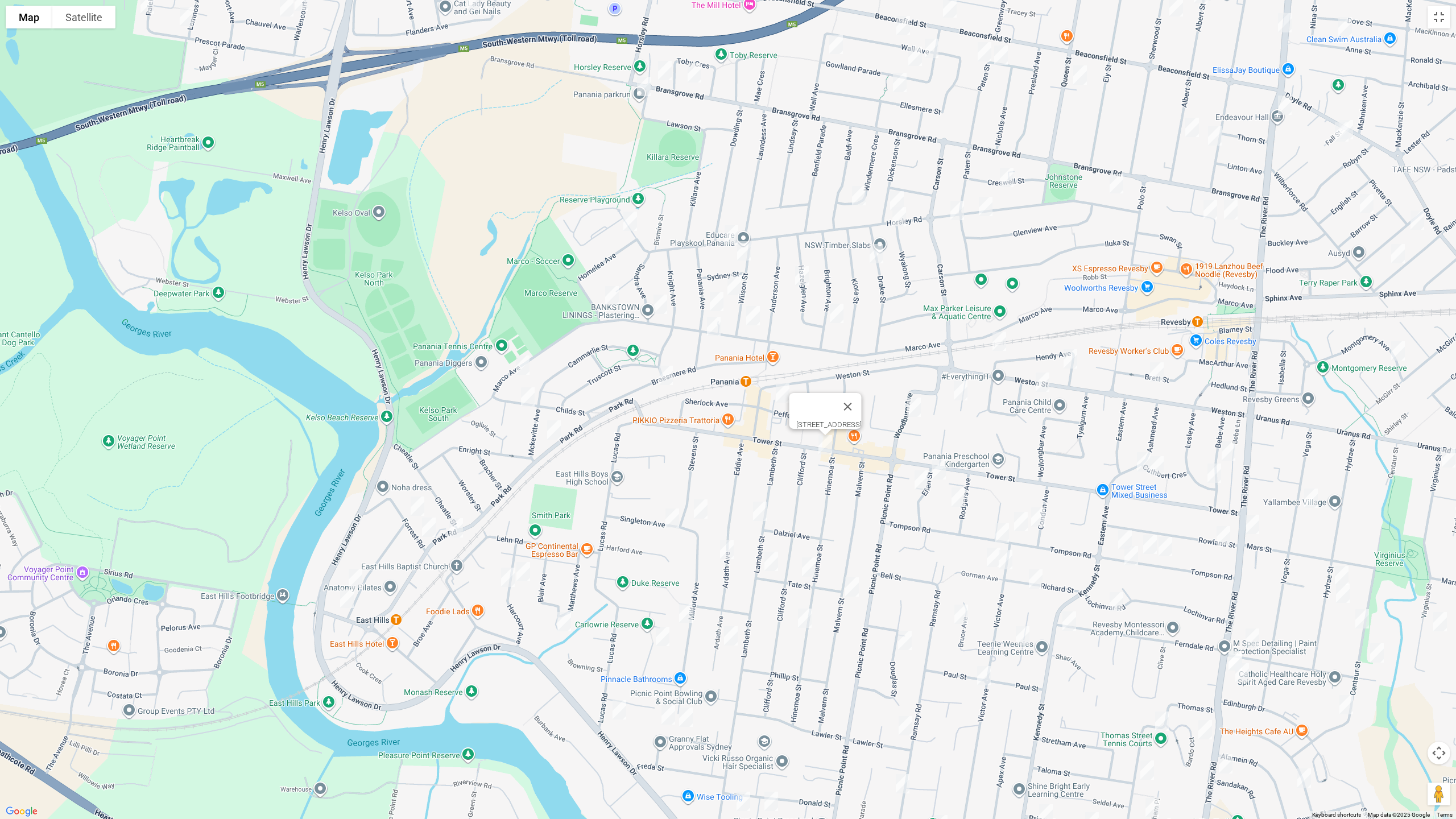
click at [763, 509] on img "36 Lambeth Street, PANANIA NSW 2213" at bounding box center [760, 512] width 23 height 29
click at [725, 550] on img "54 Ardath Avenue, PANANIA NSW 2213" at bounding box center [726, 550] width 23 height 29
click at [777, 563] on img "61 Lambeth Street, PANANIA NSW 2213" at bounding box center [771, 562] width 23 height 29
click at [810, 565] on img "14 Tate Street, PANANIA NSW 2213" at bounding box center [808, 567] width 23 height 29
click at [853, 590] on img "65 Malvern Street, PANANIA NSW 2213" at bounding box center [851, 587] width 23 height 29
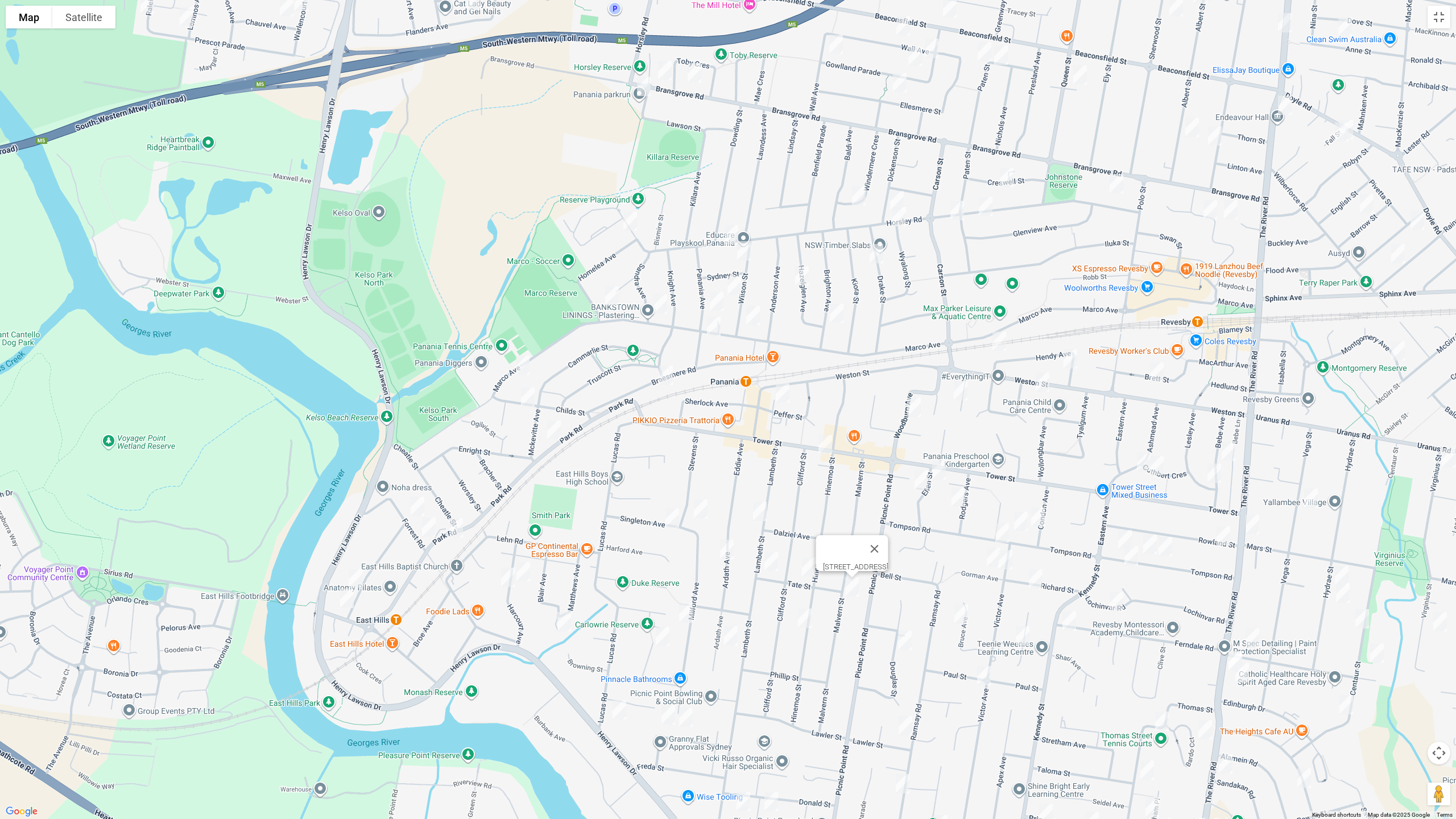
click at [800, 619] on img "98 Hinemoa Street, PANANIA NSW 2213" at bounding box center [804, 618] width 23 height 29
drag, startPoint x: 730, startPoint y: 634, endPoint x: 725, endPoint y: 630, distance: 6.4
click at [730, 634] on img "95A Ardath Avenue, PANANIA NSW 2213" at bounding box center [730, 636] width 23 height 29
drag, startPoint x: 663, startPoint y: 635, endPoint x: 647, endPoint y: 663, distance: 32.2
click at [663, 635] on img "20 Gracemar Avenue, PANANIA NSW 2213" at bounding box center [662, 637] width 23 height 29
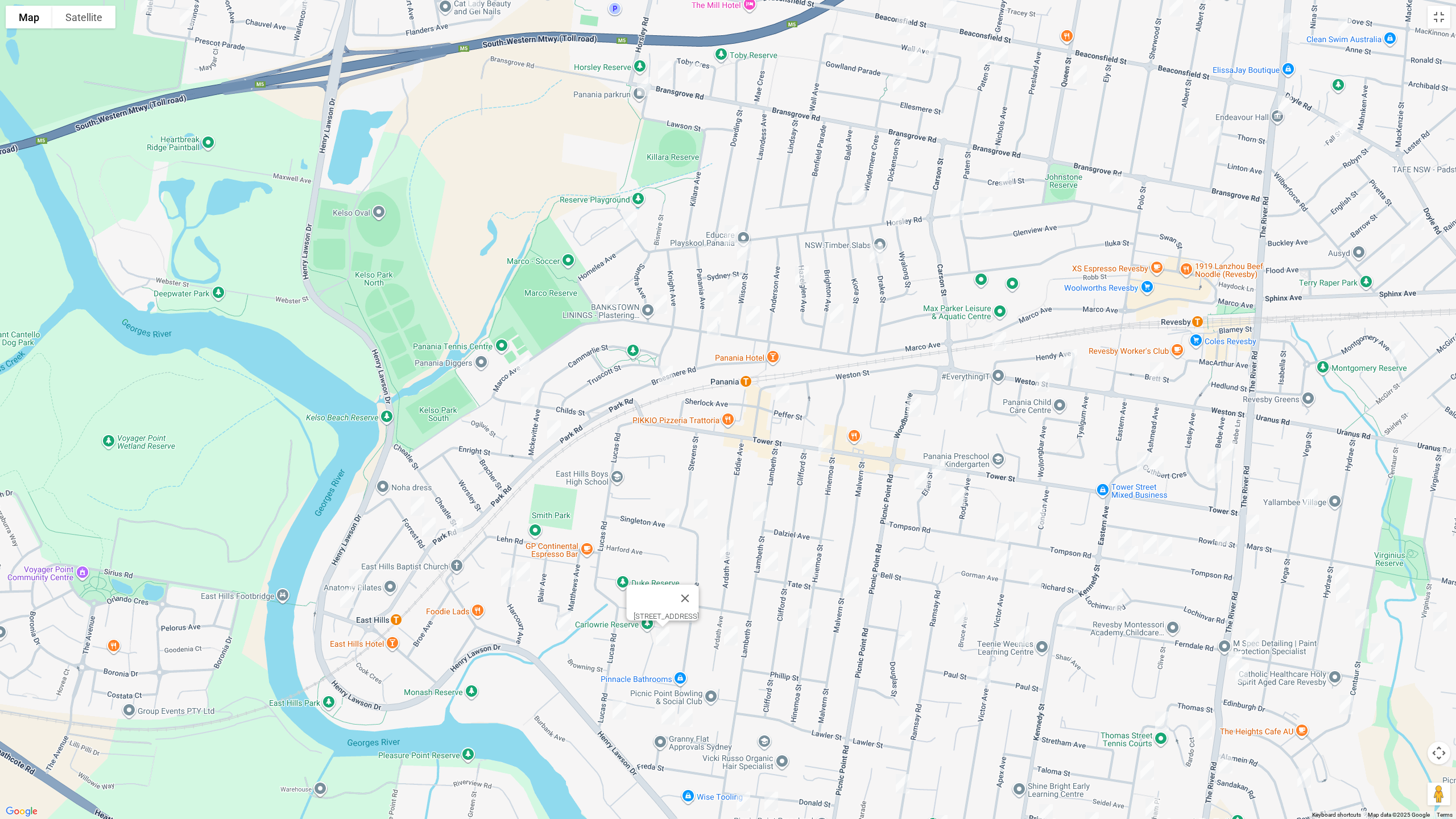
click at [624, 690] on img "717 Henry Lawson Drive, EAST HILLS NSW 2213" at bounding box center [619, 710] width 23 height 29
click at [669, 690] on img "32 Irene Street, PANANIA NSW 2213" at bounding box center [668, 716] width 23 height 29
click at [683, 690] on img "22 Irene Street, PANANIA NSW 2213" at bounding box center [686, 717] width 23 height 29
click at [617, 690] on img "717 Henry Lawson Drive, EAST HILLS NSW 2213" at bounding box center [619, 710] width 23 height 29
click at [683, 613] on img "34 Milford Avenue, PANANIA NSW 2213" at bounding box center [686, 614] width 23 height 29
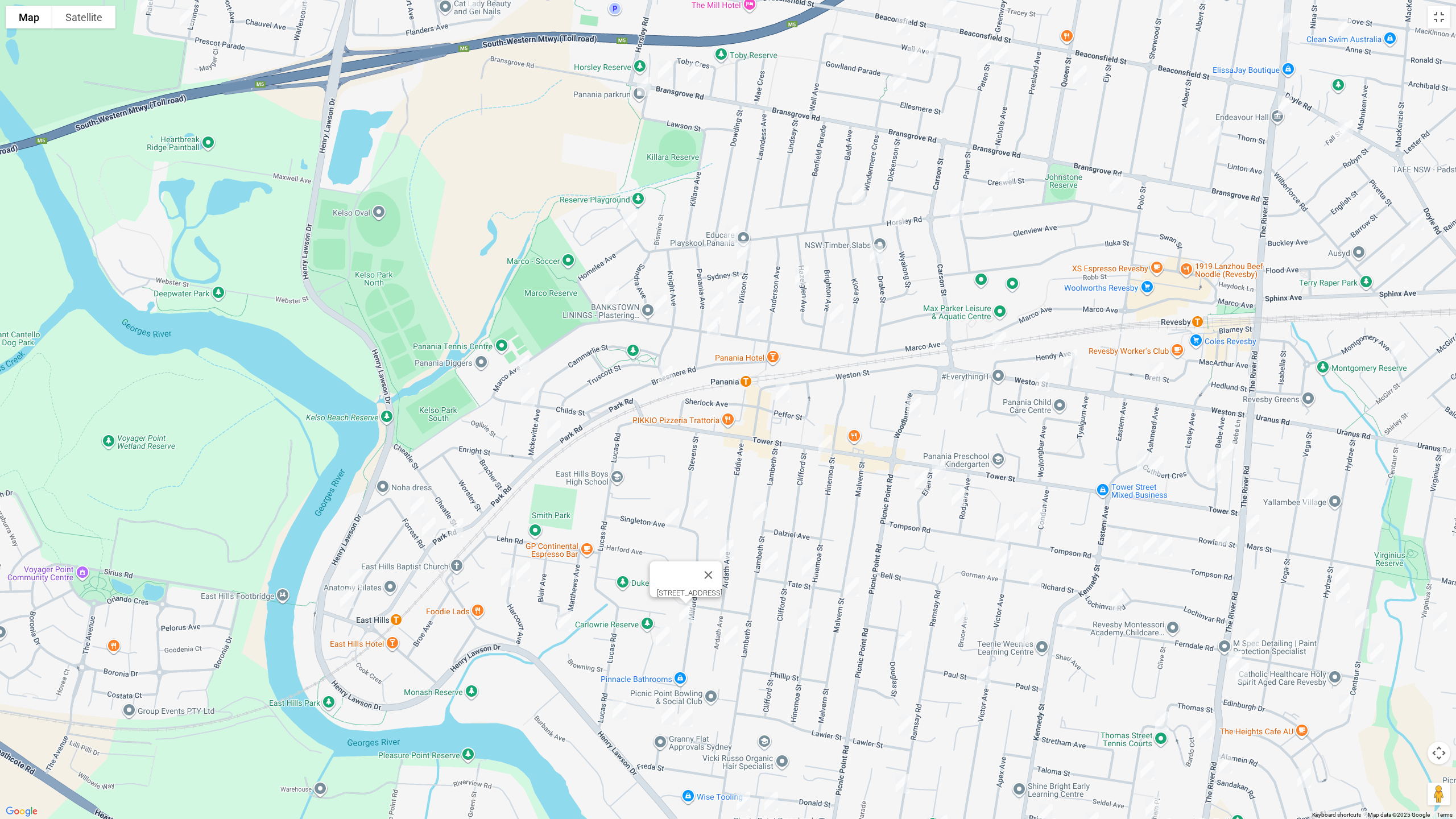
click at [940, 462] on img "1 Ellen Street, PANANIA NSW 2213" at bounding box center [939, 470] width 23 height 29
drag, startPoint x: 917, startPoint y: 479, endPoint x: 951, endPoint y: 500, distance: 40.0
click at [917, 479] on img "8a Ellen Street, PANANIA NSW 2213" at bounding box center [921, 480] width 23 height 29
click at [958, 498] on img "14 Rodgers Avenue, PANANIA NSW 2213" at bounding box center [958, 497] width 23 height 29
click at [1037, 515] on img "18 Condon Avenue, PANANIA NSW 2213" at bounding box center [1037, 517] width 23 height 29
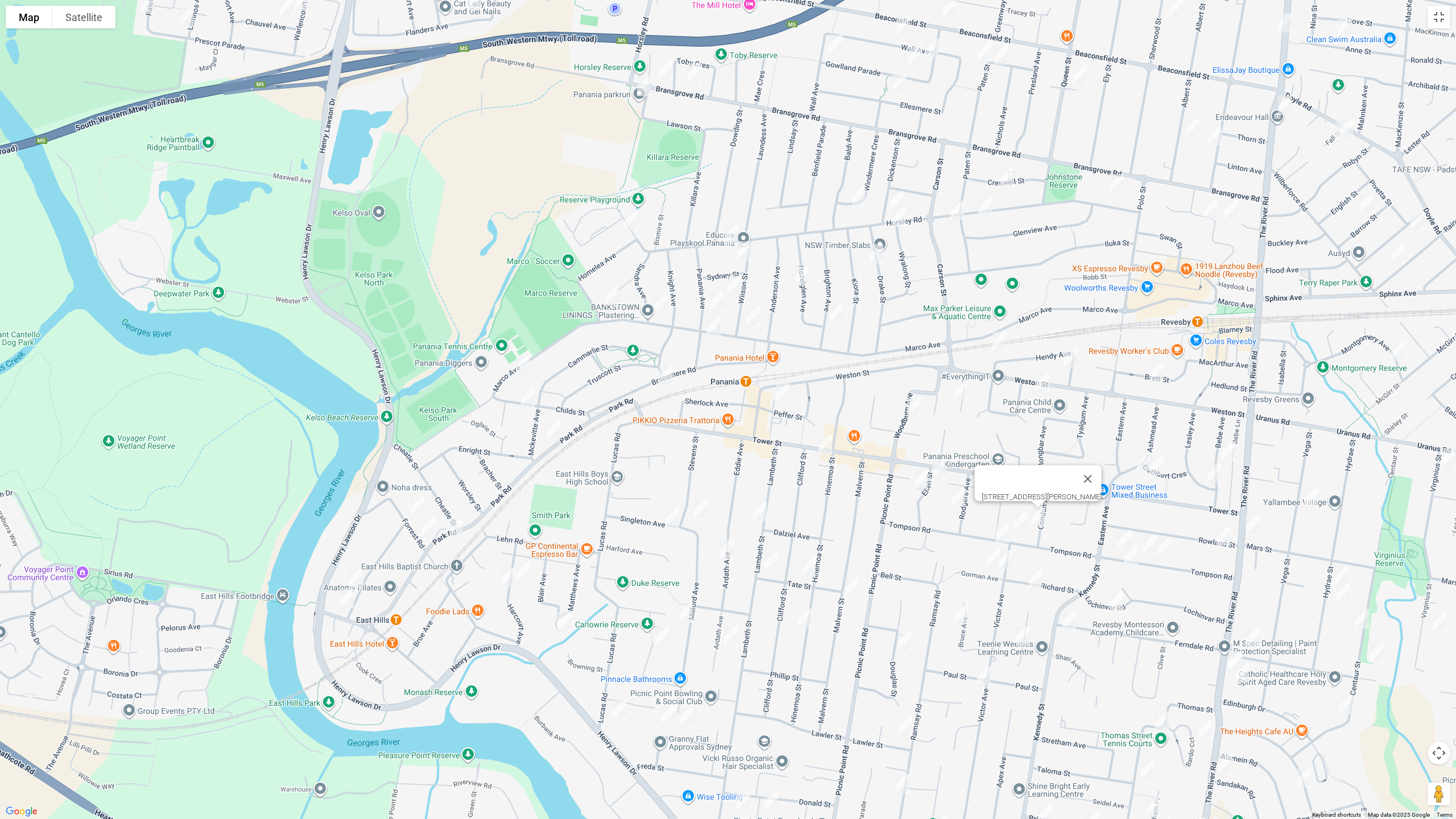
click at [1021, 521] on img "104A Tompson Road, PANANIA NSW 2213" at bounding box center [1021, 522] width 23 height 29
click at [1005, 522] on img "93 Tompson Road, PANANIA NSW 2213" at bounding box center [1002, 533] width 23 height 29
click at [977, 556] on div "[STREET_ADDRESS][PERSON_NAME]" at bounding box center [728, 409] width 1456 height 819
click at [988, 556] on img "4 Gorman Avenue, PANANIA NSW 2213" at bounding box center [993, 558] width 23 height 29
click at [1007, 556] on img "2A Gorman Avenue, PANANIA NSW 2213" at bounding box center [1005, 560] width 23 height 29
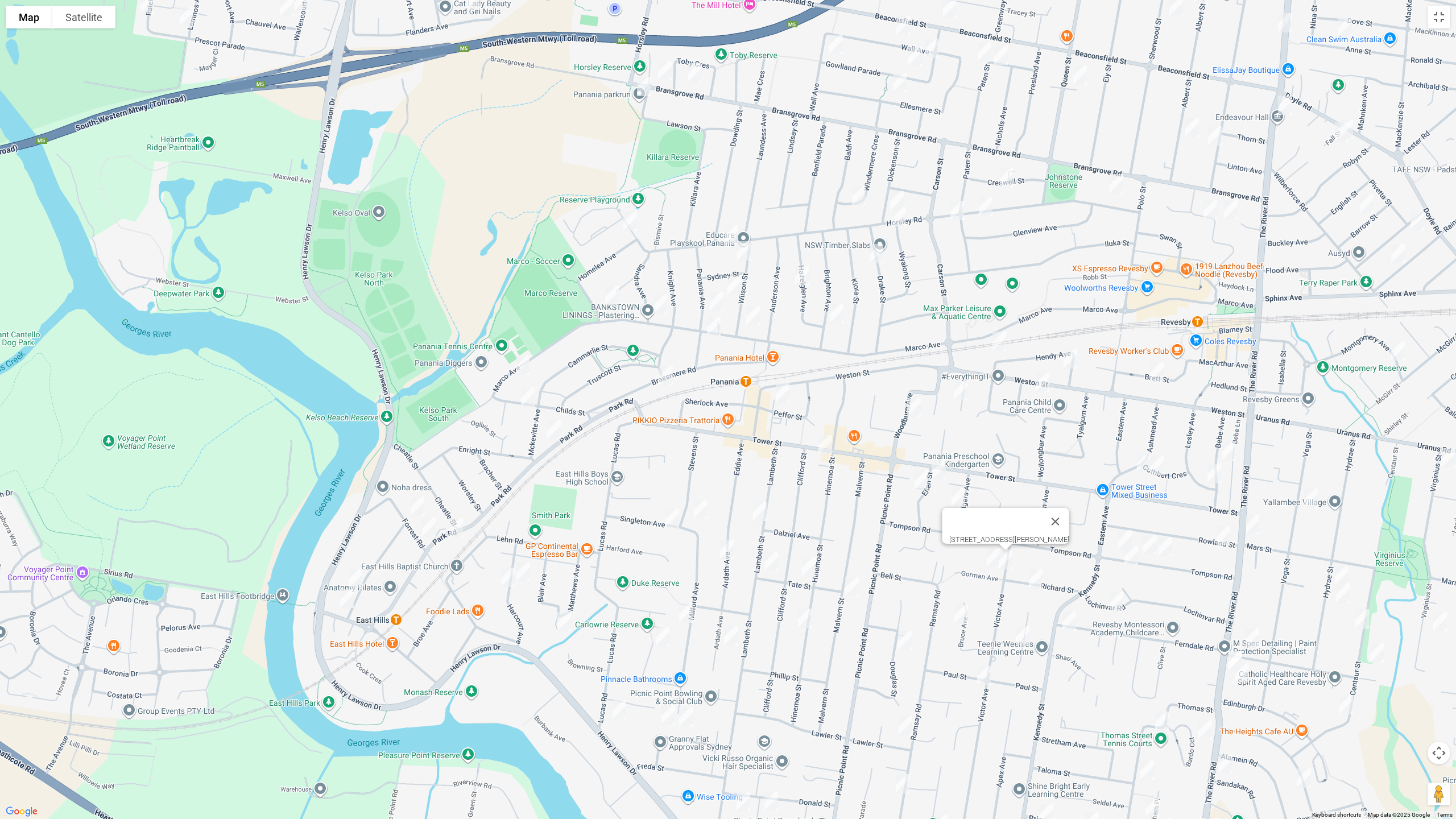
click at [1037, 575] on img "12b Richard Street, PANANIA NSW 2213" at bounding box center [1035, 579] width 23 height 29
drag, startPoint x: 967, startPoint y: 607, endPoint x: 941, endPoint y: 625, distance: 31.6
click at [967, 607] on img "21 Bruce Avenue, PANANIA NSW 2213" at bounding box center [961, 614] width 23 height 29
click at [913, 638] on img "29 Douglas Street, PANANIA NSW 2213" at bounding box center [905, 641] width 23 height 29
click at [1230, 450] on img "21 Bebe Avenue, REVESBY NSW 2212" at bounding box center [1228, 451] width 23 height 29
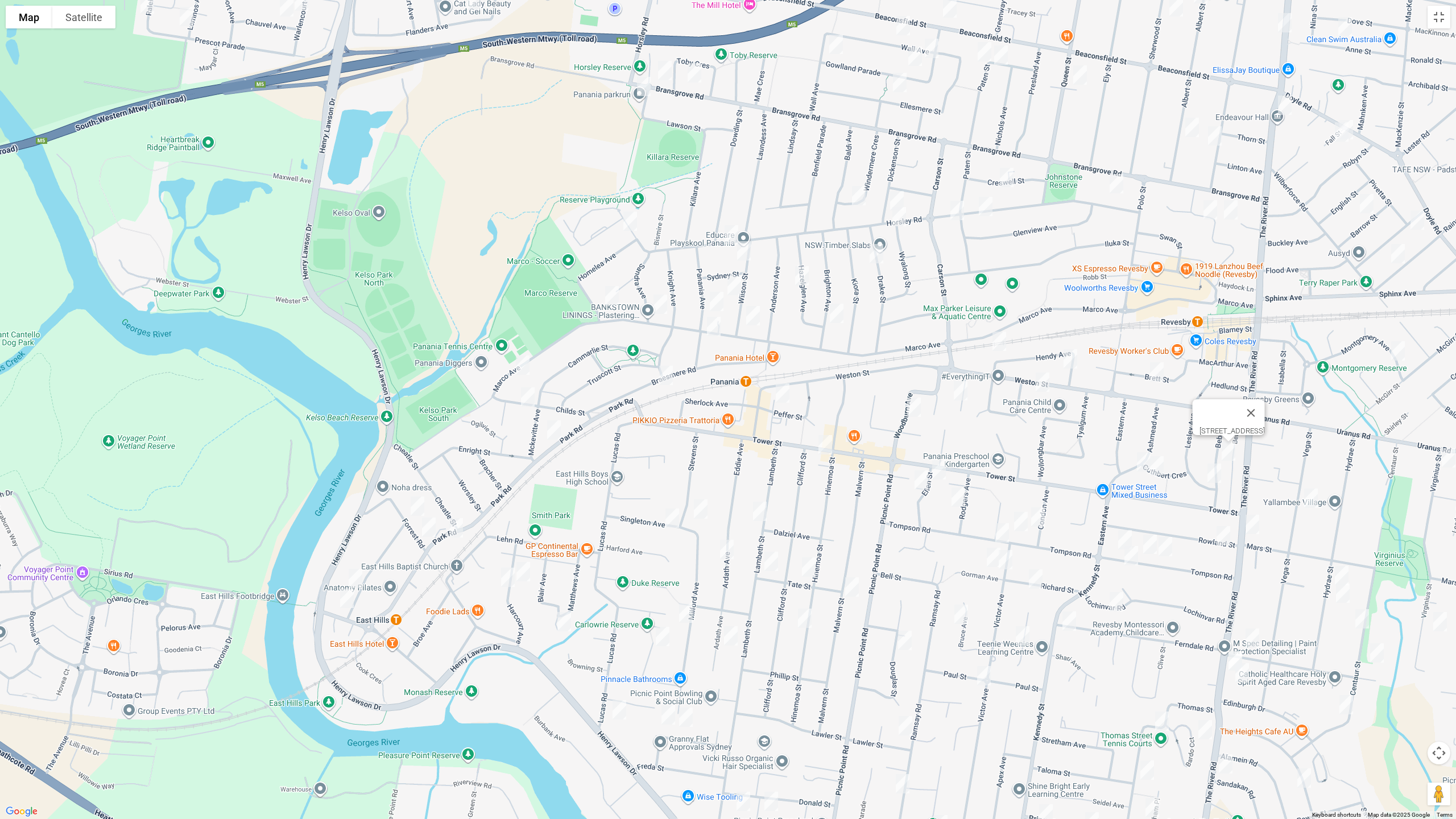
click at [1213, 480] on img "33 Lesley Avenue, REVESBY NSW 2212" at bounding box center [1214, 474] width 23 height 29
click at [1139, 461] on img "23 Ashmead Avenue, REVESBY NSW 2212" at bounding box center [1143, 462] width 23 height 29
click at [1159, 466] on img "11 Cuthbert Crescent, REVESBY NSW 2212" at bounding box center [1157, 466] width 23 height 29
click at [1220, 531] on img "1 Rowland Street, REVESBY NSW 2212" at bounding box center [1223, 536] width 23 height 29
click at [1163, 545] on img "40 Tompson Road, REVESBY NSW 2212" at bounding box center [1165, 547] width 23 height 29
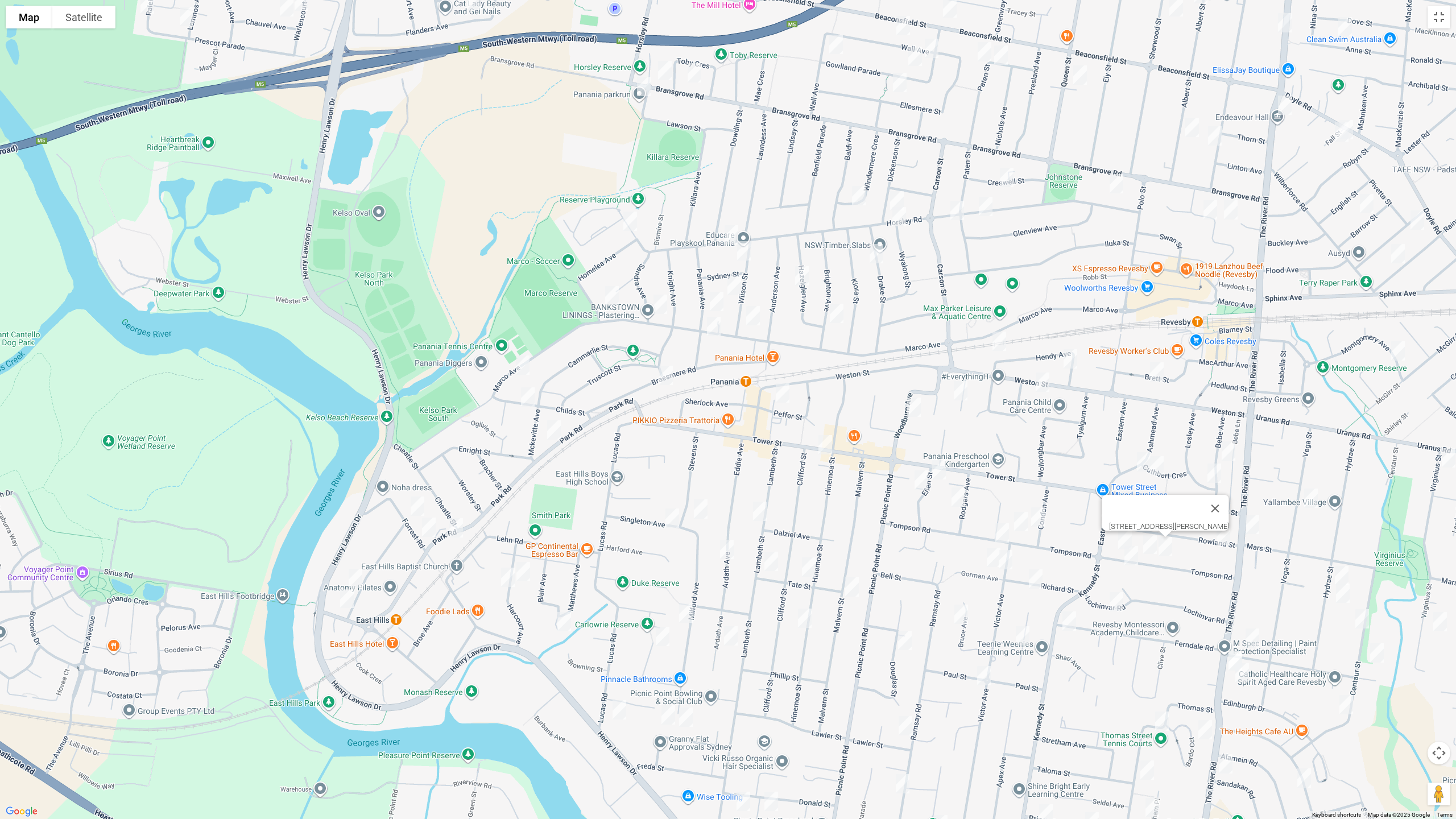
click at [1150, 543] on img "48 Tompson Road, REVESBY NSW 2212" at bounding box center [1150, 544] width 23 height 29
click at [1120, 536] on img "1/62 Tompson Road, REVESBY NSW 2212" at bounding box center [1125, 540] width 23 height 29
click at [1134, 560] on img "43 Tompson Road, REVESBY NSW 2212" at bounding box center [1131, 556] width 23 height 29
click at [1115, 602] on img "43 Lochinvar Road, REVESBY NSW 2212" at bounding box center [1116, 602] width 23 height 29
click at [1065, 627] on img "51 Ferndale Road, REVESBY NSW 2212" at bounding box center [1069, 622] width 23 height 29
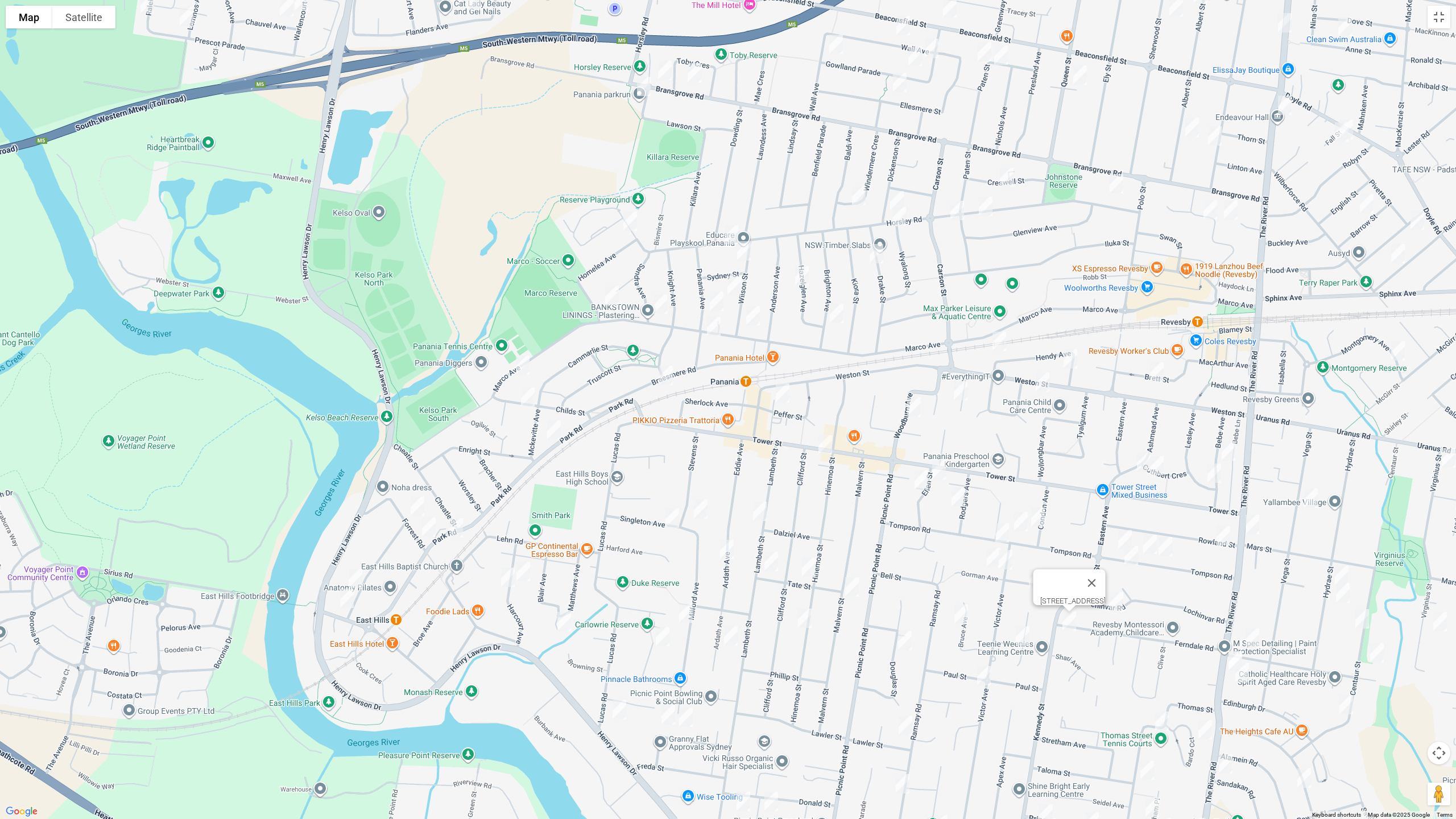
click at [1020, 636] on img "18 Garnsey Avenue, PANANIA NSW 2213" at bounding box center [1022, 636] width 23 height 29
click at [978, 675] on img "40 Victor Avenue, PICNIC POINT NSW 2213" at bounding box center [983, 676] width 23 height 29
click at [913, 690] on img "6 Lawler Street, PANANIA NSW 2213" at bounding box center [905, 726] width 23 height 29
click at [903, 690] on img "86 Ramsay Road, PICNIC POINT NSW 2213" at bounding box center [902, 784] width 23 height 29
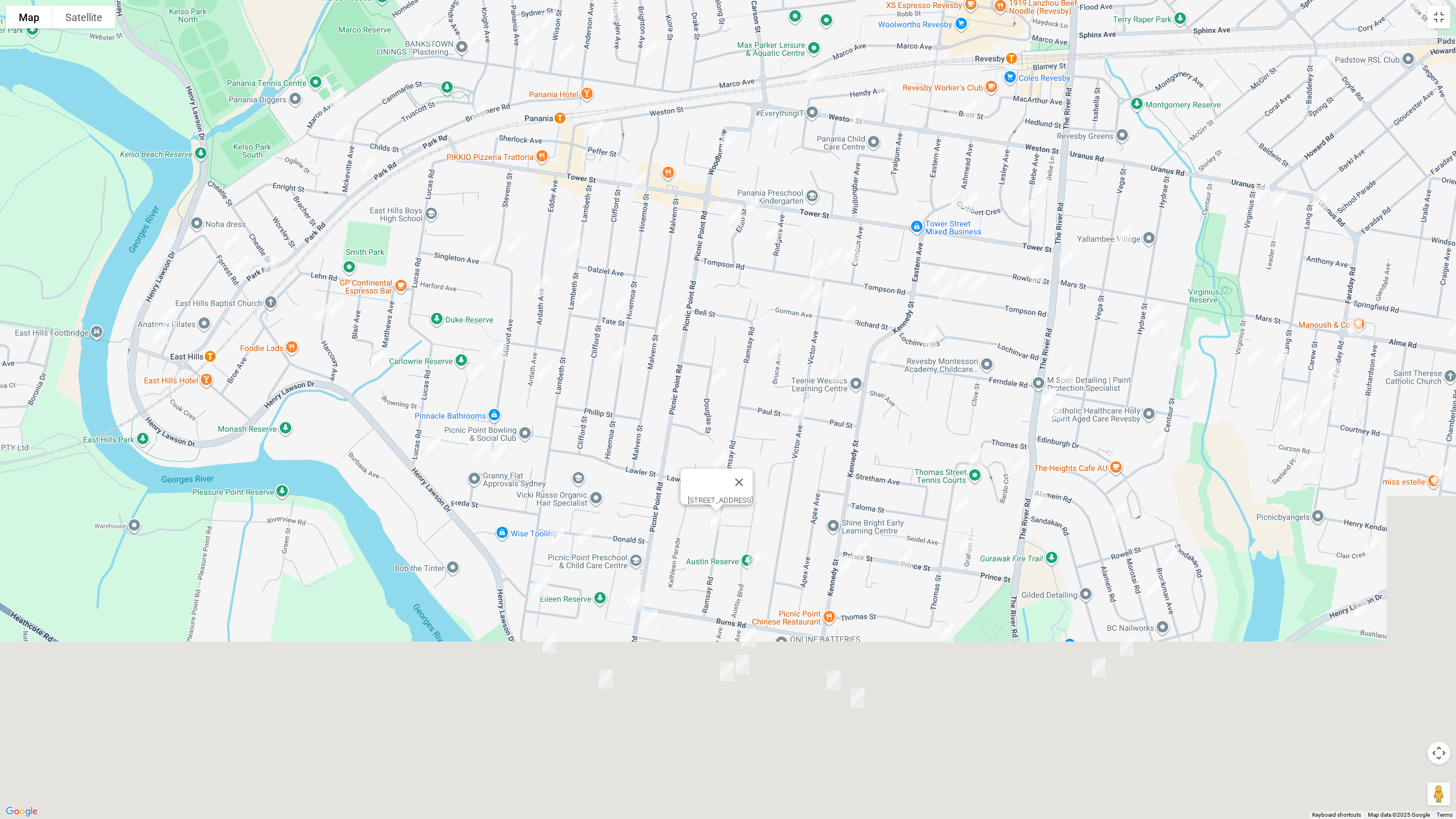
drag, startPoint x: 1083, startPoint y: 701, endPoint x: 862, endPoint y: 349, distance: 415.6
click at [863, 349] on div "[STREET_ADDRESS]" at bounding box center [728, 409] width 1456 height 819
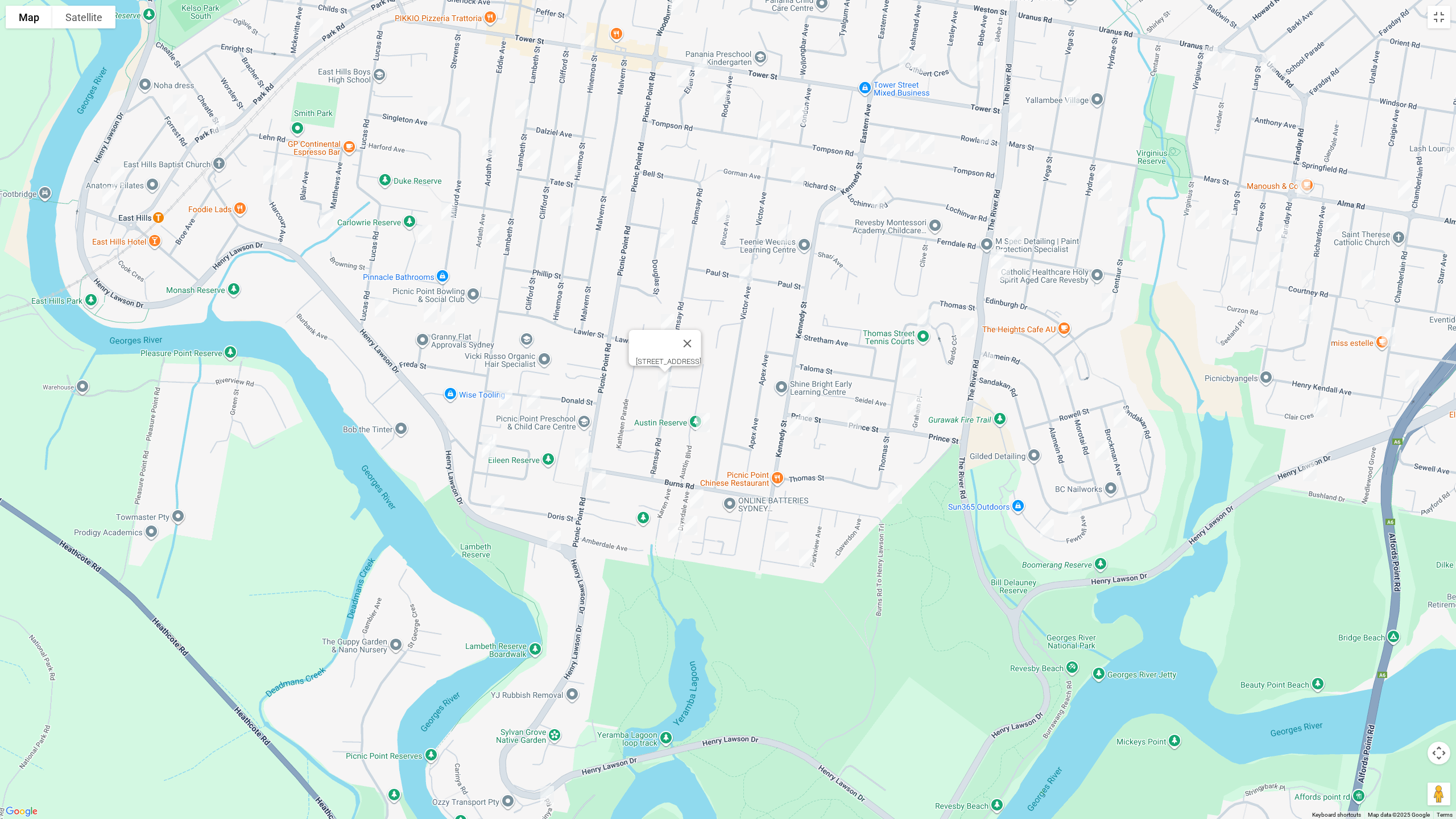
click at [533, 394] on img "1 Denny Road, PICNIC POINT NSW 2213" at bounding box center [533, 400] width 23 height 29
click at [501, 392] on img "135 Lambeth Street, PICNIC POINT NSW 2213" at bounding box center [505, 400] width 23 height 29
click at [496, 430] on img "165 Lambeth Street, PICNIC POINT NSW 2213" at bounding box center [489, 444] width 23 height 29
click at [484, 452] on img "2/171 Lambeth Street, PICNIC POINT NSW 2213" at bounding box center [489, 450] width 23 height 29
click at [496, 499] on img "789 Henry Lawson Drive, PICNIC POINT NSW 2213" at bounding box center [497, 505] width 23 height 29
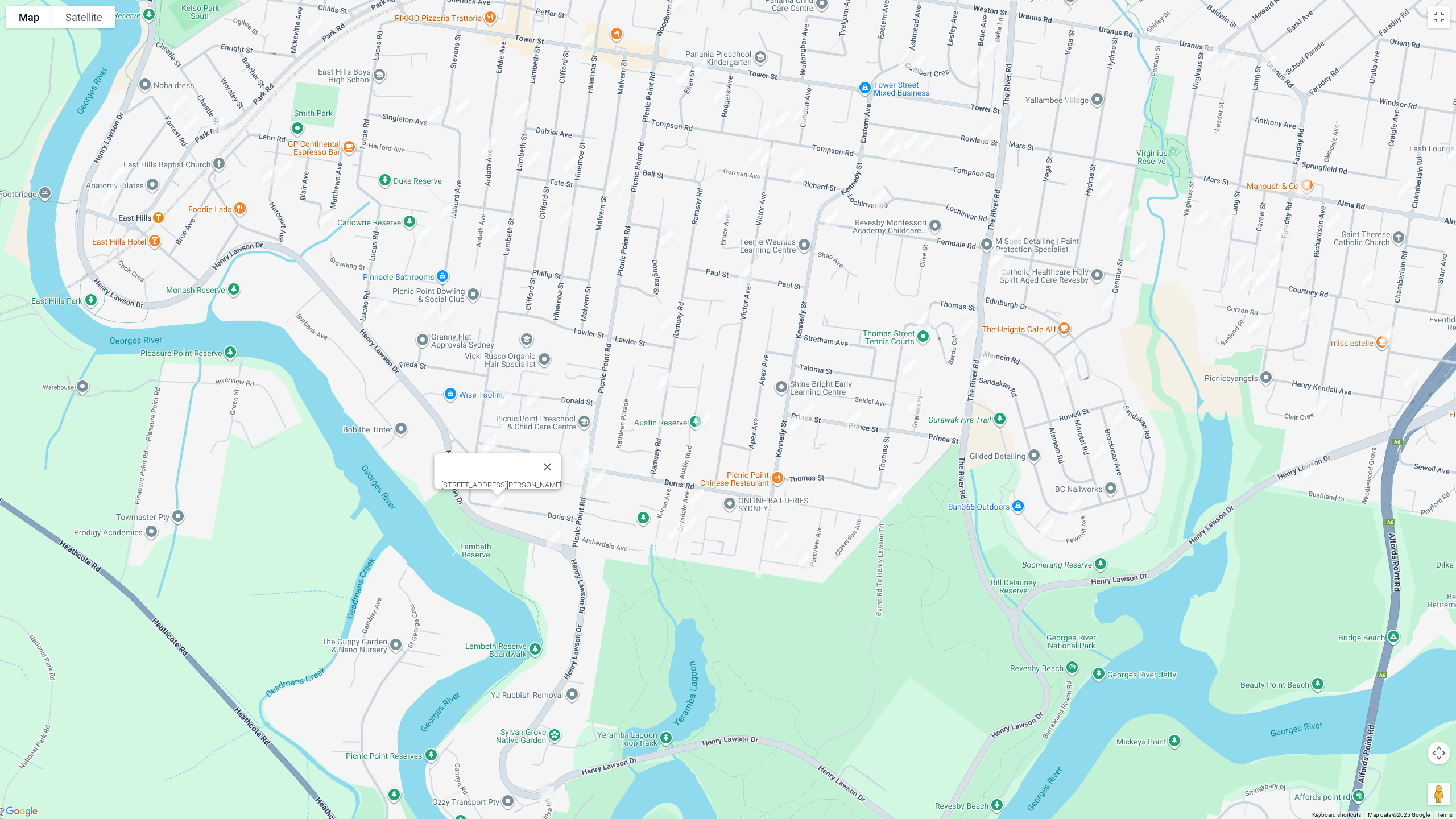
click at [555, 537] on img "768 Henry Lawson Drive, PICNIC POINT NSW 2213" at bounding box center [554, 540] width 23 height 29
click at [570, 452] on img "3/148 Picnic Point Road, PICNIC POINT NSW 2213" at bounding box center [582, 458] width 23 height 29
click at [589, 464] on img "150 Picnic Point Road, PICNIC POINT NSW 2213" at bounding box center [585, 462] width 23 height 29
click at [600, 482] on img "165 Picnic Point Road, PICNIC POINT NSW 2213" at bounding box center [598, 480] width 23 height 29
click at [703, 422] on img "18 Austin Boulevard, PICNIC POINT NSW 2213" at bounding box center [703, 423] width 23 height 29
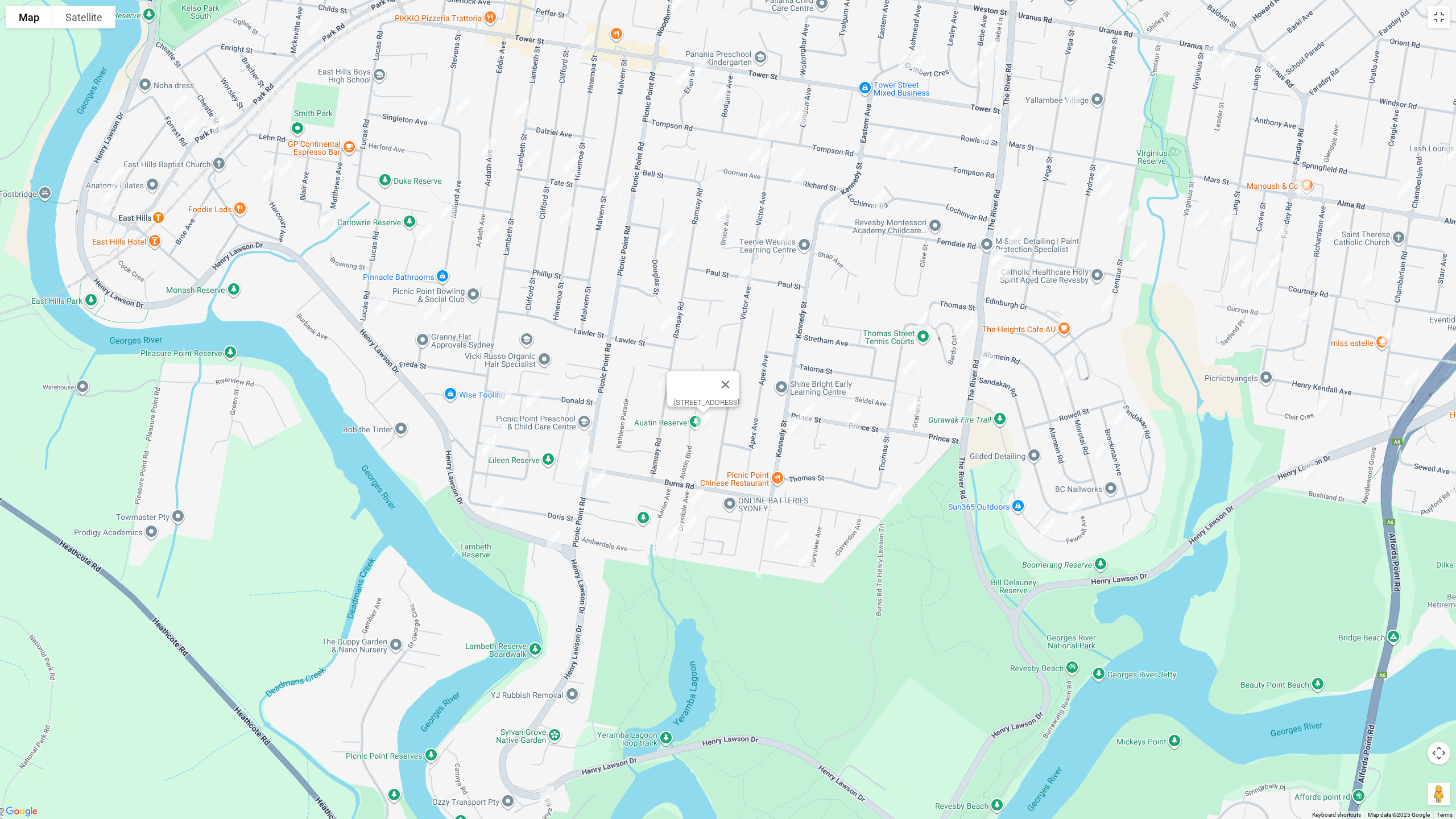
click at [691, 500] on img "5 Drysdale Avenue, PICNIC POINT NSW 2213" at bounding box center [696, 499] width 23 height 29
click at [699, 525] on img "17 Drysdale Avenue, PICNIC POINT NSW 2213" at bounding box center [690, 526] width 23 height 29
click at [668, 533] on img "22 Drysdale Avenue, PICNIC POINT NSW 2213" at bounding box center [675, 533] width 23 height 29
click at [783, 541] on img "30 Parkview Avenue, PICNIC POINT NSW 2213" at bounding box center [782, 542] width 23 height 29
click at [808, 560] on img "33 Parkview Avenue, PICNIC POINT NSW 2213" at bounding box center [806, 560] width 23 height 29
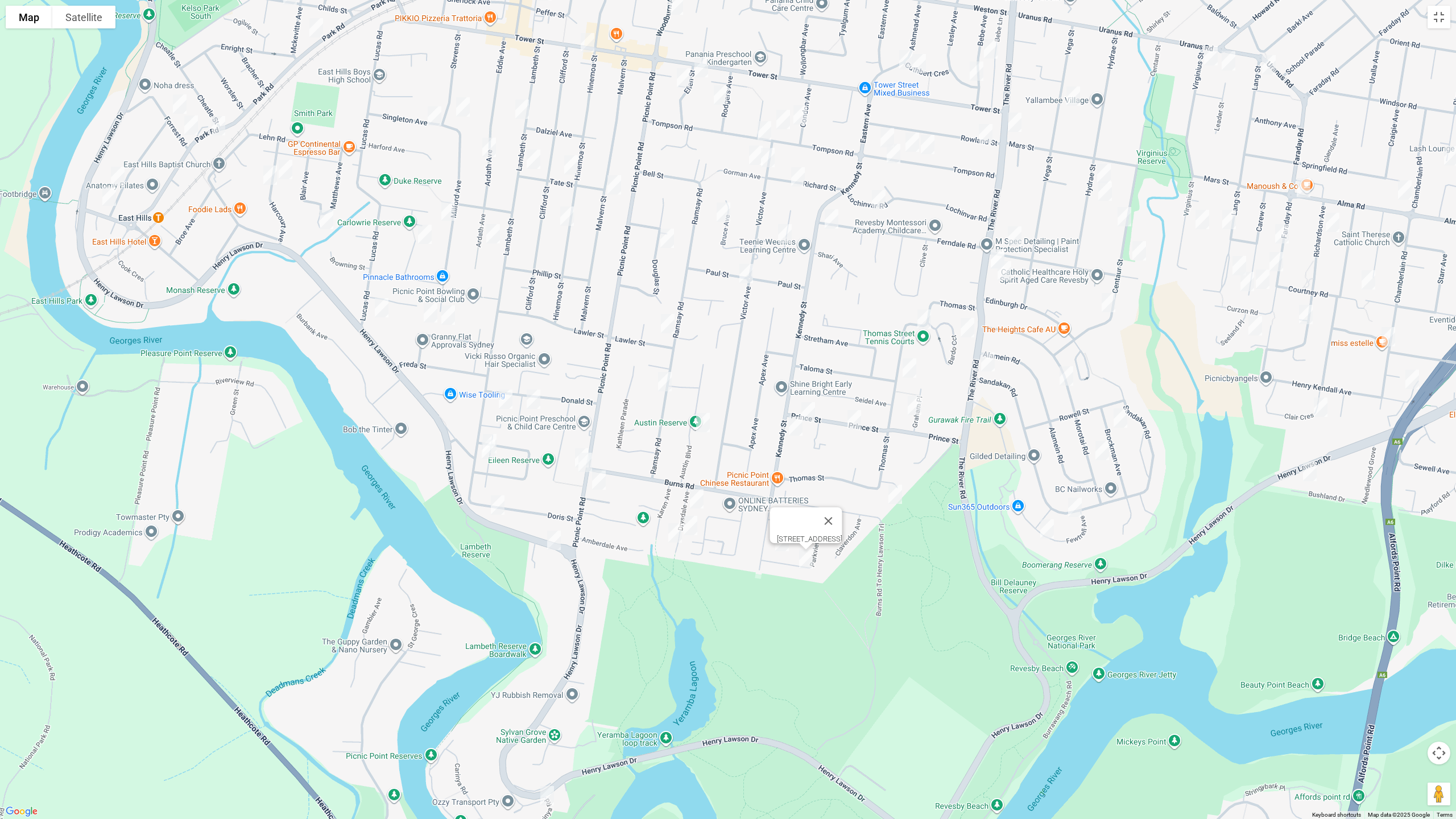
click at [808, 416] on img "4 Prince Street, PICNIC POINT NSW 2213" at bounding box center [808, 412] width 23 height 29
click at [792, 427] on img "99A Kennedy Street, PICNIC POINT NSW 2213" at bounding box center [796, 427] width 23 height 29
click at [853, 421] on img "26 Prince Street, PICNIC POINT NSW 2213" at bounding box center [854, 420] width 23 height 29
click at [894, 490] on img "44B Thomas Street, PICNIC POINT NSW 2213" at bounding box center [895, 492] width 23 height 29
click at [906, 366] on img "84 Thomas Street, PICNIC POINT NSW 2213" at bounding box center [909, 366] width 23 height 29
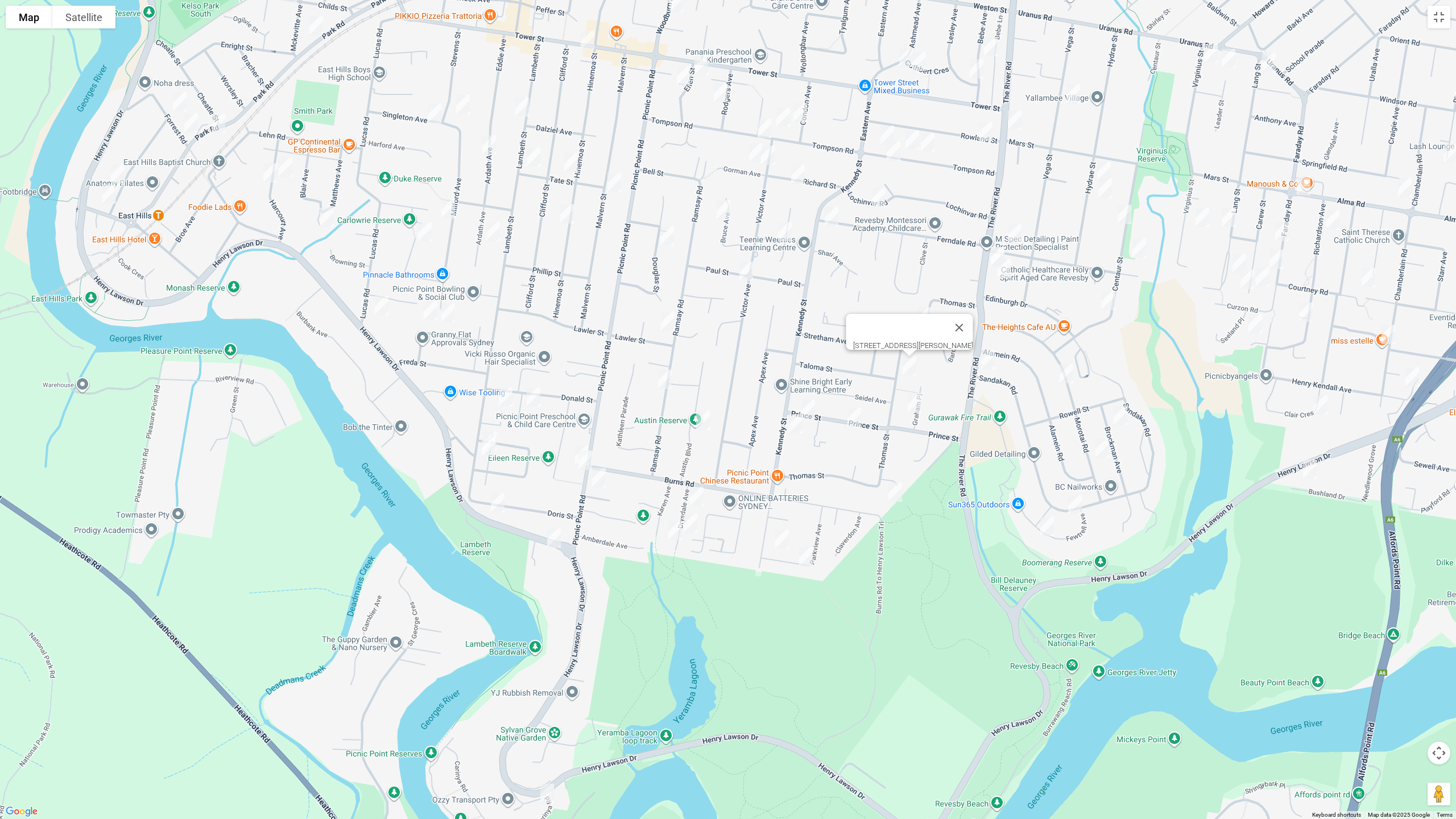
drag, startPoint x: 859, startPoint y: 413, endPoint x: 904, endPoint y: 412, distance: 45.0
click at [859, 414] on img "26 Prince Street, PICNIC POINT NSW 2213" at bounding box center [854, 418] width 23 height 29
click at [922, 314] on img "108 Thomas Street, PICNIC POINT NSW 2213" at bounding box center [924, 317] width 23 height 29
click at [914, 404] on img "2 Graham Place, PICNIC POINT NSW 2213" at bounding box center [914, 404] width 23 height 29
click at [964, 324] on img "28 Bardo Circuit, REVESBY HEIGHTS NSW 2212" at bounding box center [967, 326] width 23 height 29
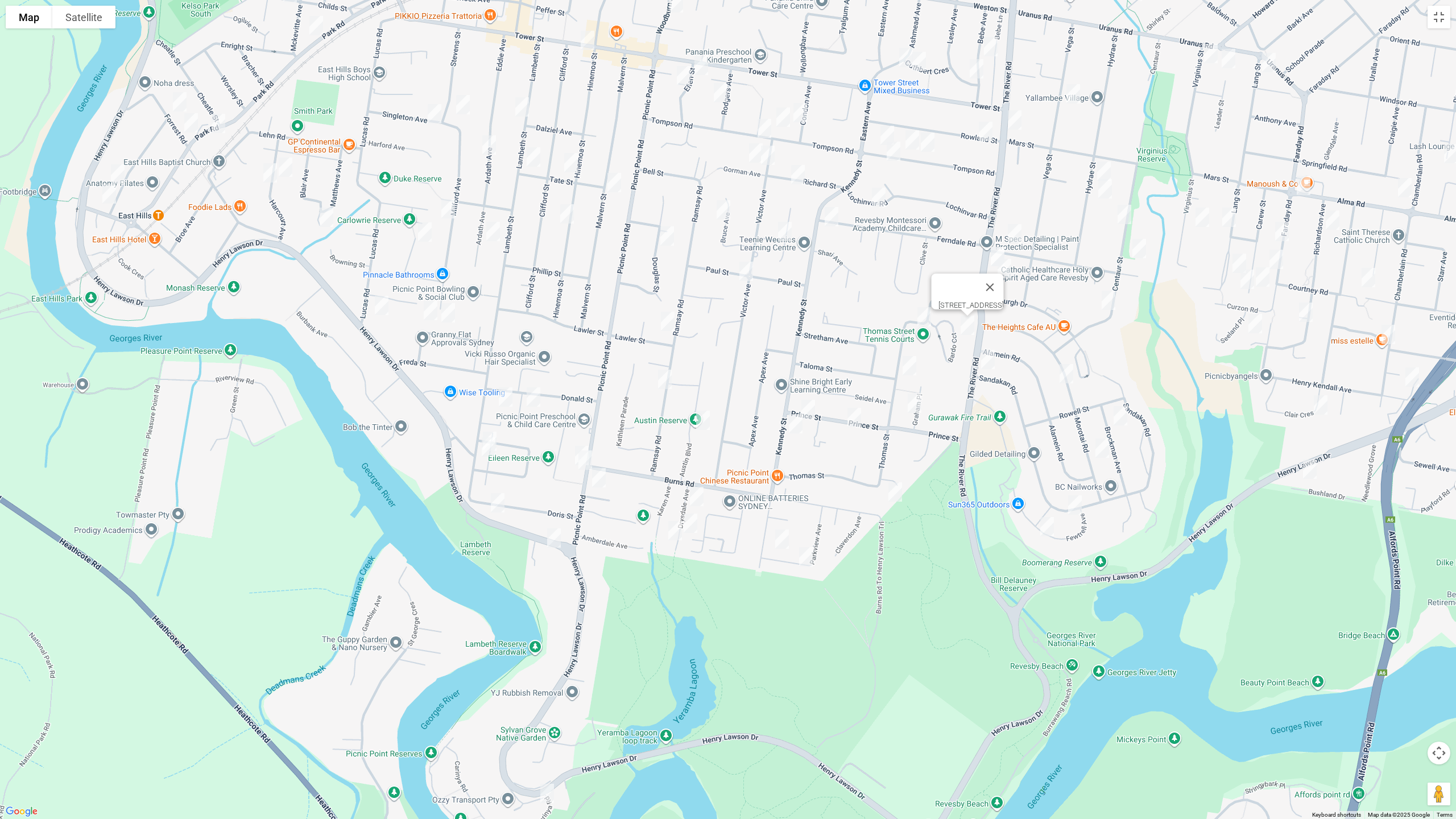
click at [989, 358] on img "307 The River Road, REVESBY HEIGHTS NSW 2212" at bounding box center [987, 360] width 23 height 29
click at [1065, 372] on img "43 Morotai Road, REVESBY HEIGHTS NSW 2212" at bounding box center [1066, 374] width 23 height 29
click at [1120, 410] on img "9 Brockman Avenue, REVESBY HEIGHTS NSW 2212" at bounding box center [1120, 416] width 23 height 29
click at [1104, 450] on img "68 Morotai Road, REVESBY HEIGHTS NSW 2212" at bounding box center [1102, 448] width 23 height 29
click at [1080, 501] on img "71 Sandakan Road, REVESBY HEIGHTS NSW 2212" at bounding box center [1075, 505] width 23 height 29
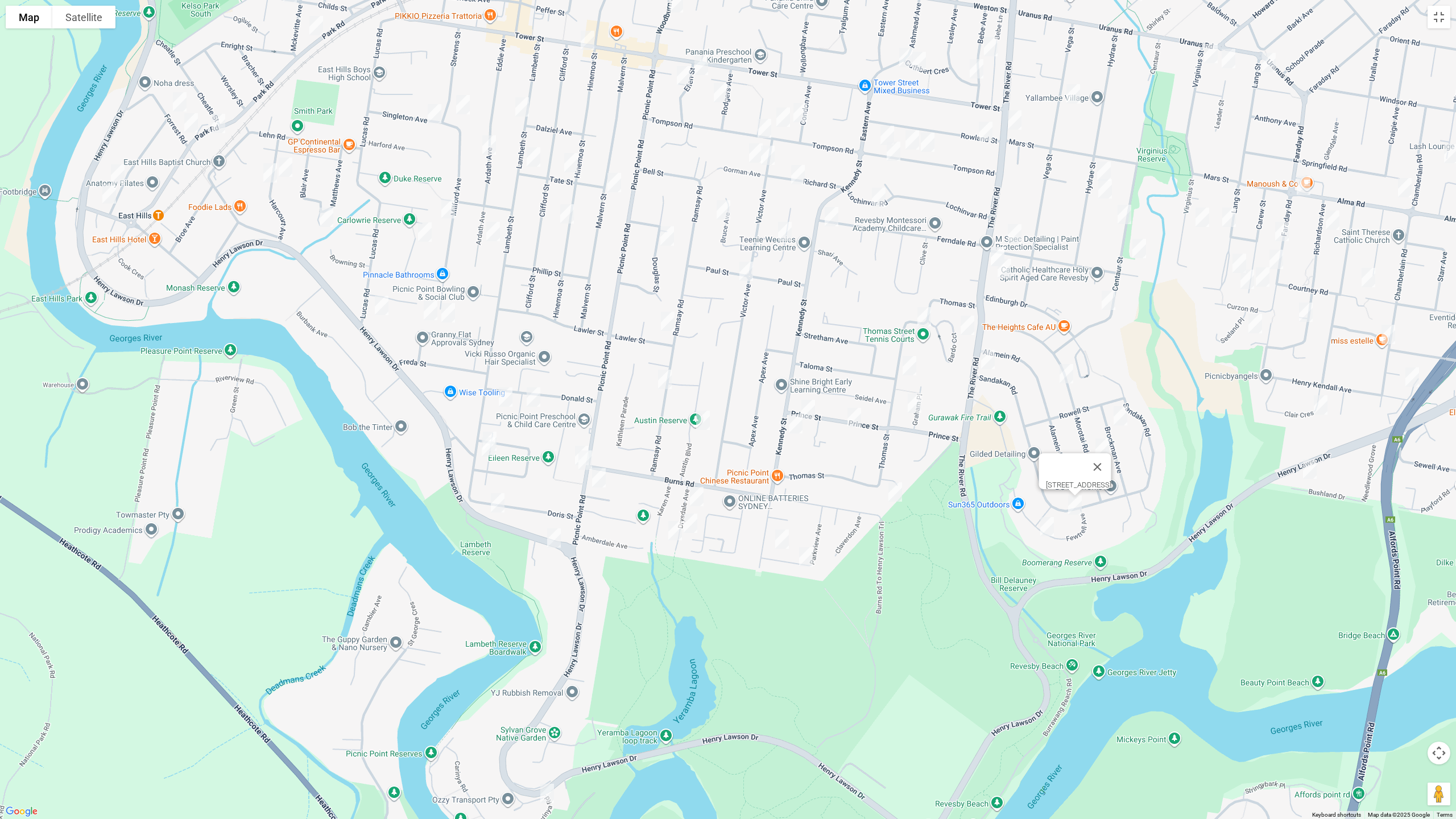
click at [1048, 525] on img "29 Fewtrell Avenue, REVESBY HEIGHTS NSW 2212" at bounding box center [1047, 527] width 23 height 29
click at [1119, 415] on img "9 Brockman Avenue, REVESBY HEIGHTS NSW 2212" at bounding box center [1120, 416] width 23 height 29
click at [1018, 232] on img "10 Neptune Street, REVESBY NSW 2212" at bounding box center [1014, 234] width 23 height 29
click at [990, 256] on img "1/275 The River Road, REVESBY NSW 2212" at bounding box center [997, 256] width 23 height 29
click at [1002, 271] on img "279A The River Road, REVESBY NSW 2212" at bounding box center [1004, 269] width 23 height 29
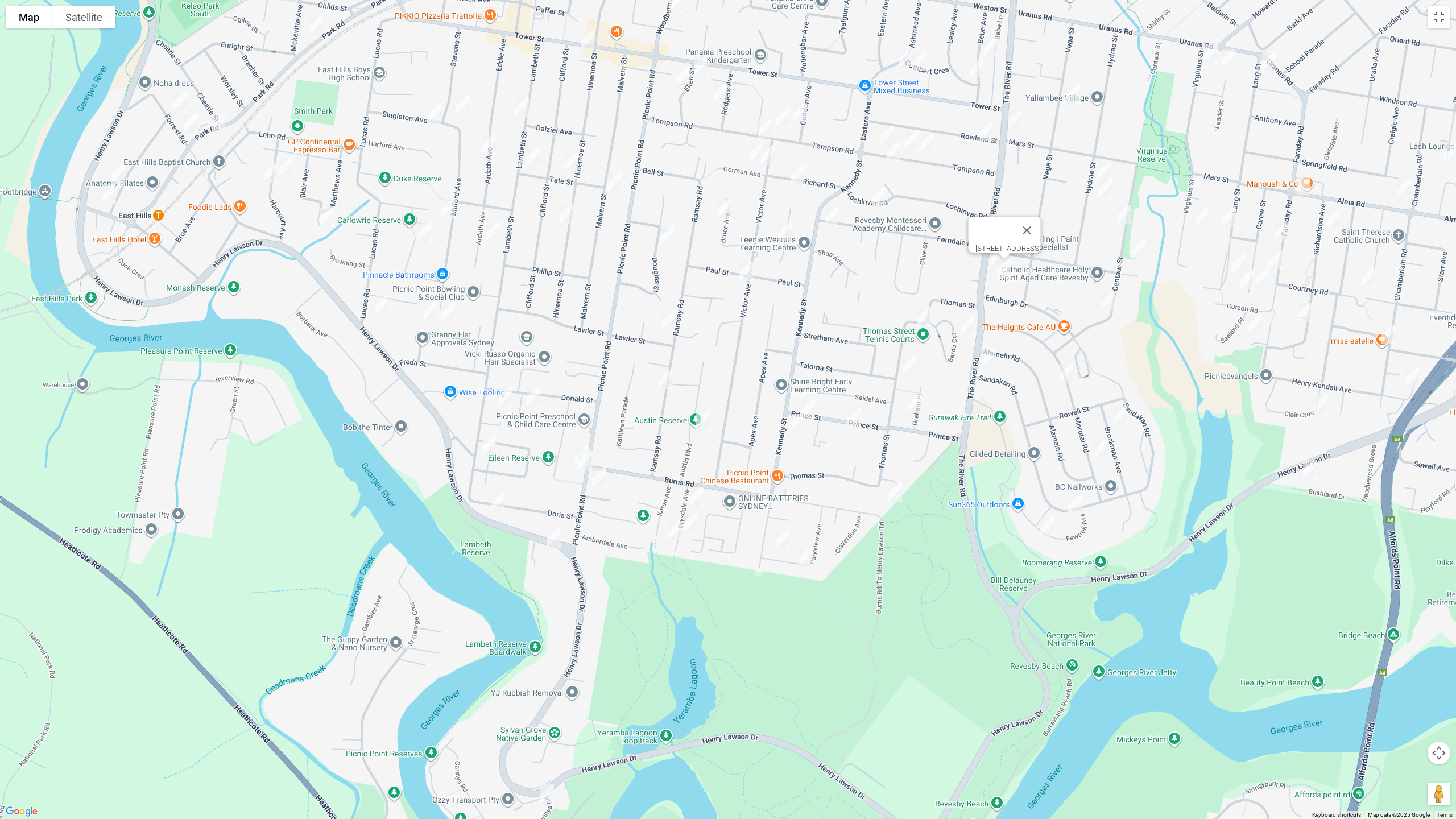
click at [1103, 302] on img "110A Centaur Street, REVESBY NSW 2212" at bounding box center [1108, 301] width 23 height 29
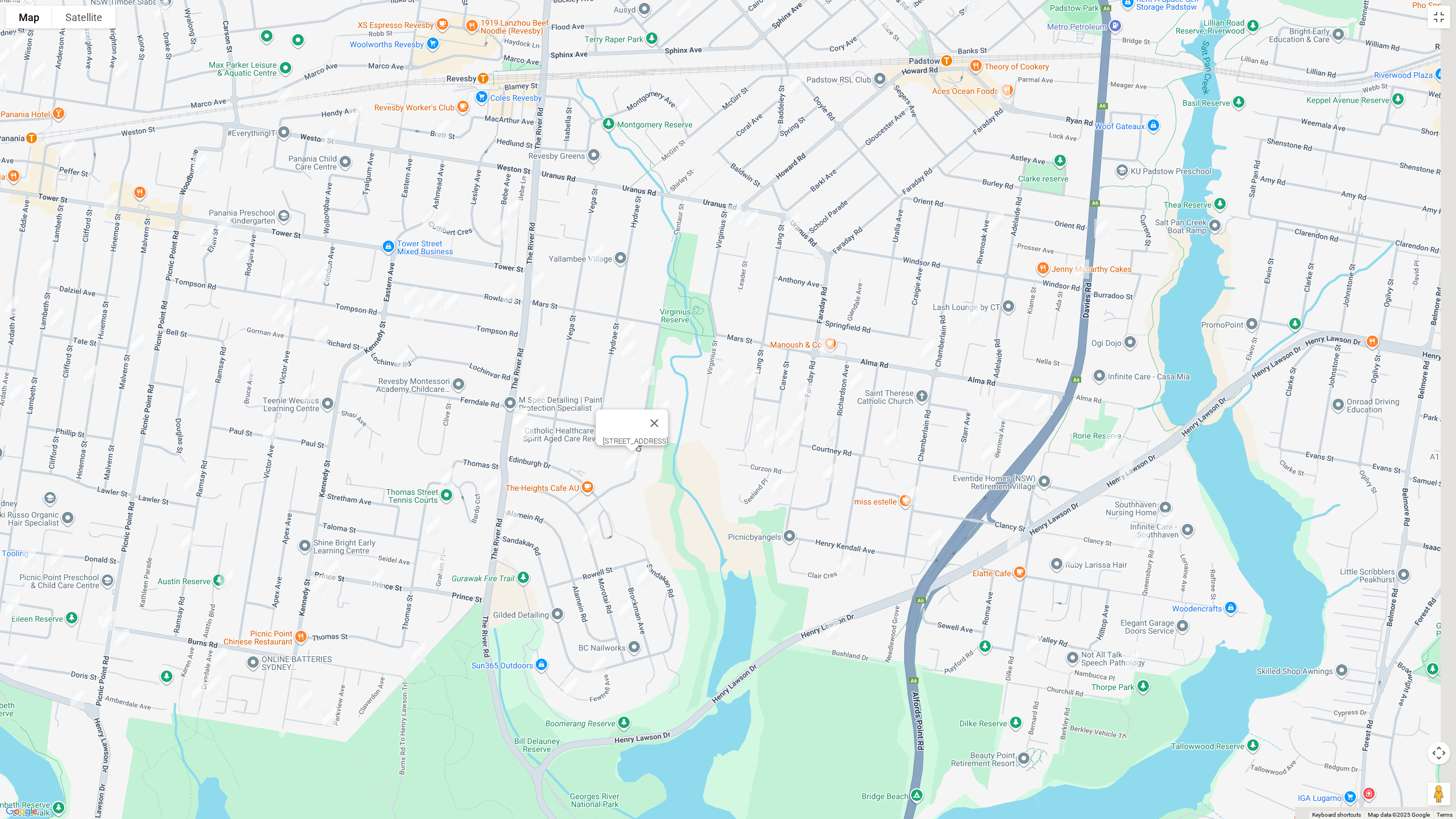
drag, startPoint x: 1056, startPoint y: 408, endPoint x: 653, endPoint y: 448, distance: 405.0
click at [663, 504] on div "[STREET_ADDRESS]" at bounding box center [728, 409] width 1456 height 819
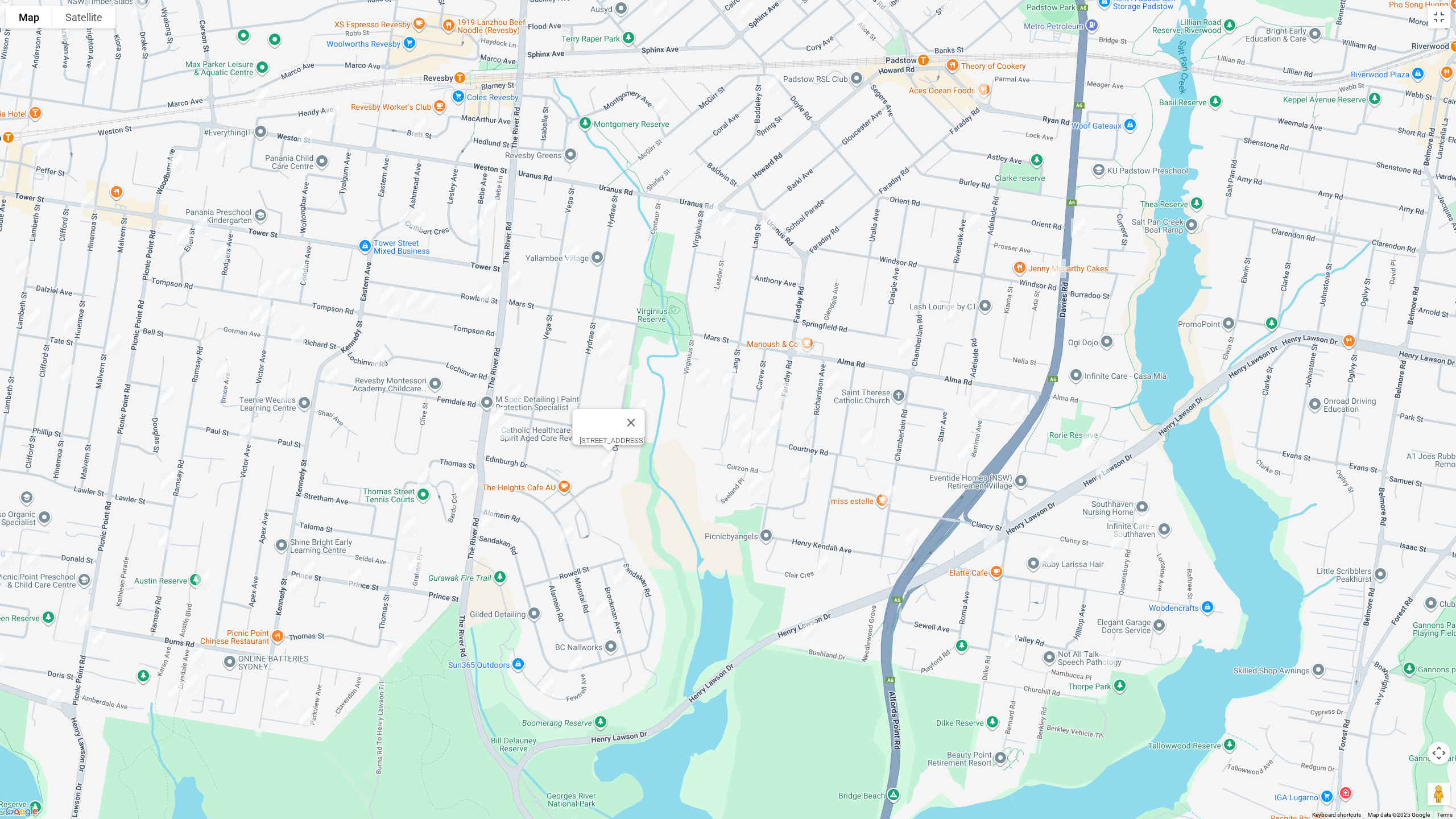
click at [577, 254] on img "37A Vega Street, REVESBY NSW 2212" at bounding box center [573, 255] width 23 height 29
click at [509, 277] on img "34 Mars Street, REVESBY NSW 2212" at bounding box center [515, 281] width 23 height 29
click at [598, 322] on img "69 Hydrae Street, REVESBY NSW 2212" at bounding box center [604, 332] width 23 height 29
click at [602, 350] on img "2/77 Hydrae Street, REVESBY NSW 2212" at bounding box center [605, 349] width 23 height 29
click at [629, 376] on img "82 Centaur Street, REVESBY NSW 2212" at bounding box center [625, 375] width 23 height 29
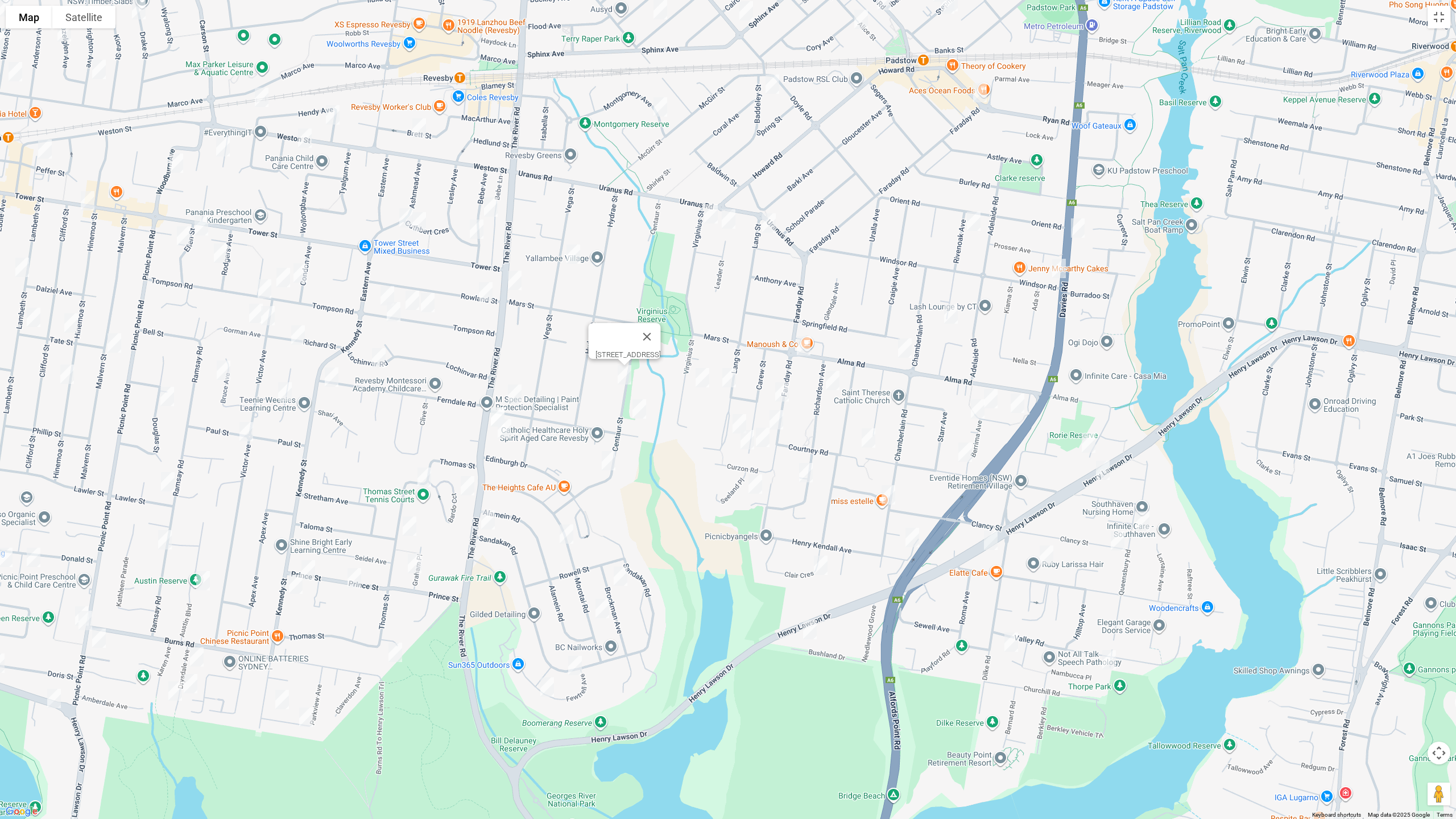
click at [641, 408] on img "95A Centaur Street, REVESBY NSW 2212" at bounding box center [639, 409] width 23 height 29
click at [710, 214] on img "3 Virginius Street, PADSTOW NSW 2211" at bounding box center [710, 214] width 23 height 29
click at [731, 224] on img "2 Leader Street, PADSTOW NSW 2211" at bounding box center [728, 219] width 23 height 29
click at [773, 224] on img "1 Lang Street, PADSTOW NSW 2211" at bounding box center [769, 223] width 23 height 29
drag, startPoint x: 731, startPoint y: 373, endPoint x: 786, endPoint y: 376, distance: 55.1
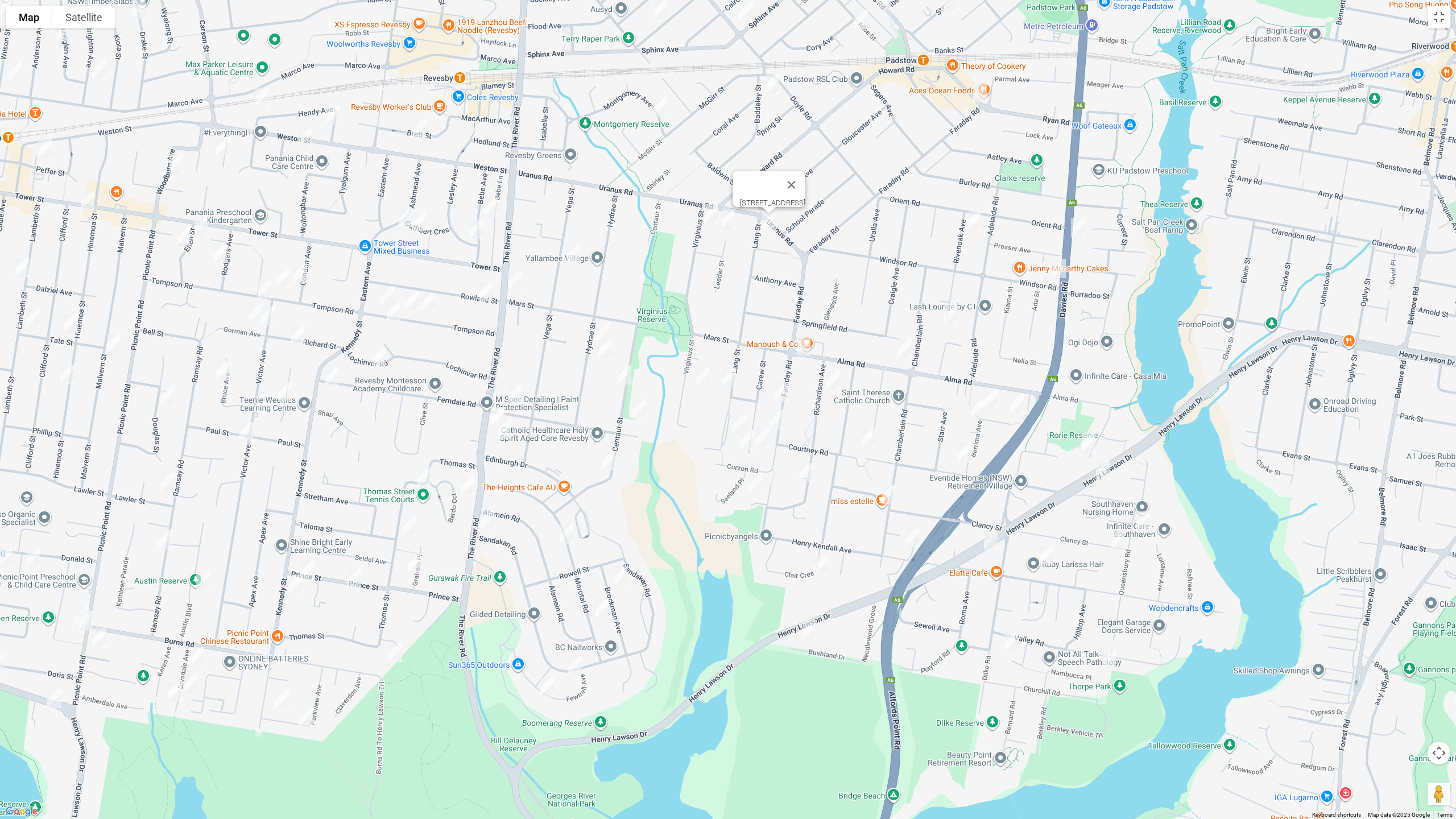
click at [732, 374] on img "88 Lang Street, PADSTOW NSW 2211" at bounding box center [729, 378] width 23 height 29
click at [810, 350] on img "133 Faraday Road, PADSTOW NSW 2211" at bounding box center [804, 346] width 23 height 29
click at [831, 376] on img "9 Richardson Avenue, PADSTOW NSW 2211" at bounding box center [832, 380] width 23 height 29
drag, startPoint x: 780, startPoint y: 390, endPoint x: 719, endPoint y: 382, distance: 61.5
click at [780, 389] on img "132 Faraday Road, PADSTOW NSW 2211" at bounding box center [782, 392] width 23 height 29
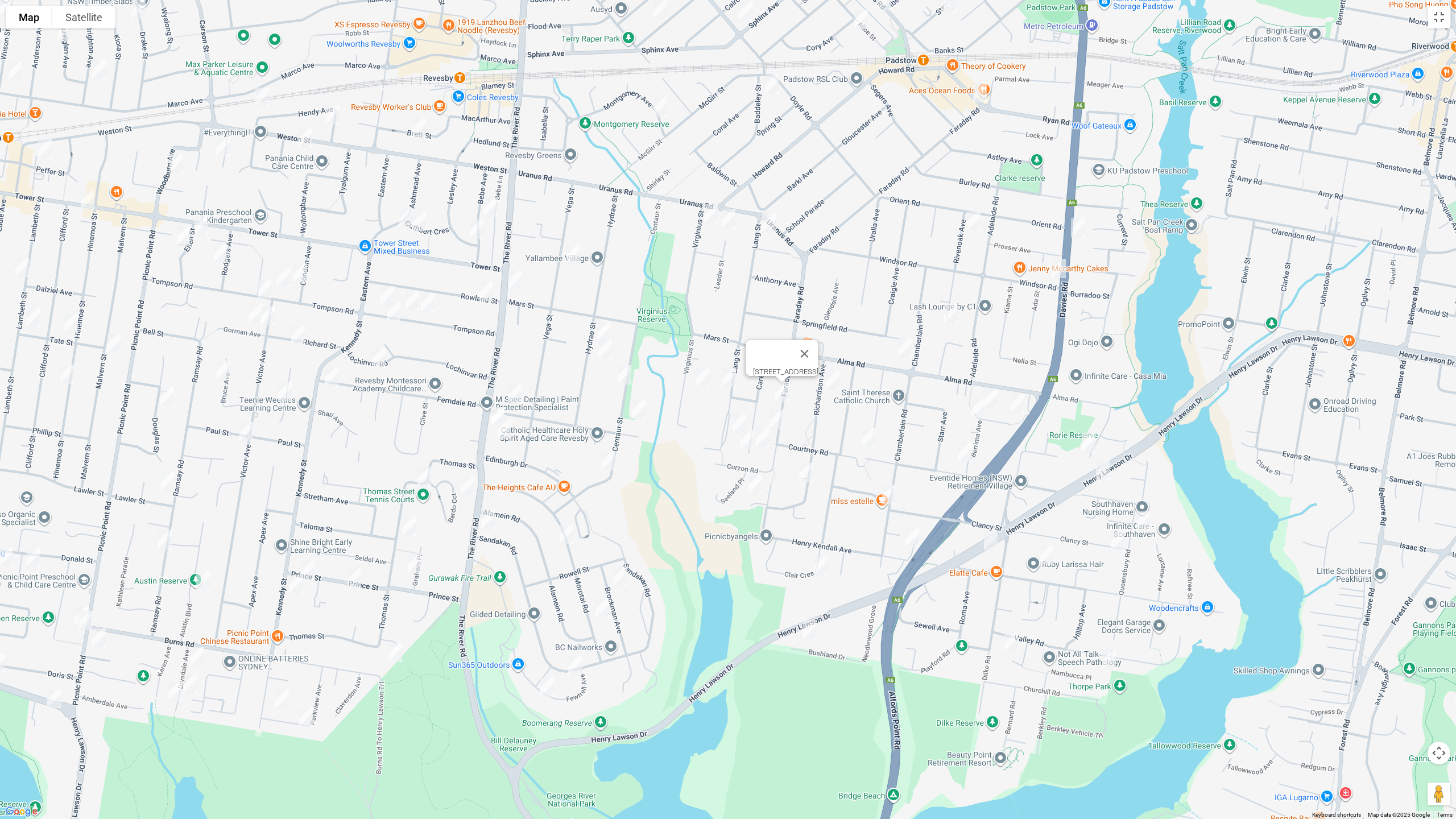
click at [701, 380] on img "83 Virginius Street, PADSTOW NSW 2211" at bounding box center [702, 378] width 23 height 29
click at [780, 417] on img "144 Faraday Road, PADSTOW NSW 2211" at bounding box center [776, 420] width 23 height 29
click at [738, 417] on img "73 Lang Street, PADSTOW NSW 2211" at bounding box center [739, 424] width 23 height 29
click at [765, 438] on img "39 Carew Street, PADSTOW NSW 2211" at bounding box center [762, 438] width 23 height 29
click at [745, 443] on img "38 Carew Street, PADSTOW NSW 2211" at bounding box center [747, 440] width 23 height 29
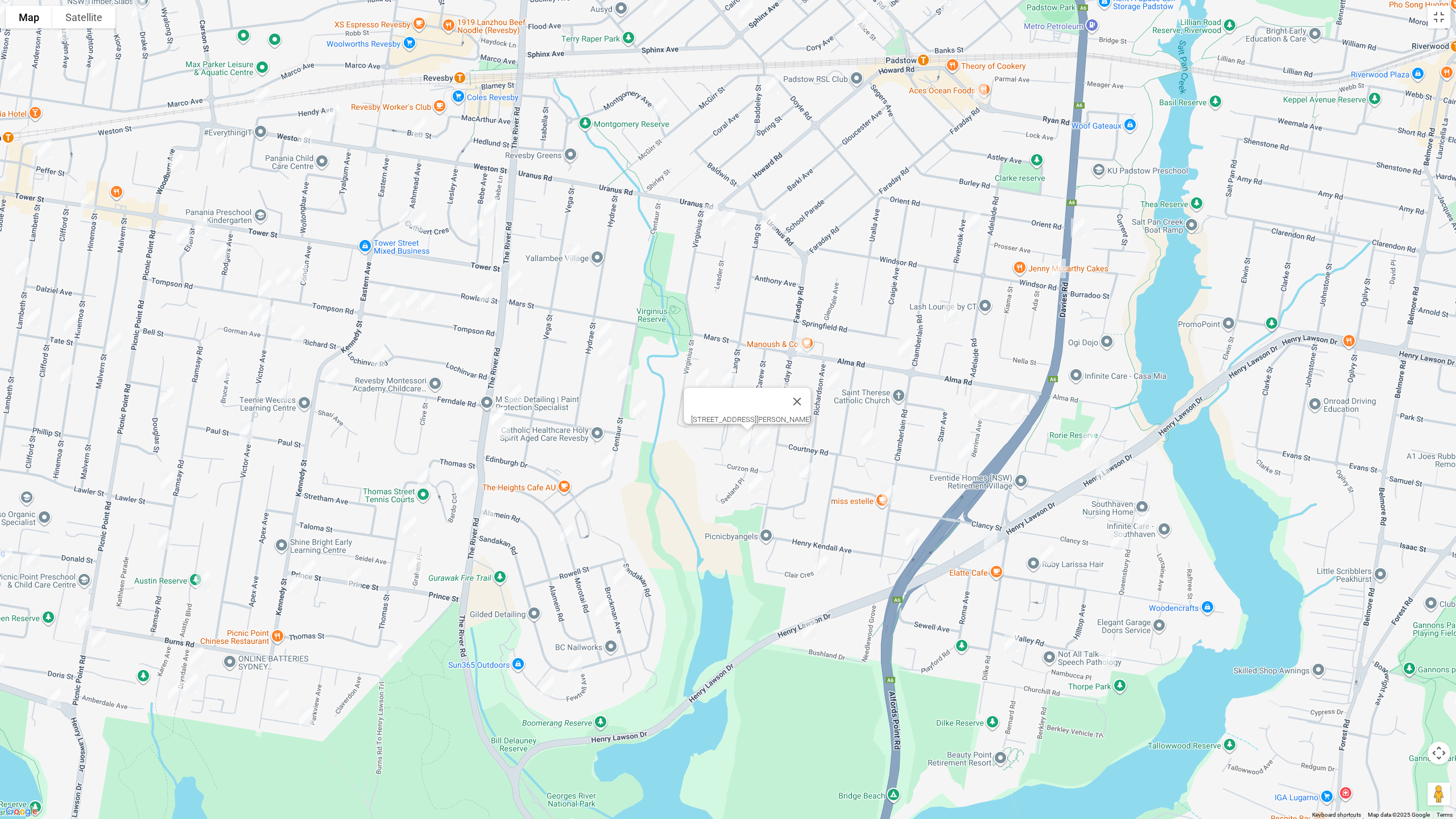
click at [759, 483] on img "3 Gwen Place, PADSTOW HEIGHTS NSW 2211" at bounding box center [755, 484] width 23 height 29
click at [822, 567] on img "9 Clair Crescent, PADSTOW HEIGHTS NSW 2211" at bounding box center [820, 566] width 23 height 29
click at [808, 633] on img "24 Bushland Drive, PADSTOW HEIGHTS NSW 2211" at bounding box center [810, 630] width 23 height 29
click at [810, 478] on img "1 Fiona Close, PADSTOW HEIGHTS NSW 2211" at bounding box center [806, 473] width 23 height 29
click at [886, 488] on img "2/92 Chamberlain Road, PADSTOW HEIGHTS NSW 2211" at bounding box center [888, 495] width 23 height 29
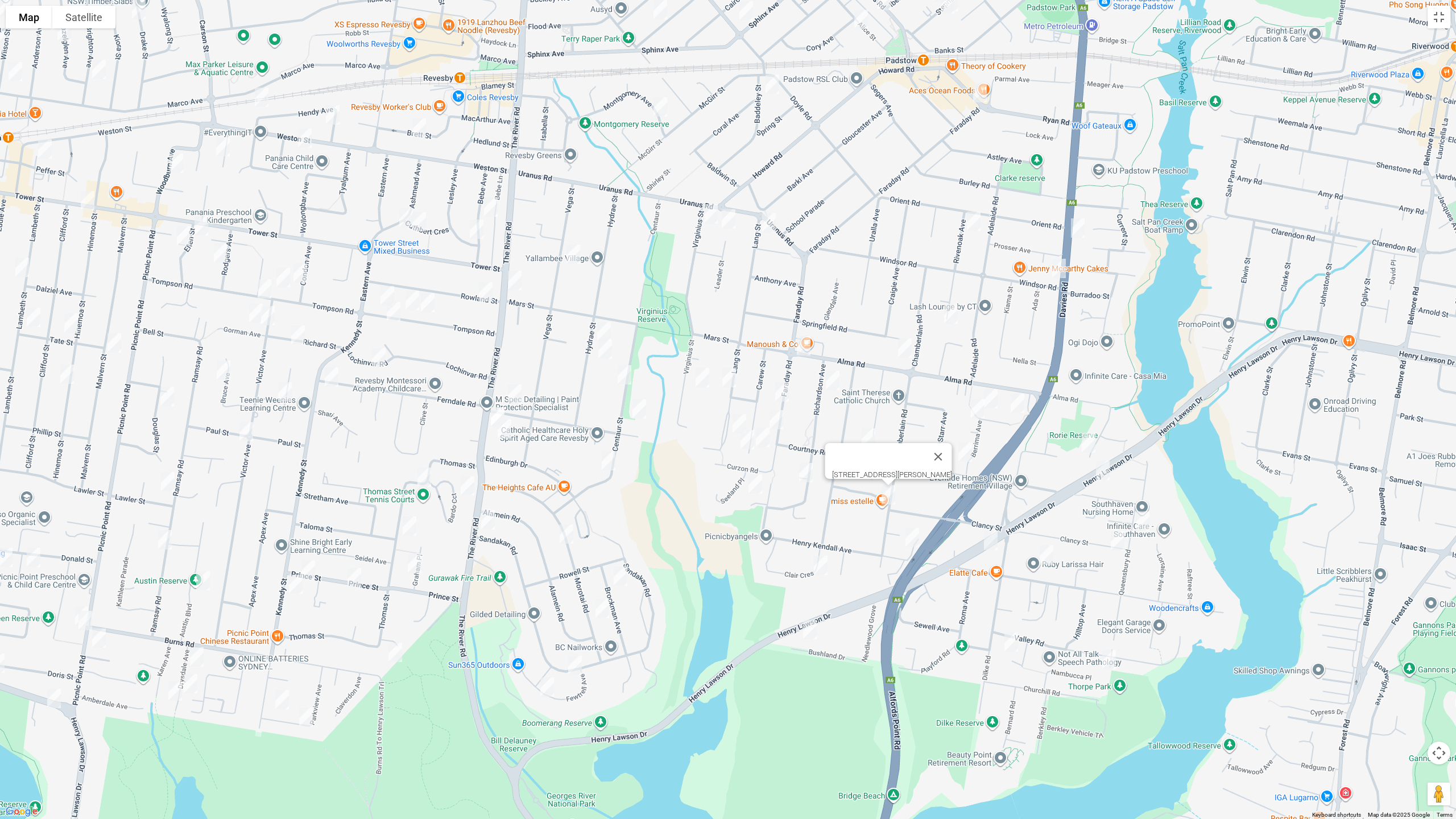
click at [912, 540] on img "16 Henry Kendall Avenue, PADSTOW HEIGHTS NSW 2211" at bounding box center [912, 538] width 23 height 29
click at [864, 434] on img "102 Courtney Road, PADSTOW NSW 2211" at bounding box center [868, 439] width 23 height 29
click at [982, 223] on img "5 Rivenoak Avenue, PADSTOW NSW 2211" at bounding box center [973, 221] width 23 height 29
click at [1079, 222] on img "155A Davies Road, PADSTOW NSW 2211" at bounding box center [1077, 228] width 23 height 29
click at [1057, 264] on img "2B Windsor Road, PADSTOW NSW 2211" at bounding box center [1059, 269] width 23 height 29
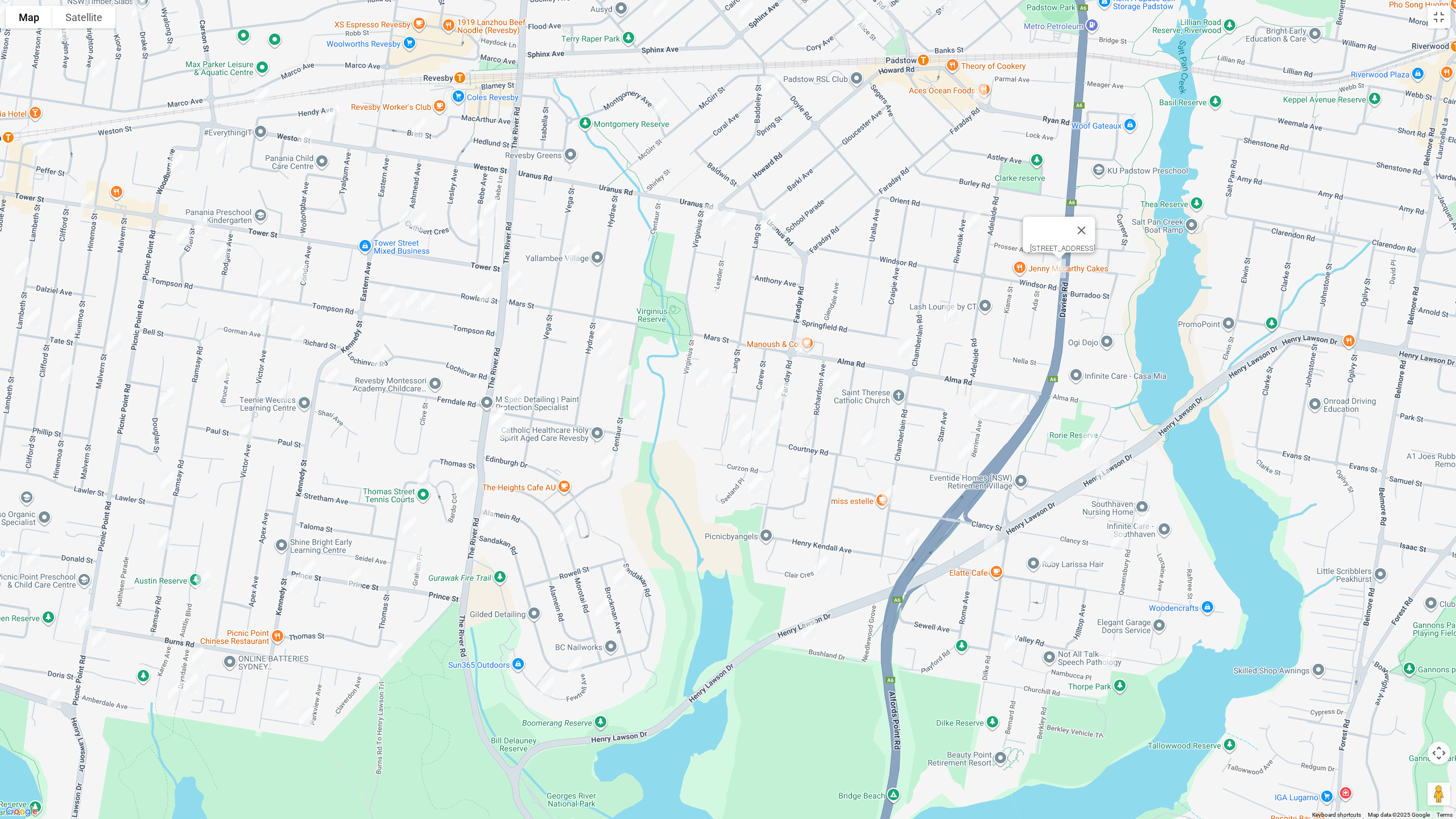
drag, startPoint x: 950, startPoint y: 310, endPoint x: 911, endPoint y: 341, distance: 49.8
click at [950, 310] on img "39 Rivenoak Avenue, PADSTOW NSW 2211" at bounding box center [951, 314] width 23 height 29
click at [900, 352] on img "100 Alma Road, PADSTOW NSW 2211" at bounding box center [905, 349] width 23 height 29
click at [988, 397] on img "11 Berrima Avenue, PADSTOW NSW 2211" at bounding box center [977, 409] width 23 height 29
click at [1021, 401] on img "22 Berrima Avenue, PADSTOW NSW 2211" at bounding box center [1017, 404] width 23 height 29
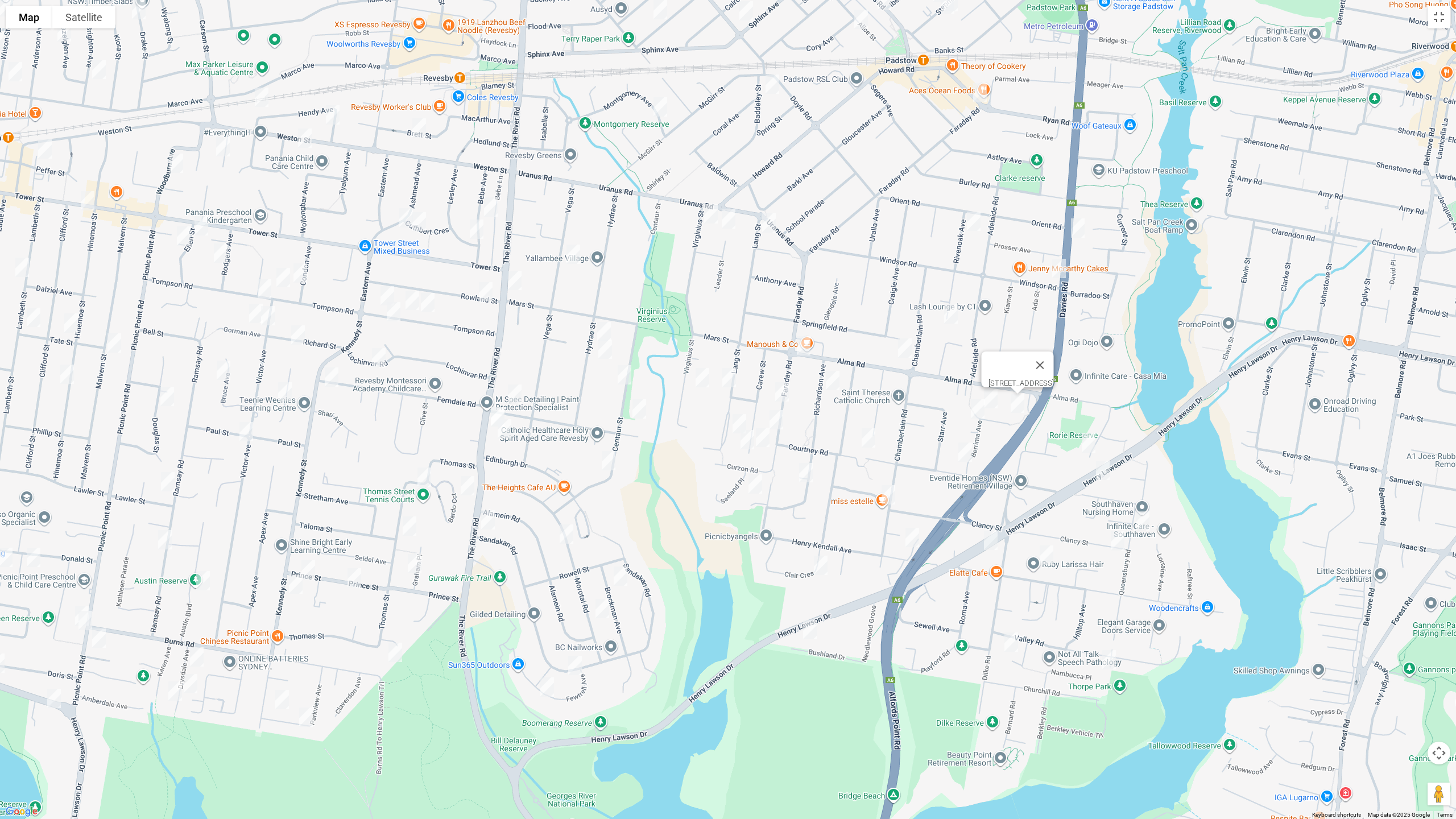
click at [967, 451] on img "72 Courtney Road, PADSTOW NSW 2211" at bounding box center [965, 452] width 23 height 29
click at [1093, 442] on img "12 Wainwright Avenue, PADSTOW NSW 2211" at bounding box center [1088, 443] width 23 height 29
click at [1104, 468] on img "990 Henry Lawson Drive, PADSTOW HEIGHTS NSW 2211" at bounding box center [1103, 470] width 23 height 29
click at [995, 396] on img "17 Berrima Avenue, PADSTOW NSW 2211" at bounding box center [991, 399] width 23 height 29
click at [992, 542] on img "972 Henry Lawson Drive, PADSTOW HEIGHTS NSW 2211" at bounding box center [991, 540] width 23 height 29
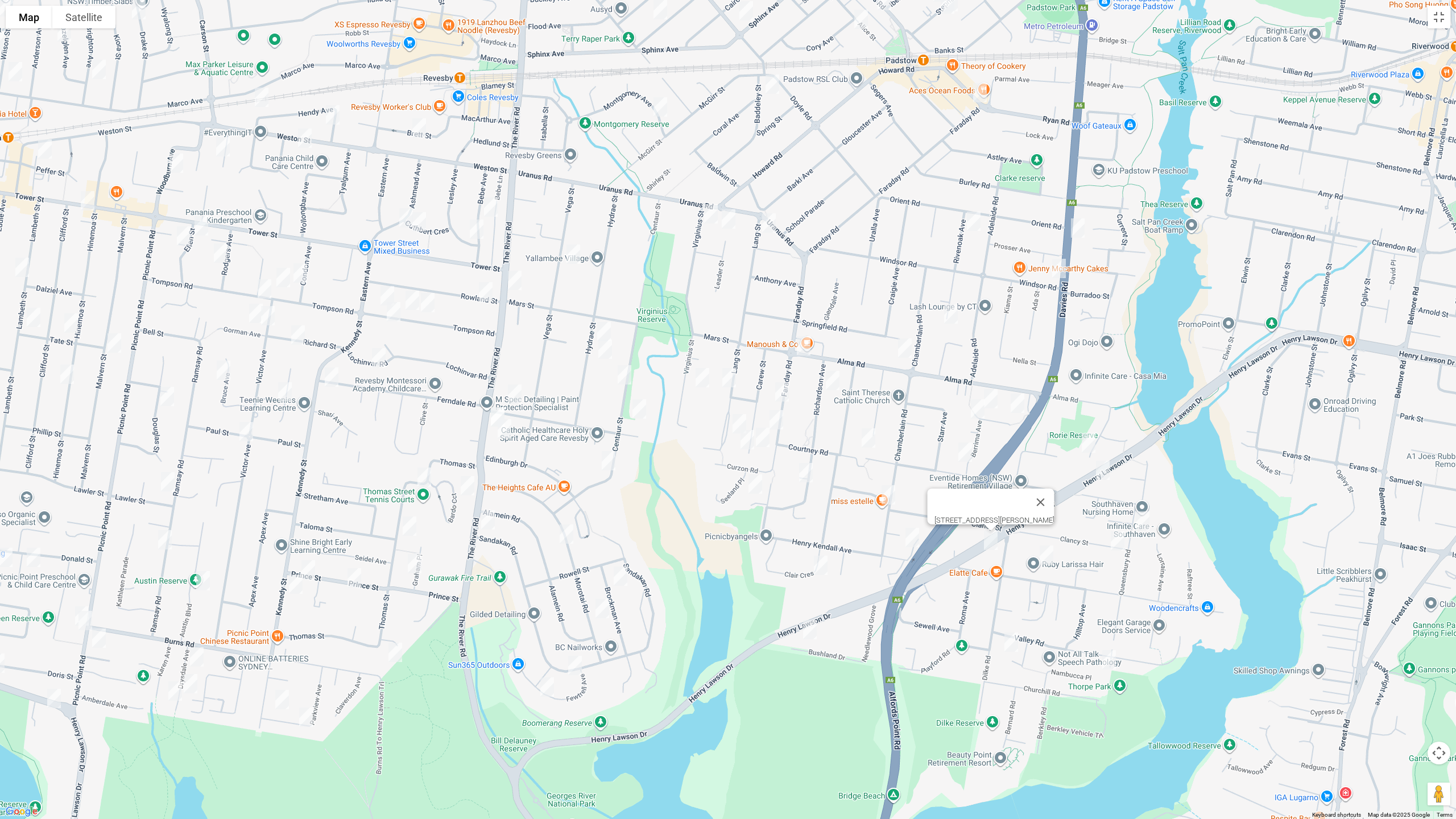
click at [1046, 556] on img "78a Villiers Road, PADSTOW HEIGHTS NSW 2211" at bounding box center [1046, 556] width 23 height 29
click at [1146, 524] on img "15 Queensbury Road, PADSTOW HEIGHTS NSW 2211" at bounding box center [1143, 521] width 23 height 29
click at [1122, 546] on img "5 Clancy Street, PADSTOW HEIGHTS NSW 2211" at bounding box center [1117, 541] width 23 height 29
click at [1111, 657] on img "6 The Grove, PADSTOW HEIGHTS NSW 2211" at bounding box center [1109, 660] width 23 height 29
click at [1017, 642] on img "12 Opal Place, PADSTOW HEIGHTS NSW 2211" at bounding box center [1011, 642] width 23 height 29
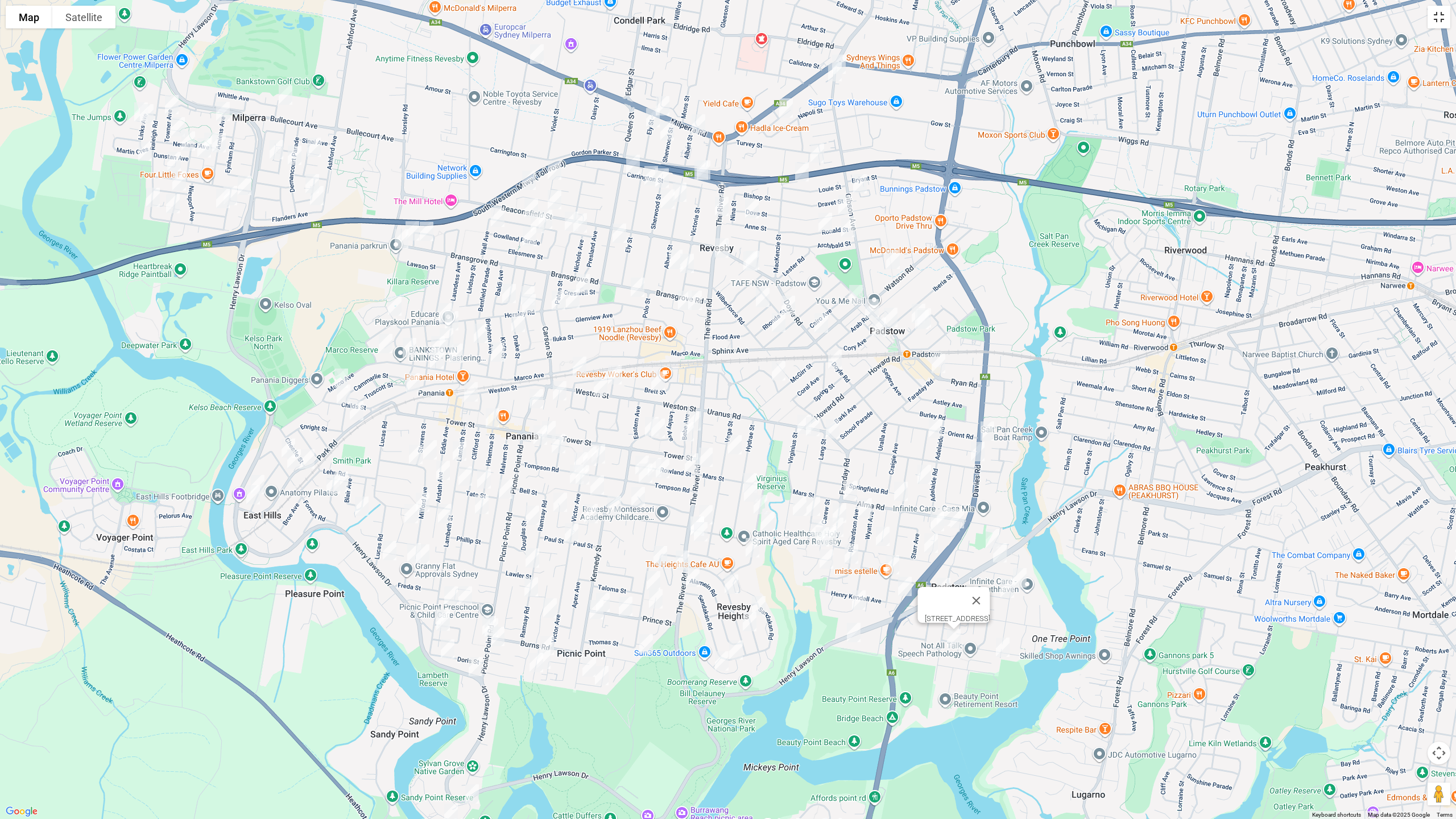
click at [1435, 13] on button "Toggle fullscreen view" at bounding box center [1438, 17] width 23 height 23
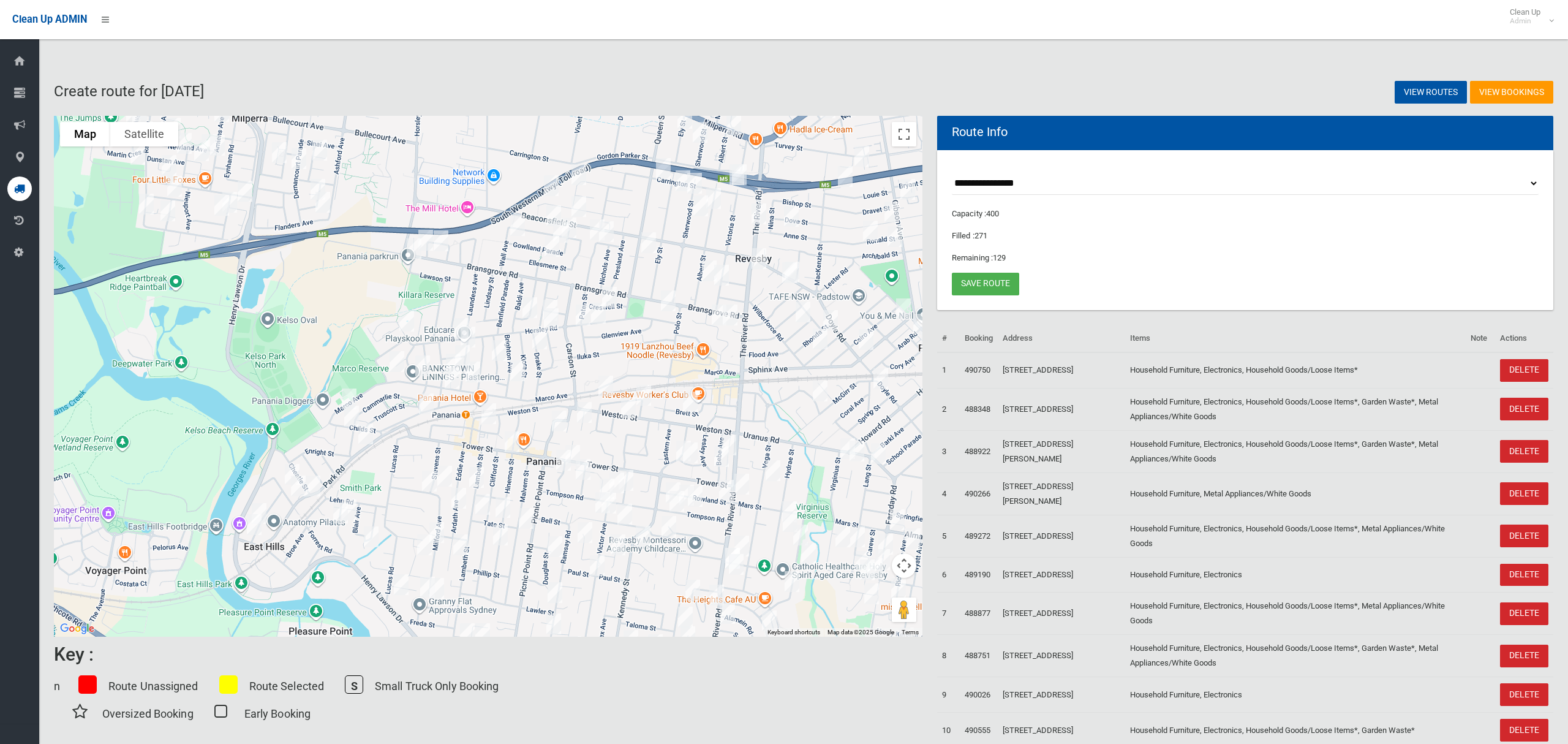
drag, startPoint x: 891, startPoint y: 291, endPoint x: 1128, endPoint y: 330, distance: 240.2
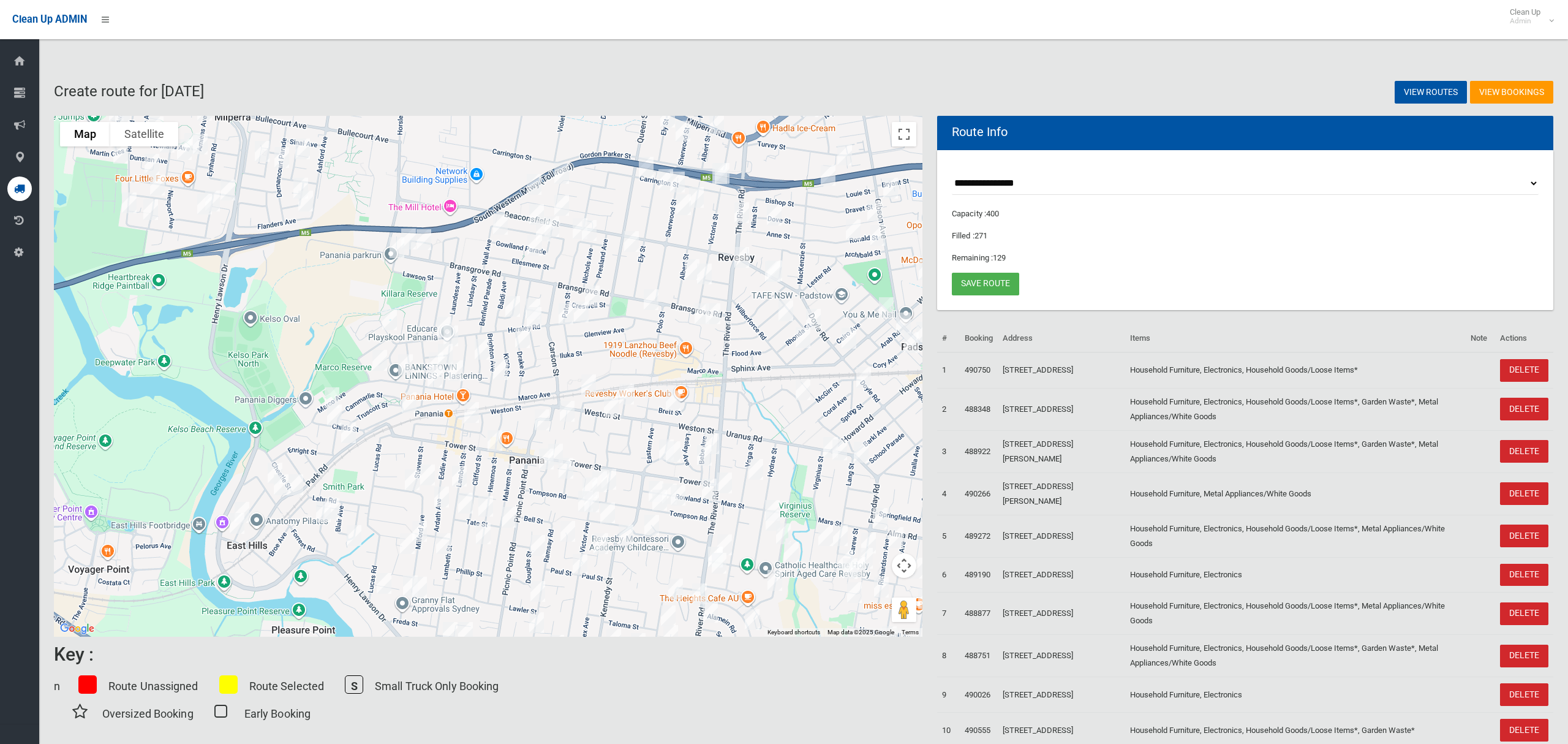
select select "*****"
